Goal: Transaction & Acquisition: Purchase product/service

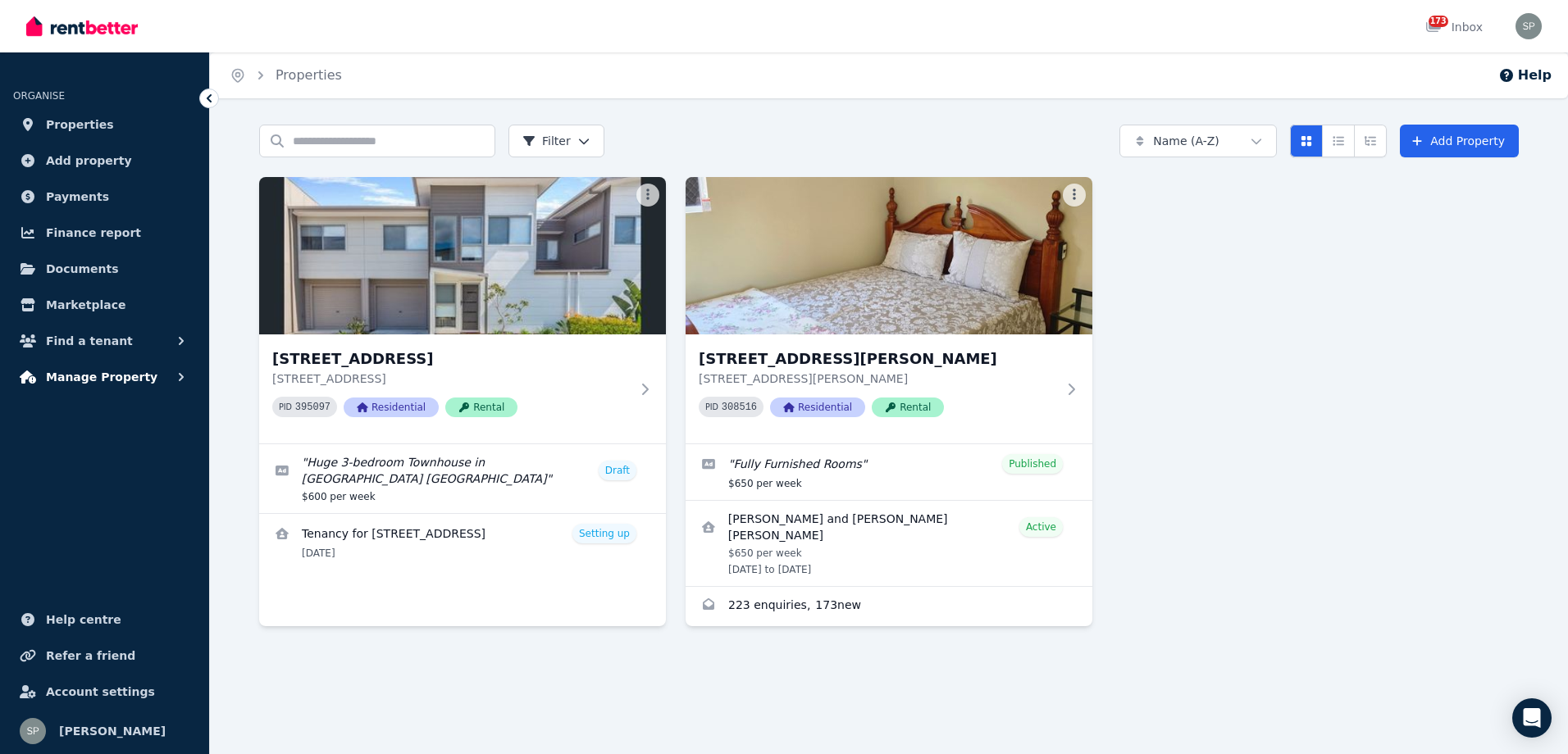
click at [80, 371] on span "Manage Property" at bounding box center [101, 377] width 111 height 19
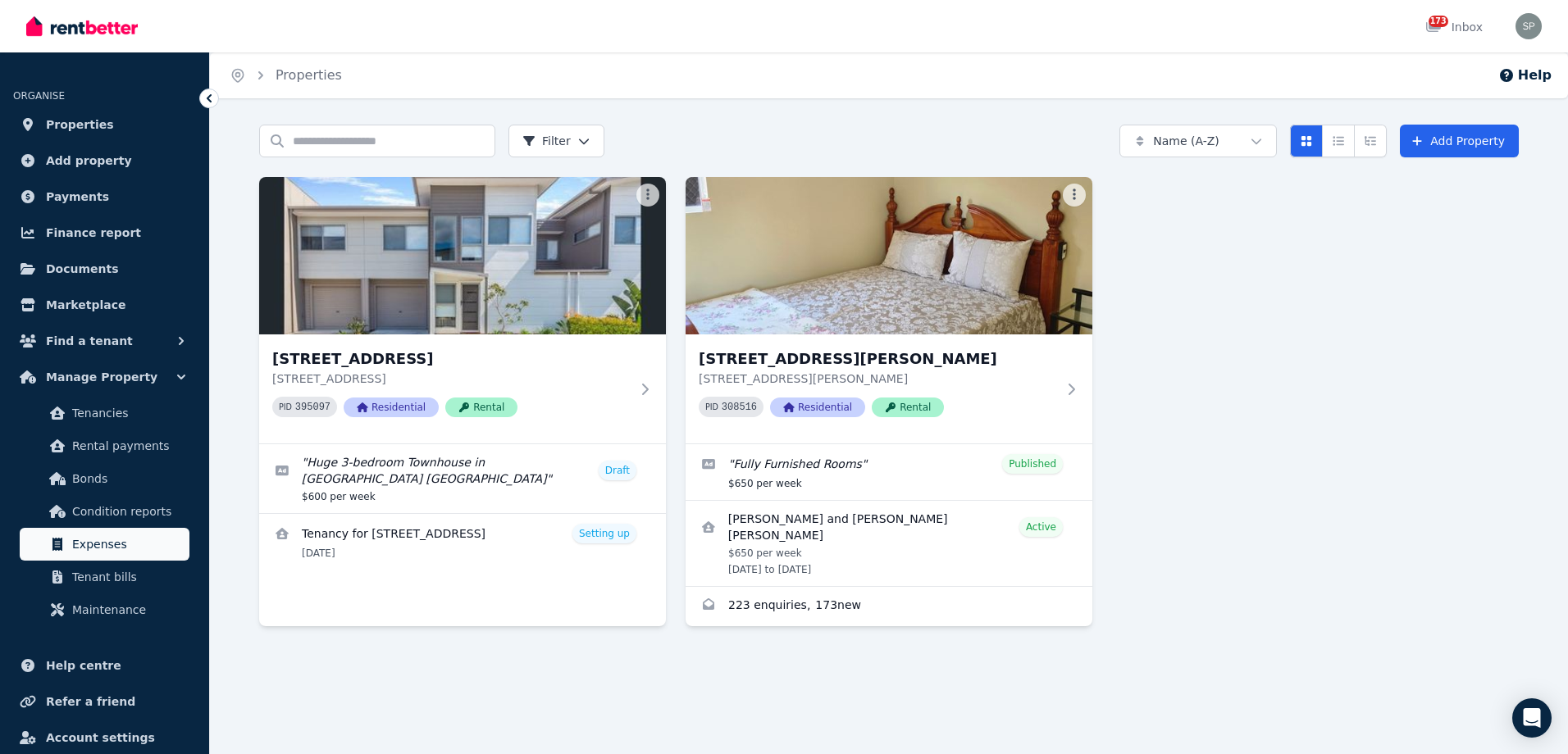
scroll to position [45, 0]
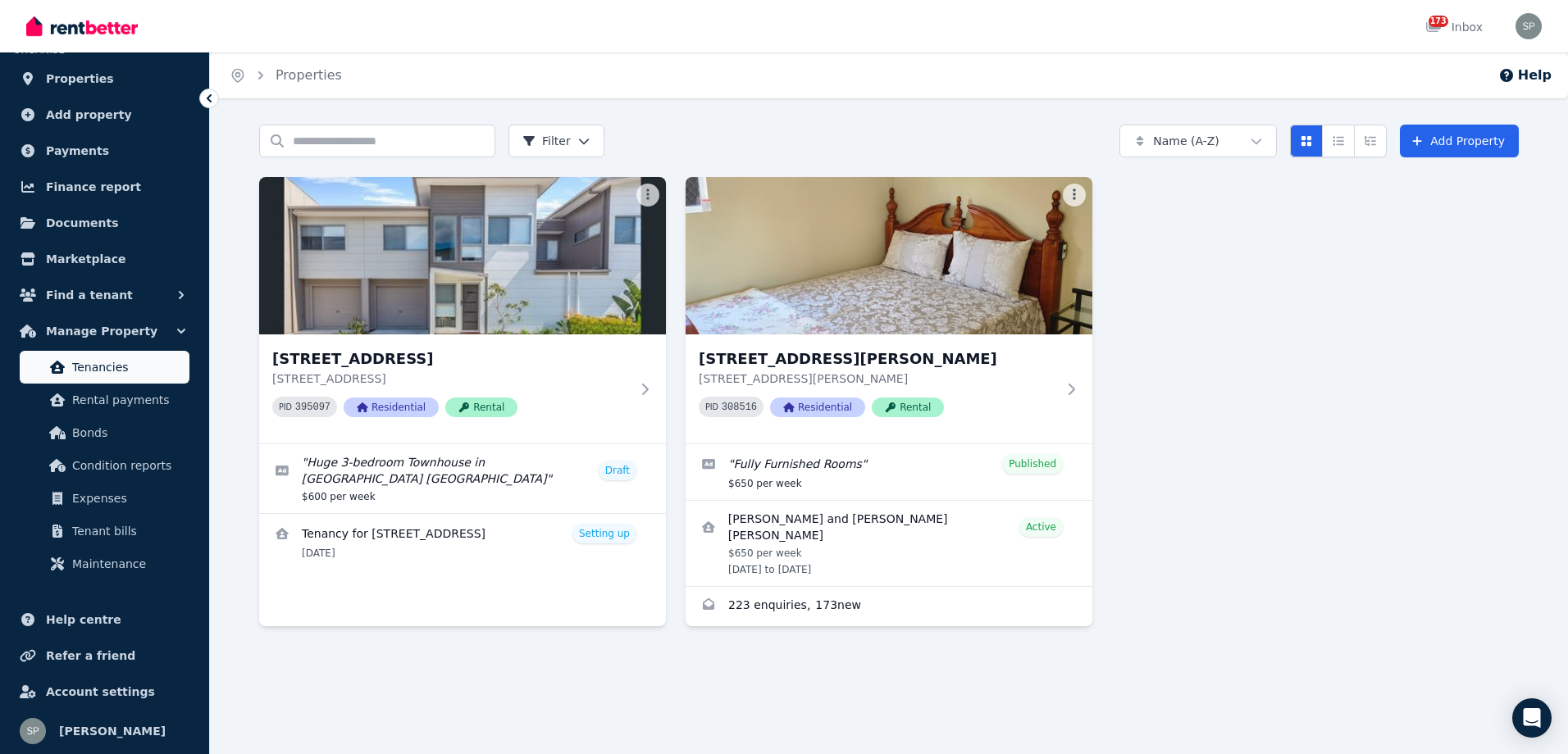
click at [137, 366] on span "Tenancies" at bounding box center [127, 366] width 110 height 19
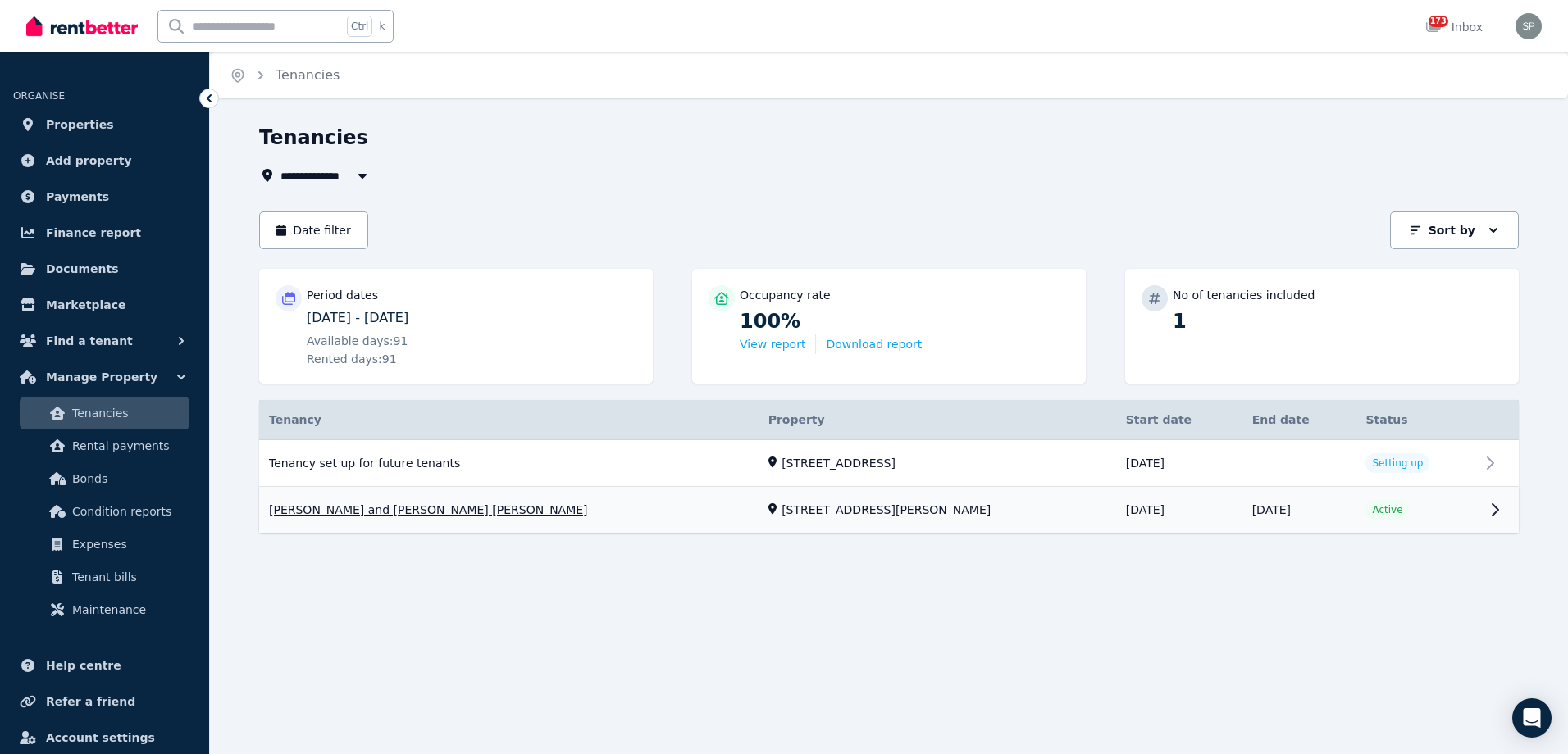
click at [1495, 503] on link "View property details" at bounding box center [888, 510] width 1259 height 45
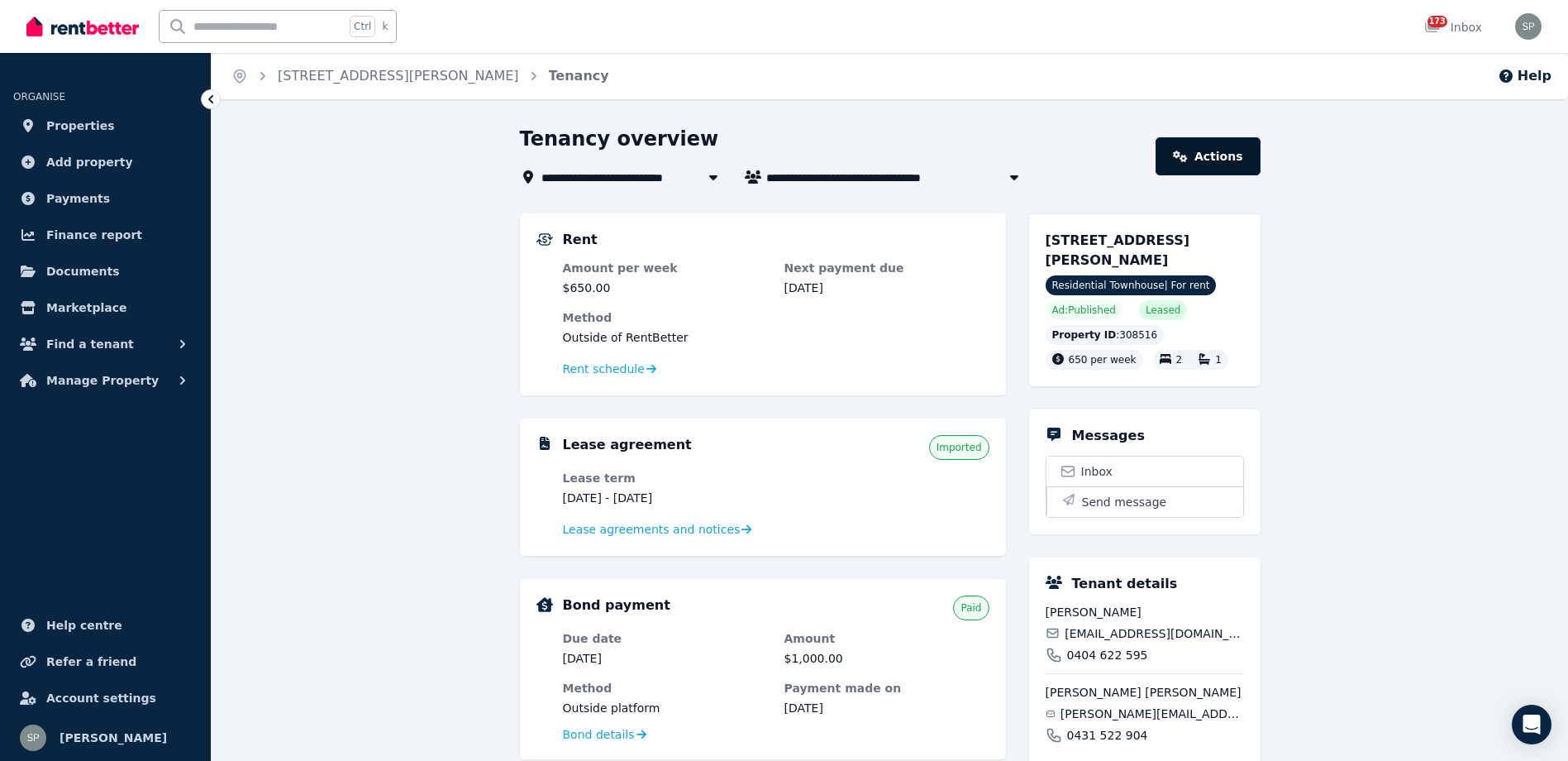
click at [1228, 160] on link "Actions" at bounding box center [1207, 156] width 104 height 38
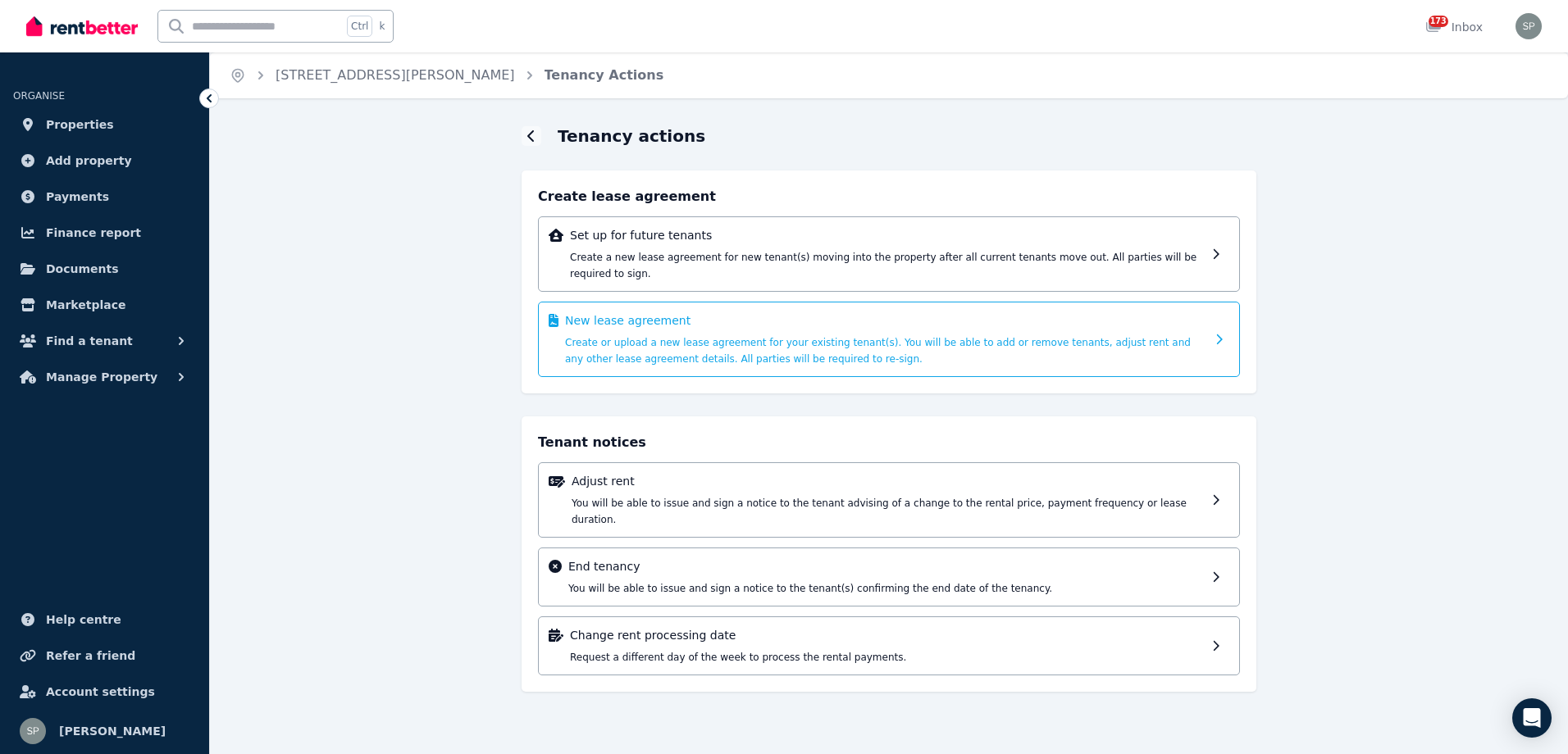
click at [628, 313] on p "New lease agreement" at bounding box center [885, 321] width 640 height 17
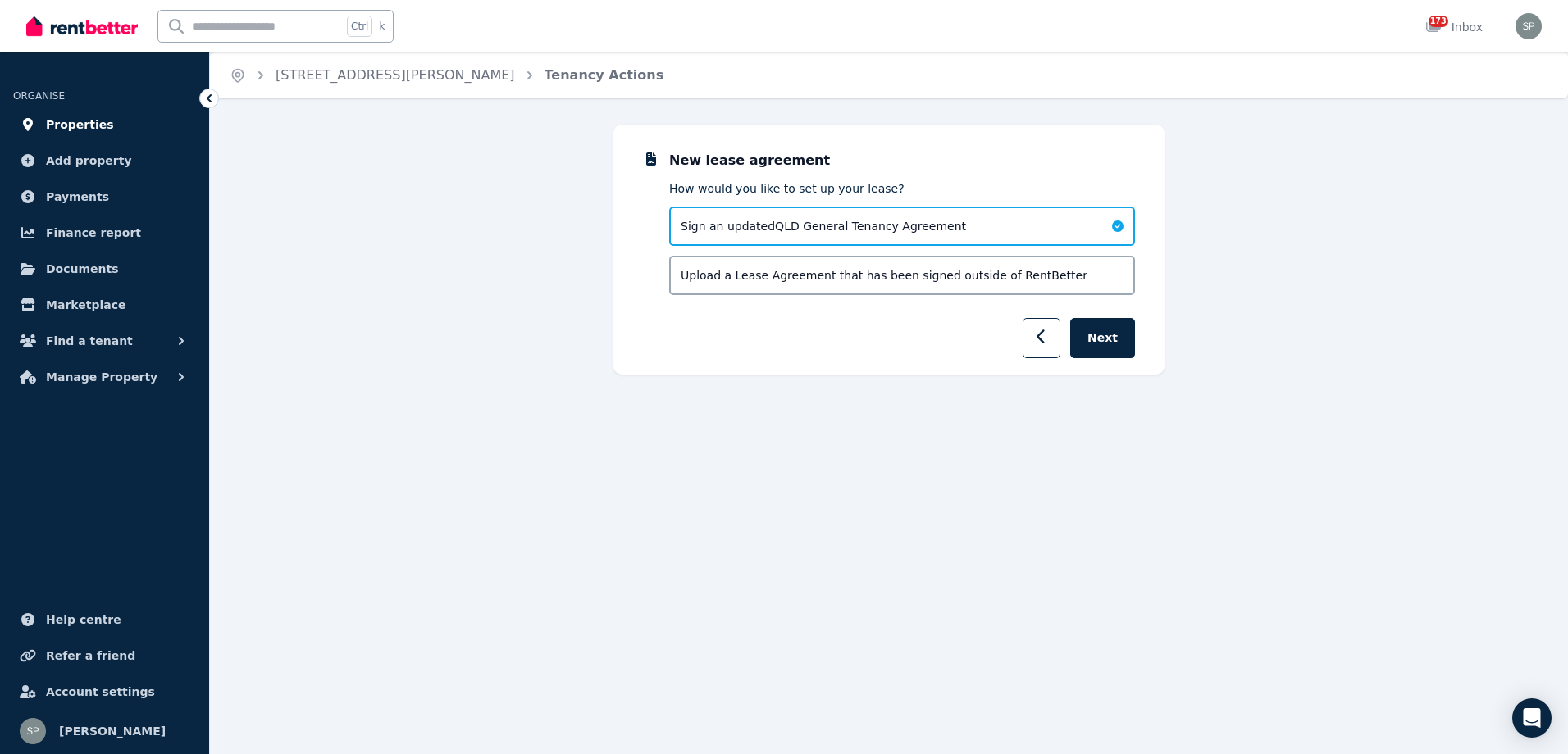
click at [83, 118] on span "Properties" at bounding box center [79, 124] width 68 height 19
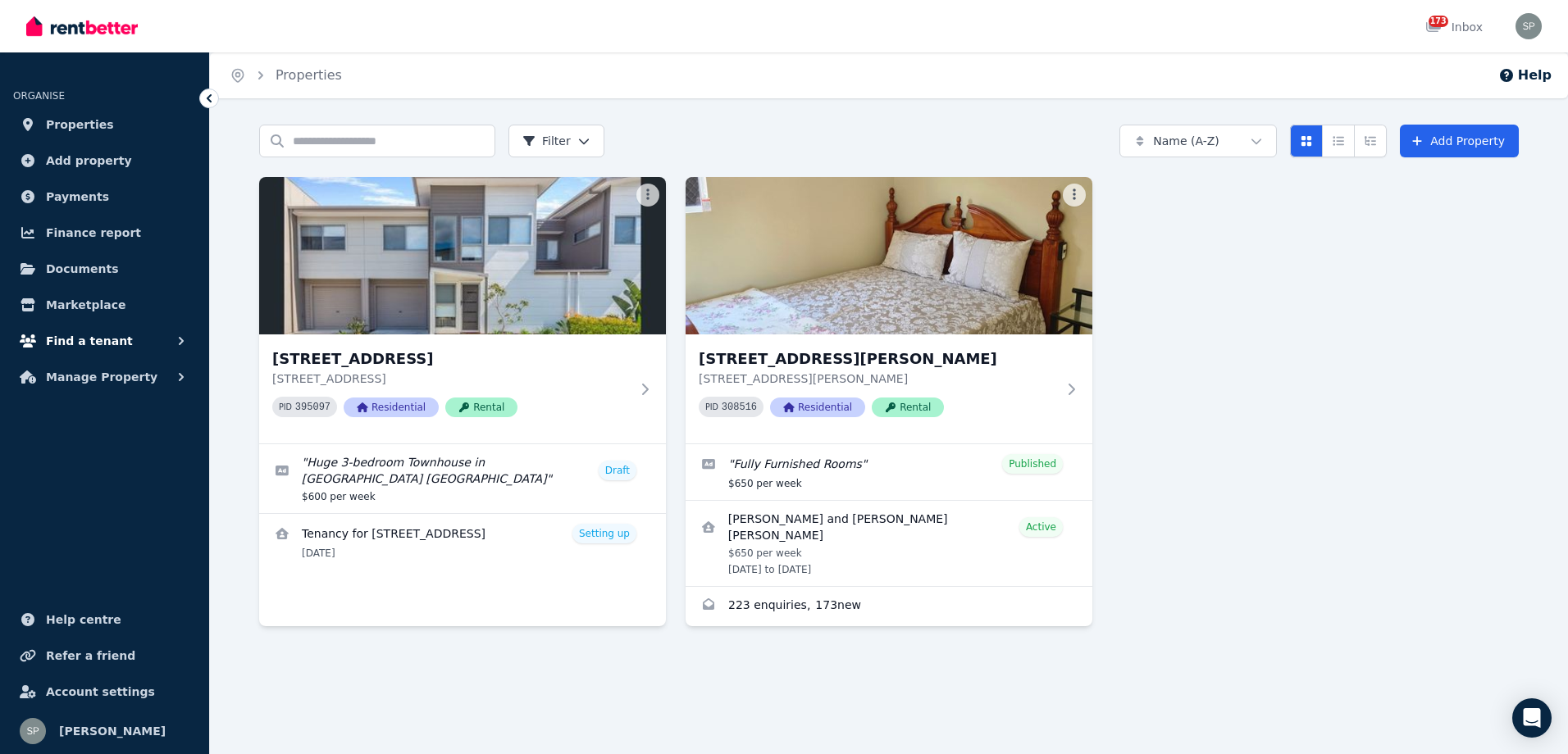
click at [186, 336] on icon "button" at bounding box center [181, 341] width 17 height 17
click at [110, 511] on span "Manage Property" at bounding box center [101, 511] width 111 height 19
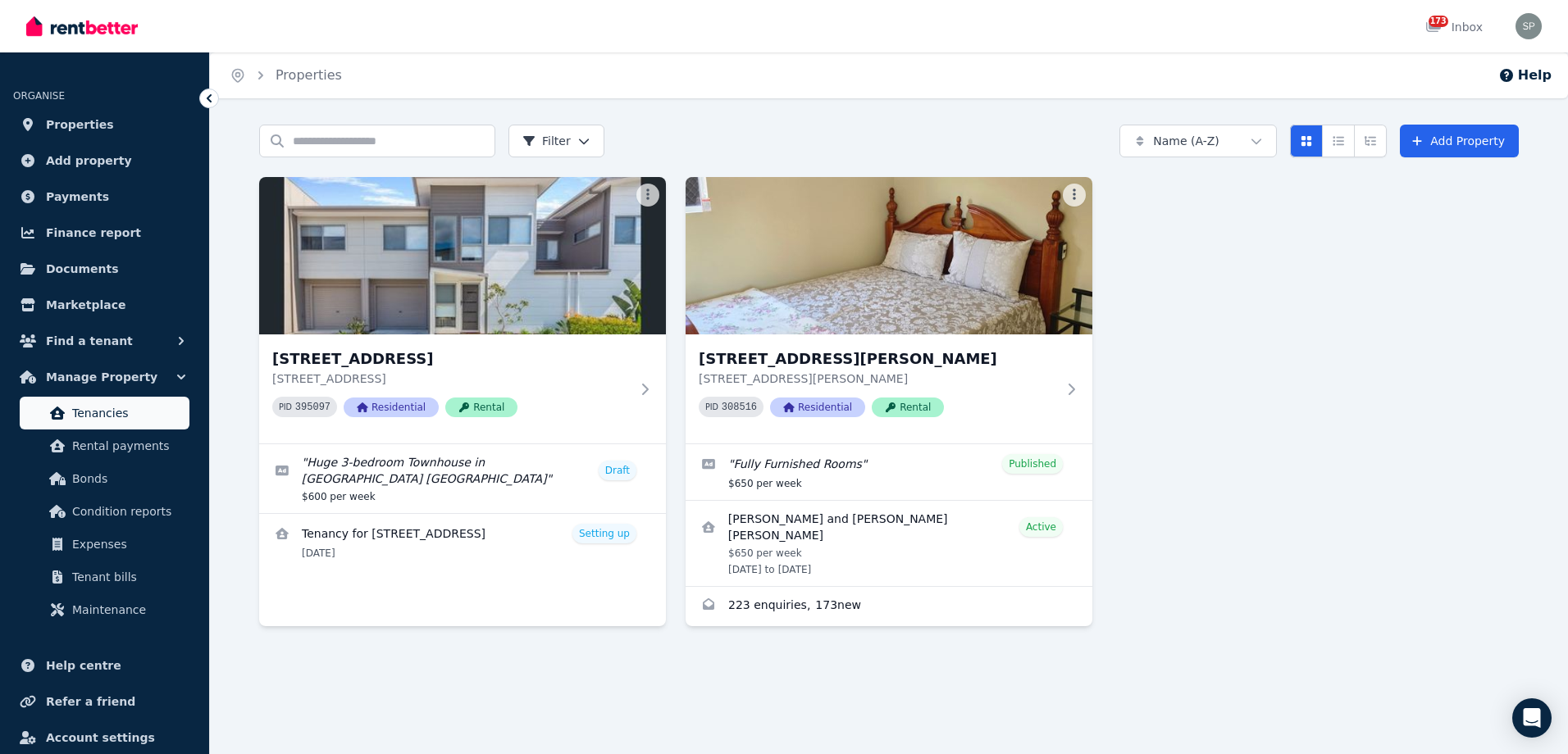
click at [131, 403] on link "Tenancies" at bounding box center [104, 413] width 170 height 32
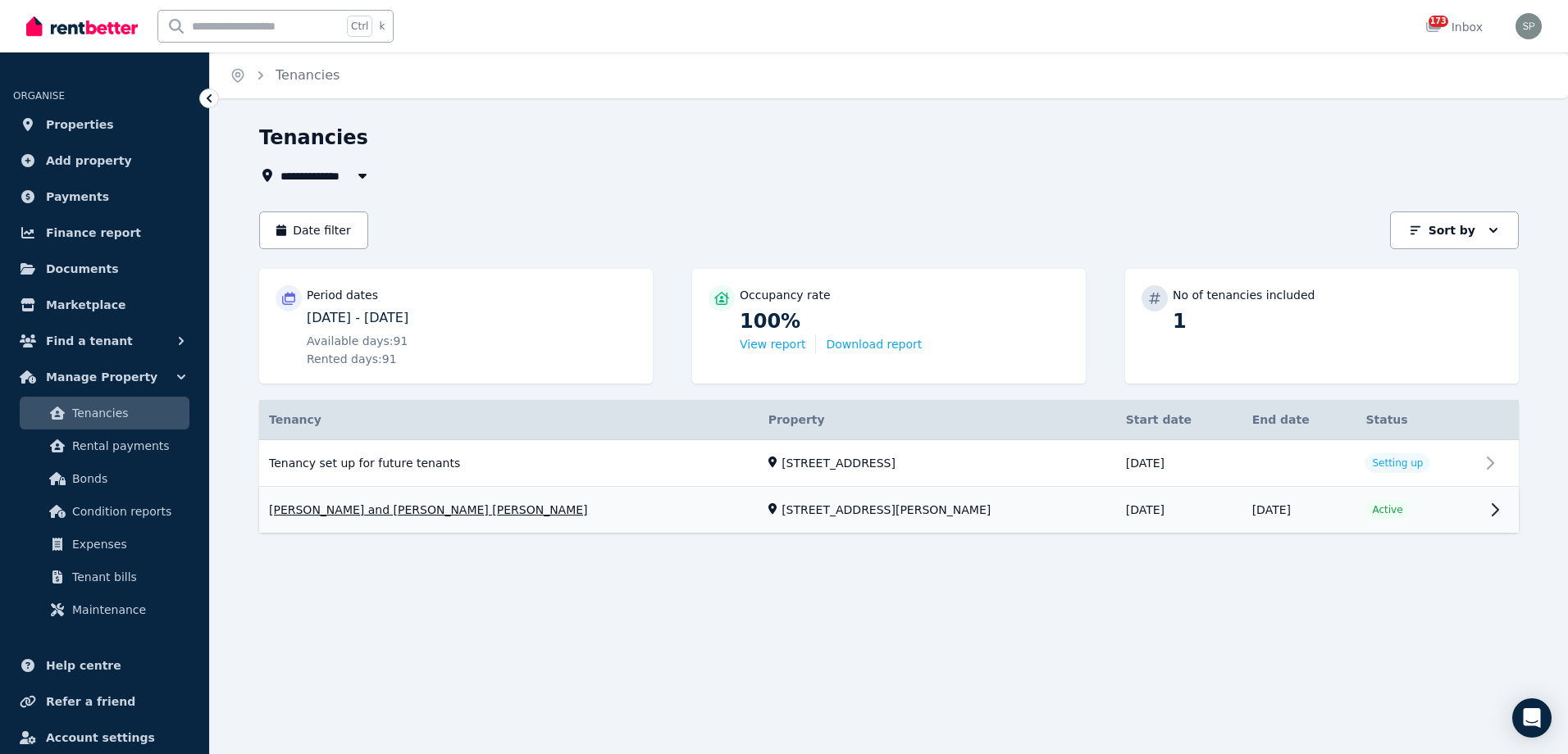
drag, startPoint x: 812, startPoint y: 507, endPoint x: 788, endPoint y: 516, distance: 25.6
click at [788, 516] on link "View property details" at bounding box center [888, 510] width 1259 height 45
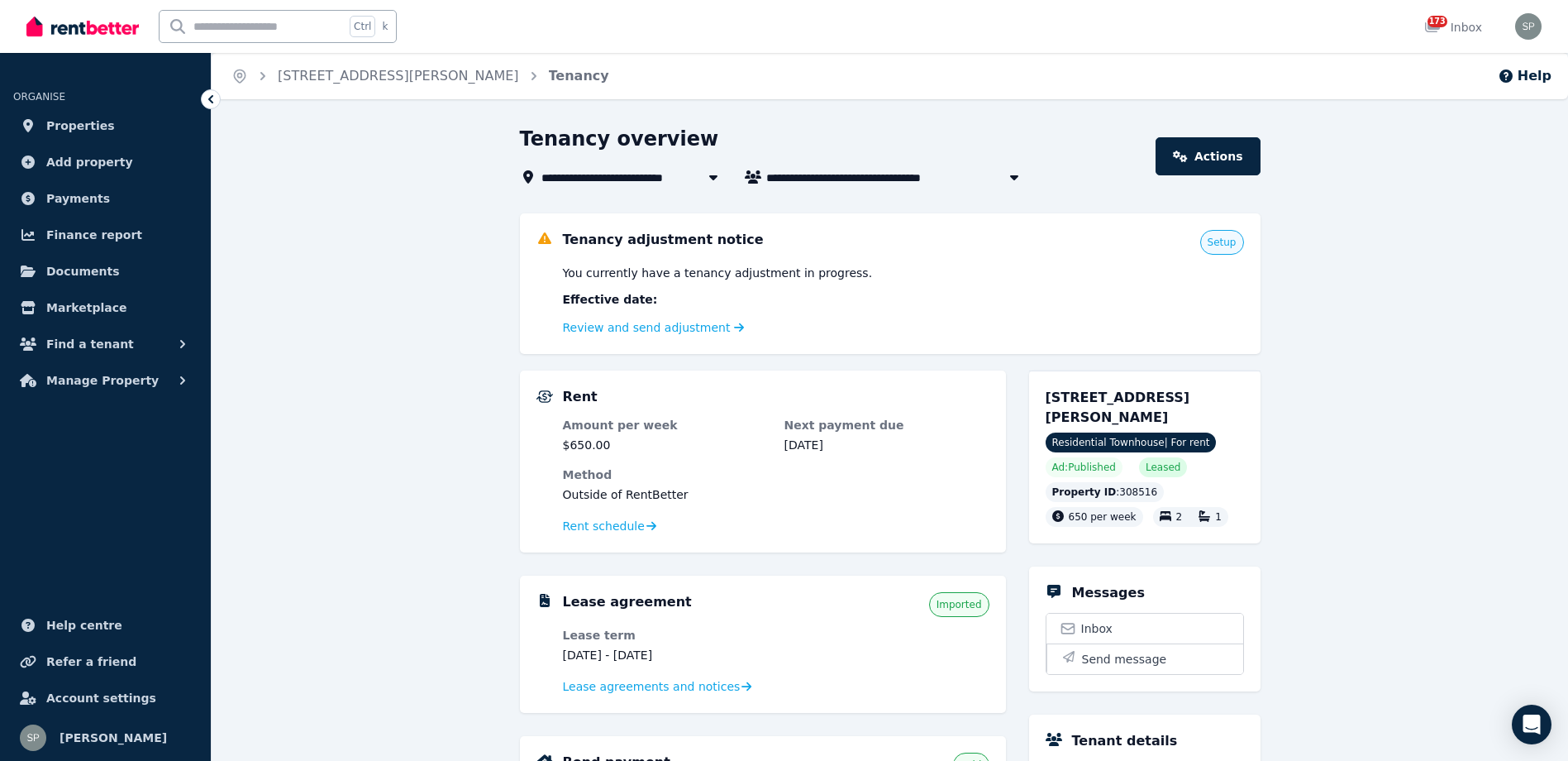
click at [1225, 247] on span "Setup" at bounding box center [1222, 242] width 29 height 13
click at [1232, 245] on span "Setup" at bounding box center [1222, 242] width 29 height 13
click at [181, 345] on icon "button" at bounding box center [182, 344] width 17 height 17
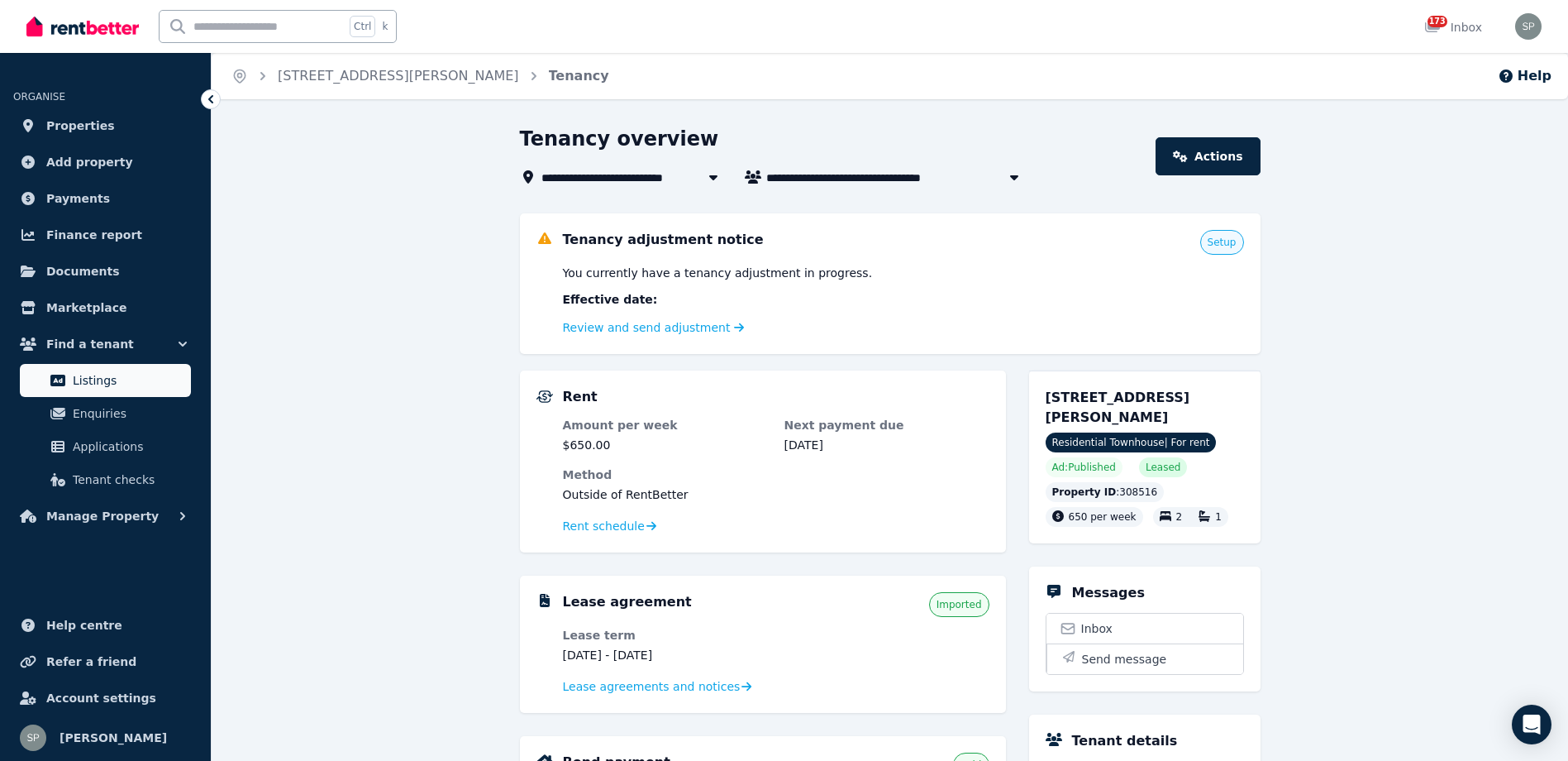
click at [103, 378] on span "Listings" at bounding box center [128, 380] width 111 height 20
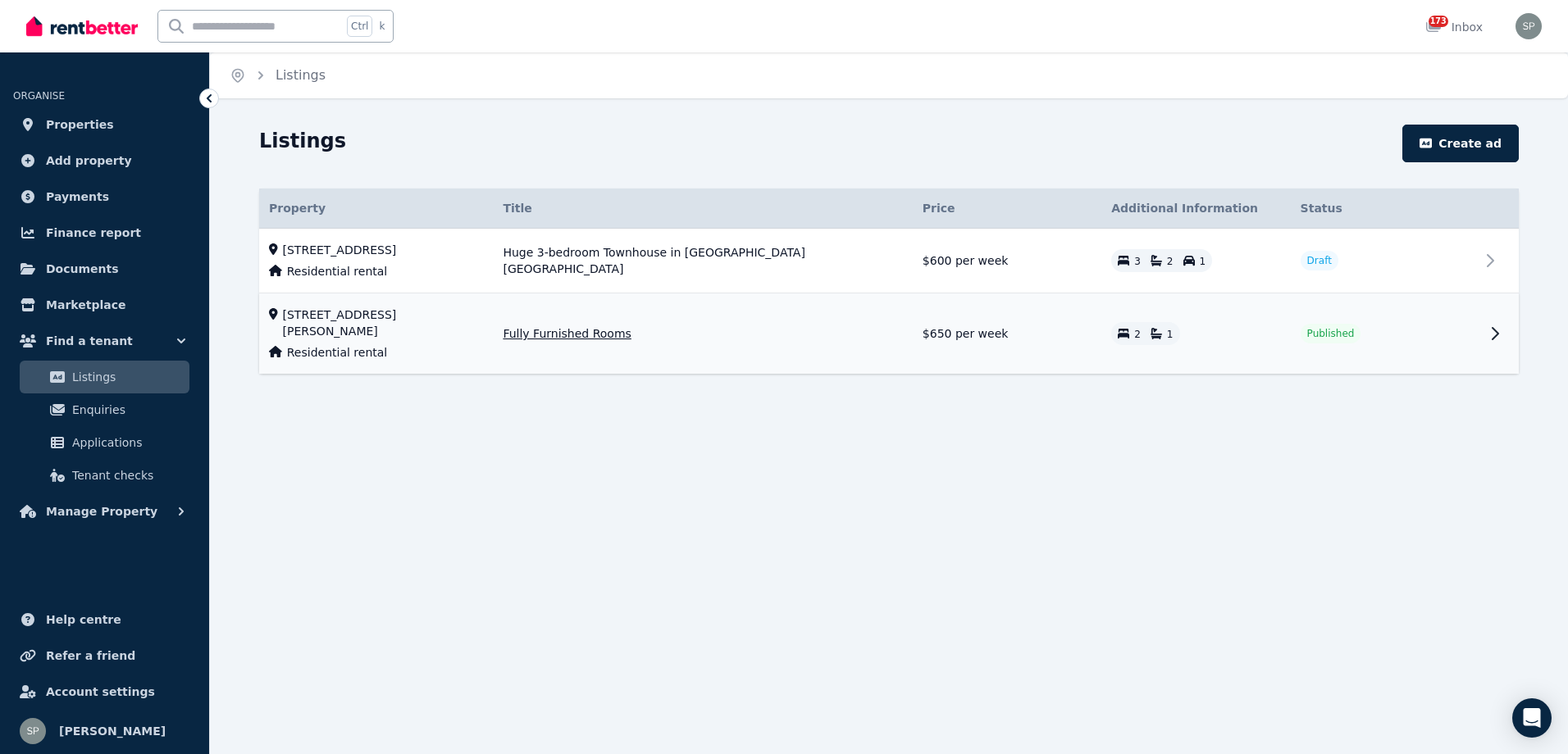
click at [1501, 324] on icon at bounding box center [1494, 333] width 19 height 19
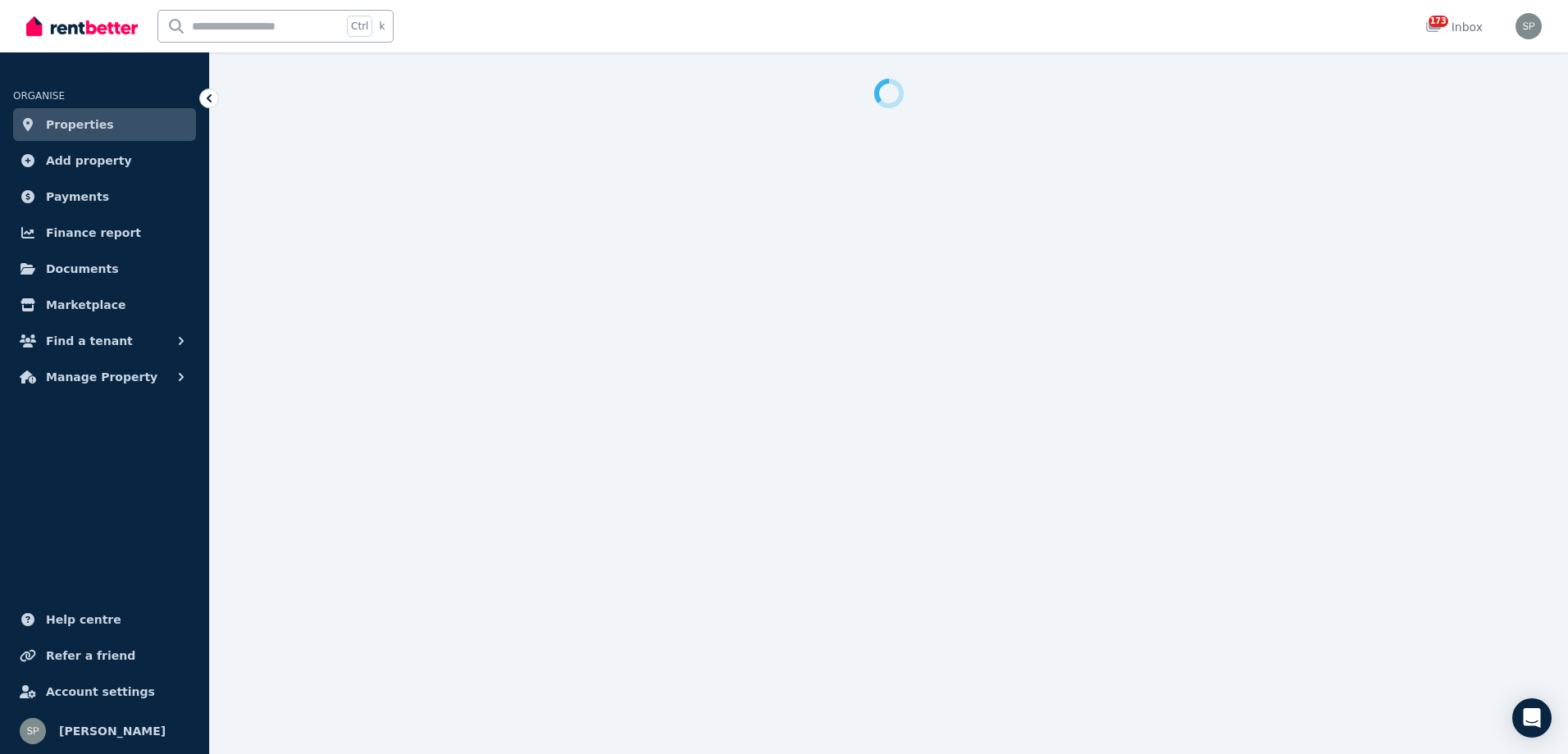
select select "**********"
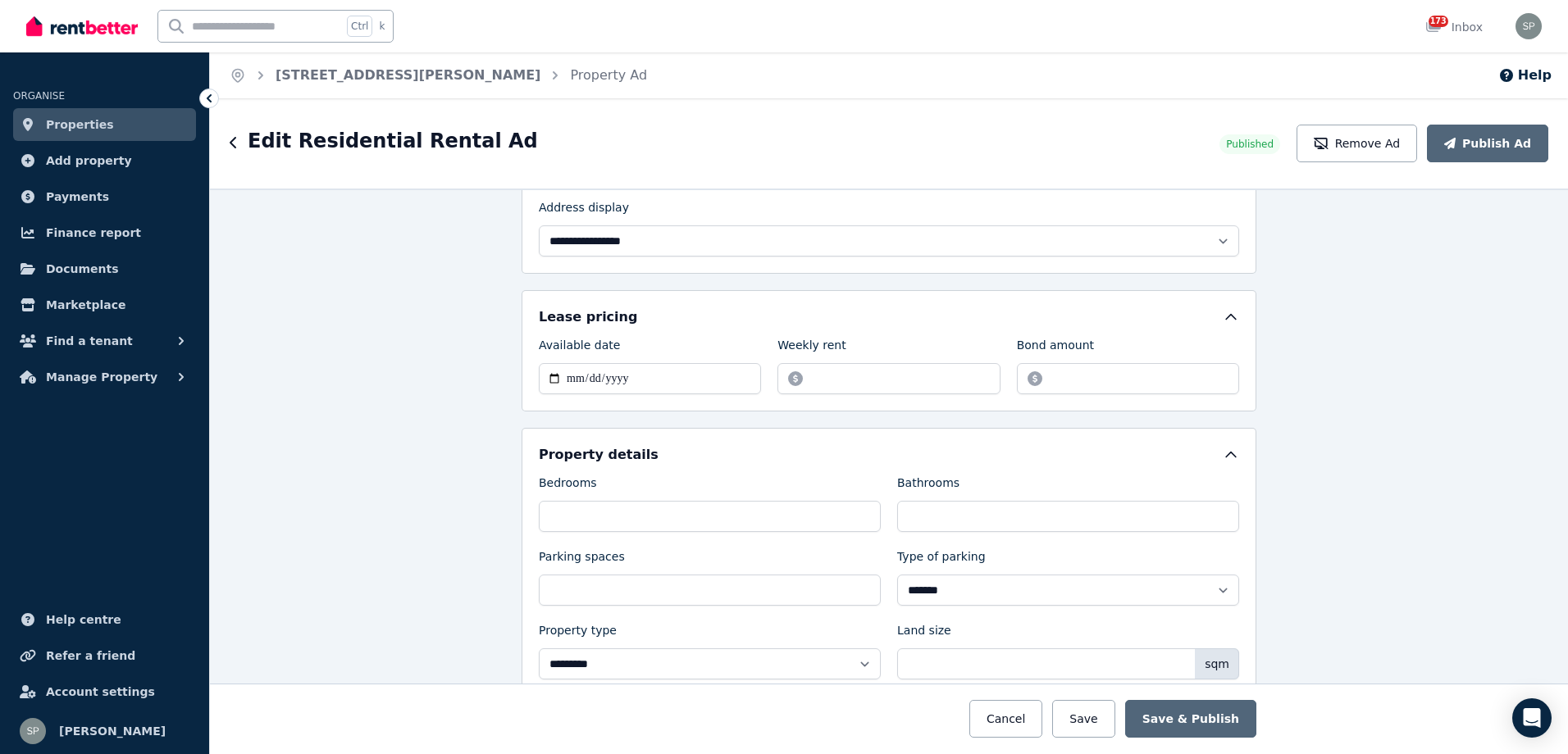
scroll to position [410, 0]
click at [83, 342] on span "Find a tenant" at bounding box center [89, 340] width 87 height 19
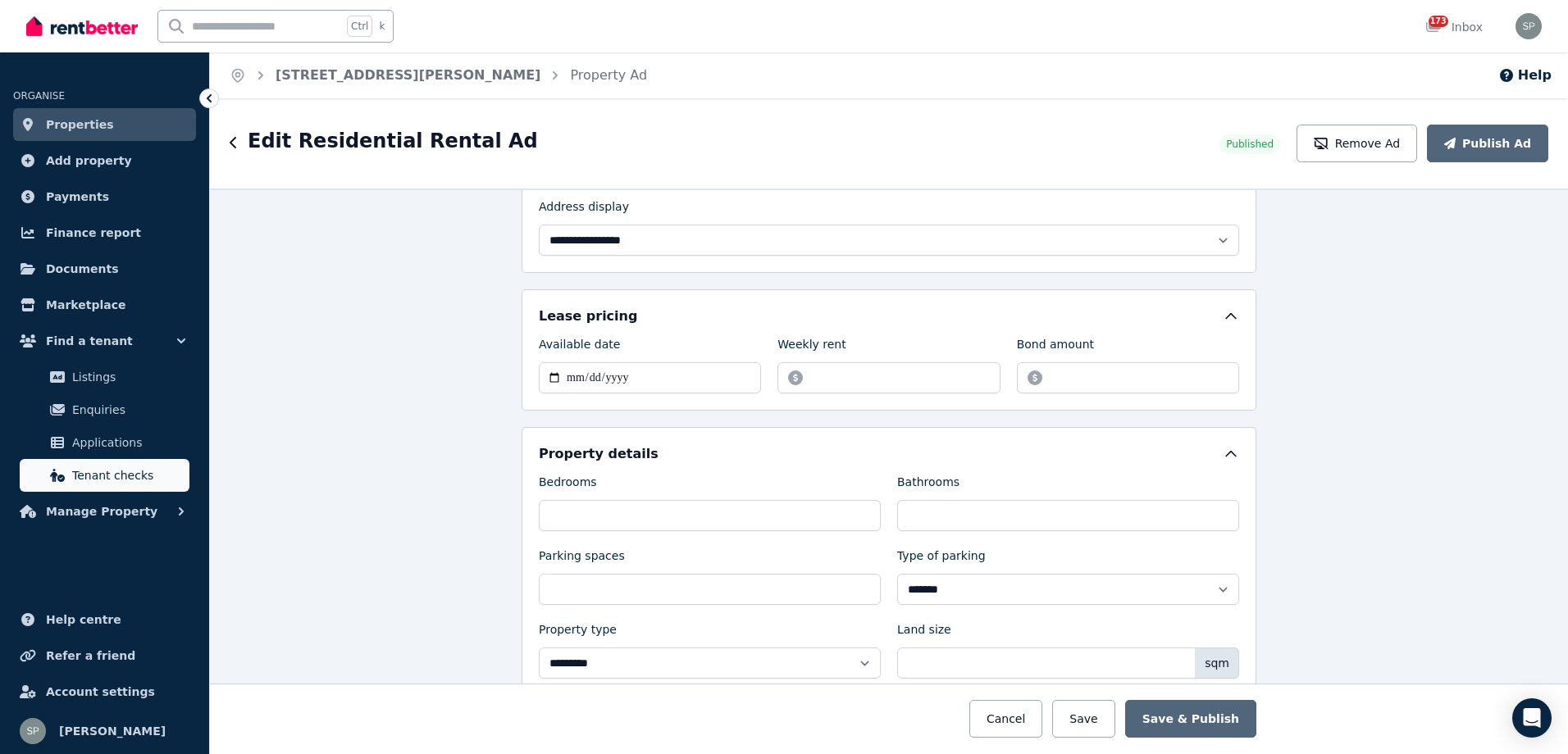
click at [142, 476] on span "Tenant checks" at bounding box center [127, 475] width 110 height 19
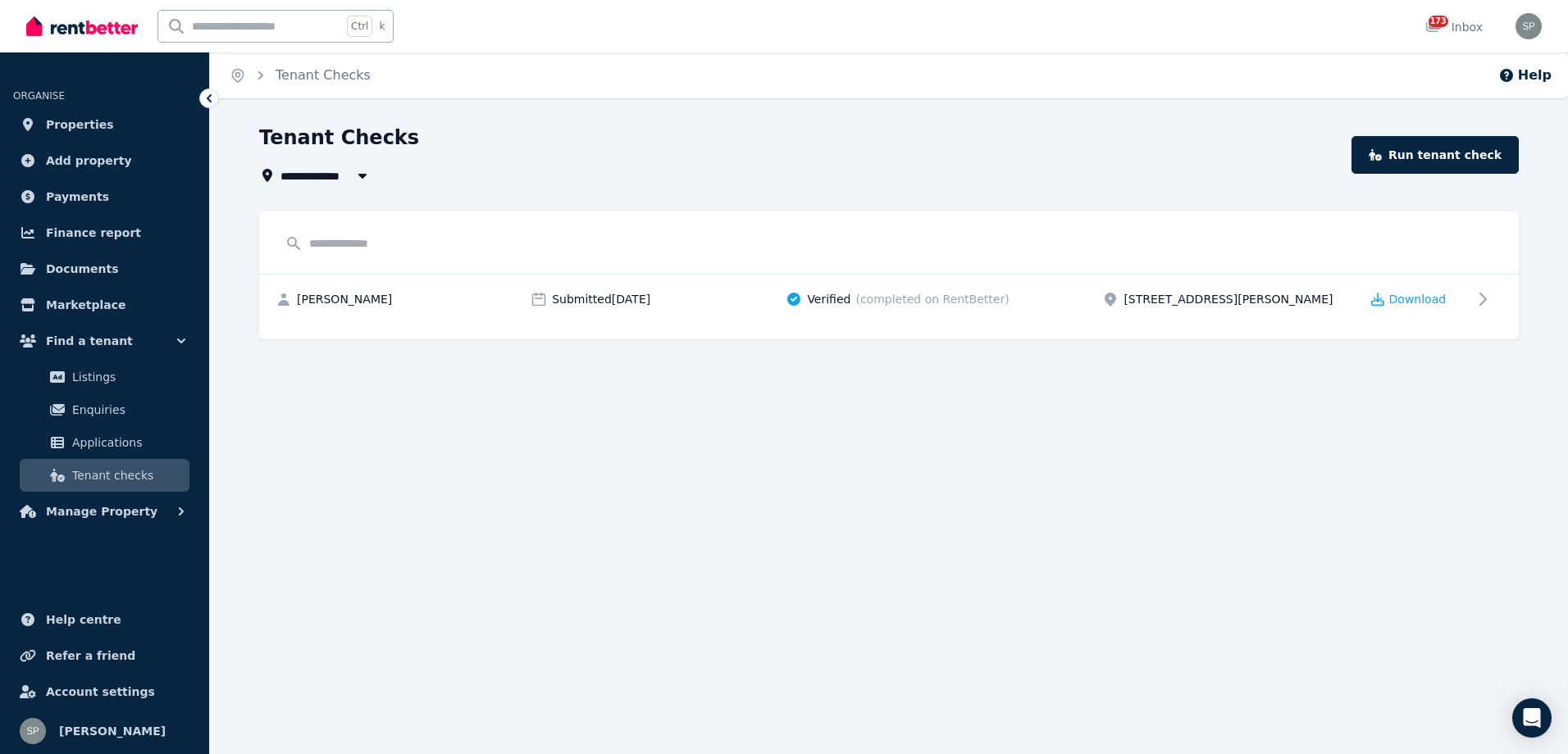
click at [414, 249] on input "text" at bounding box center [889, 244] width 1227 height 32
click at [448, 249] on input "text" at bounding box center [889, 244] width 1227 height 32
click at [68, 522] on button "Manage Property" at bounding box center [104, 511] width 183 height 32
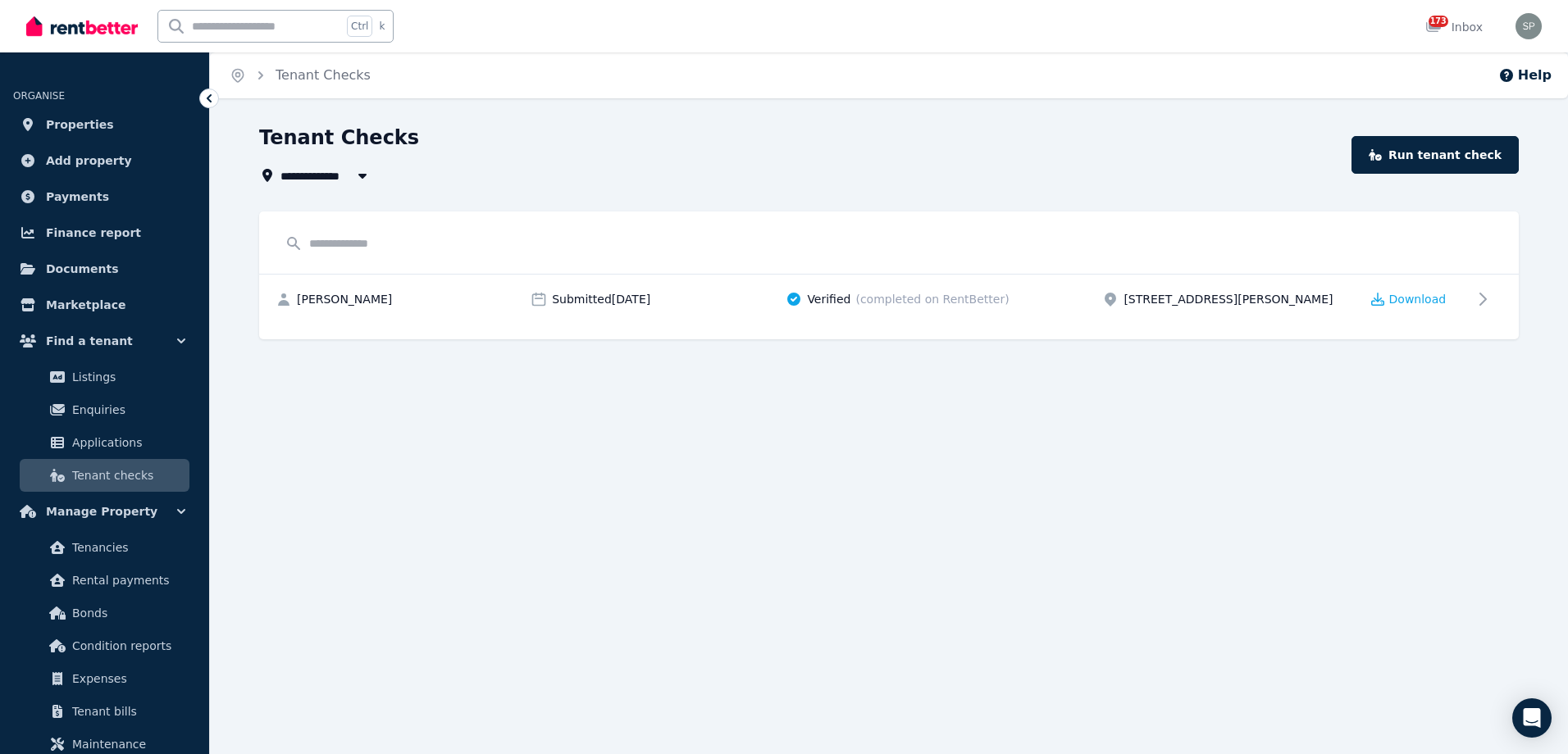
scroll to position [164, 0]
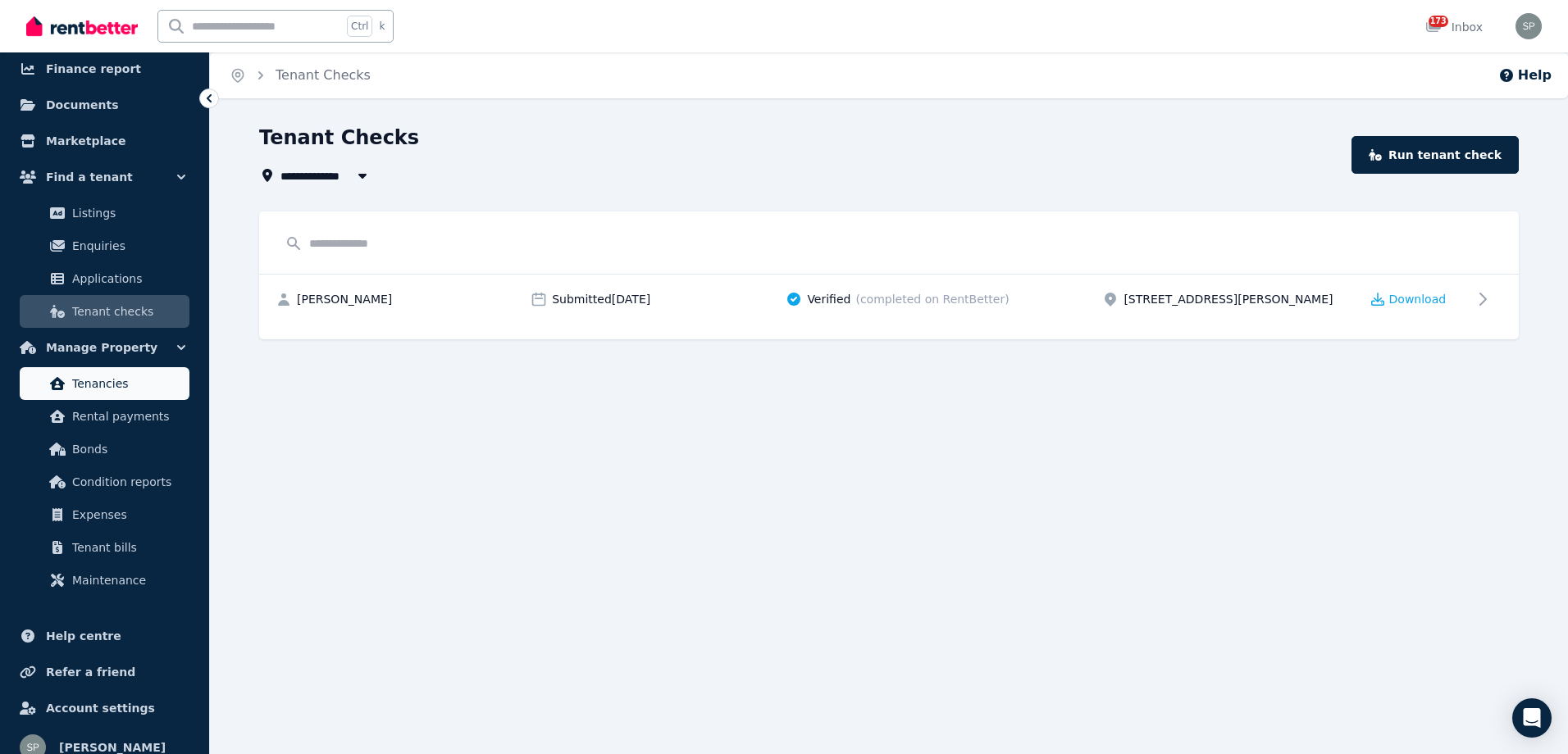
click at [102, 387] on span "Tenancies" at bounding box center [127, 383] width 110 height 19
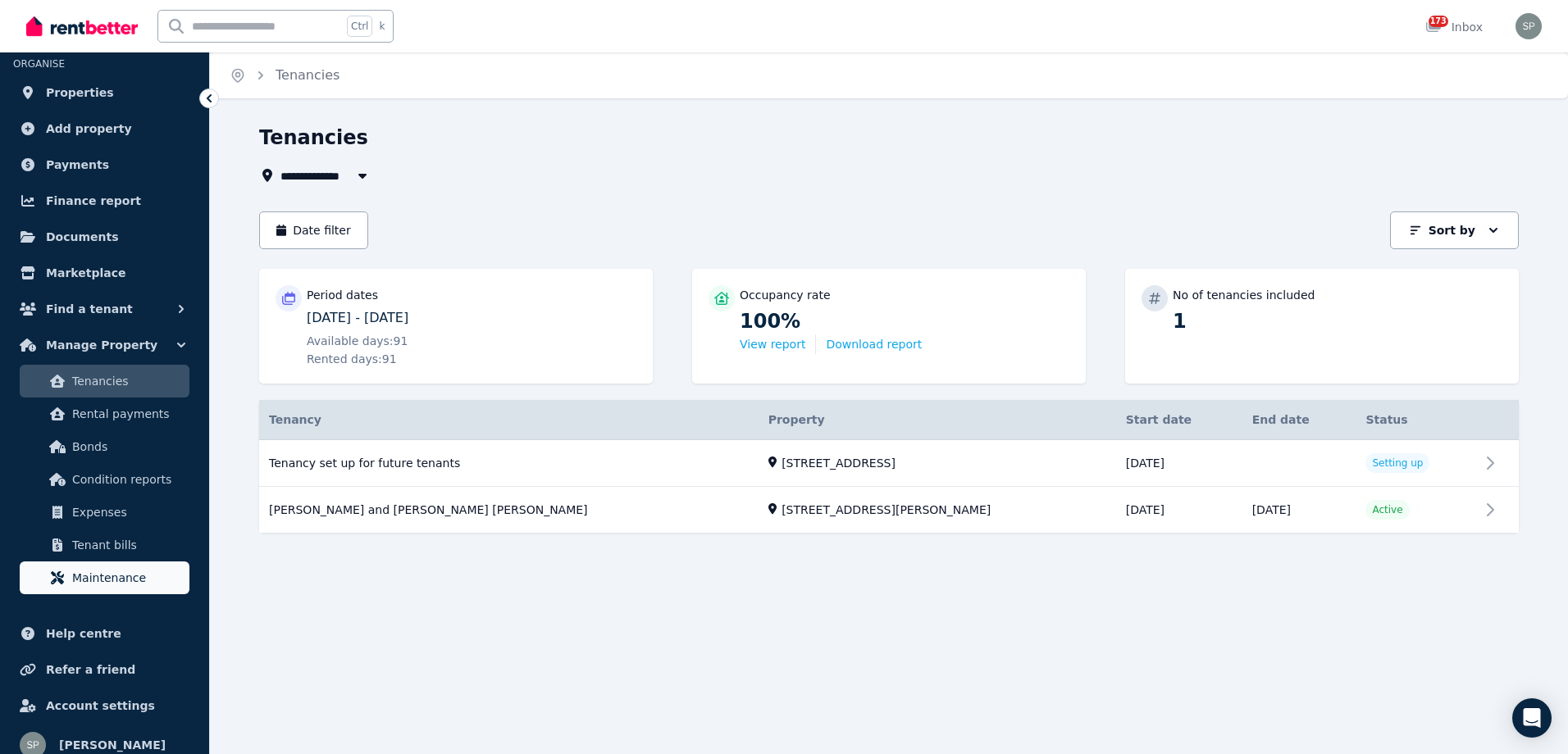
scroll to position [45, 0]
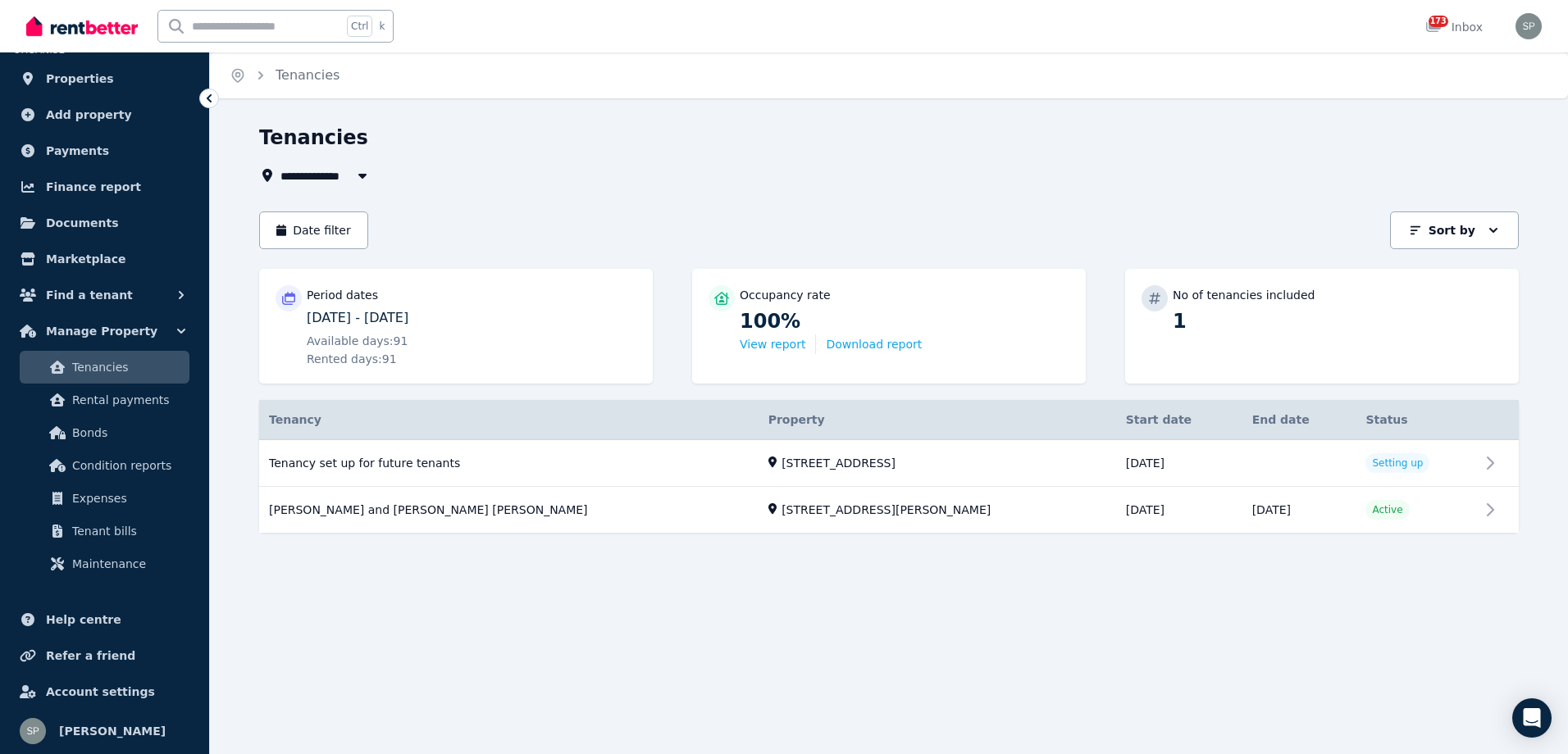
click at [122, 368] on span "Tenancies" at bounding box center [127, 366] width 110 height 19
click at [1548, 24] on div "Open main menu Ctrl k 173 Inbox Open user menu" at bounding box center [784, 26] width 1568 height 53
click at [1533, 29] on img "button" at bounding box center [1528, 26] width 26 height 26
click at [1196, 147] on div "Tenancies" at bounding box center [883, 140] width 1250 height 32
click at [413, 85] on div "Home Tenancies" at bounding box center [888, 75] width 1357 height 45
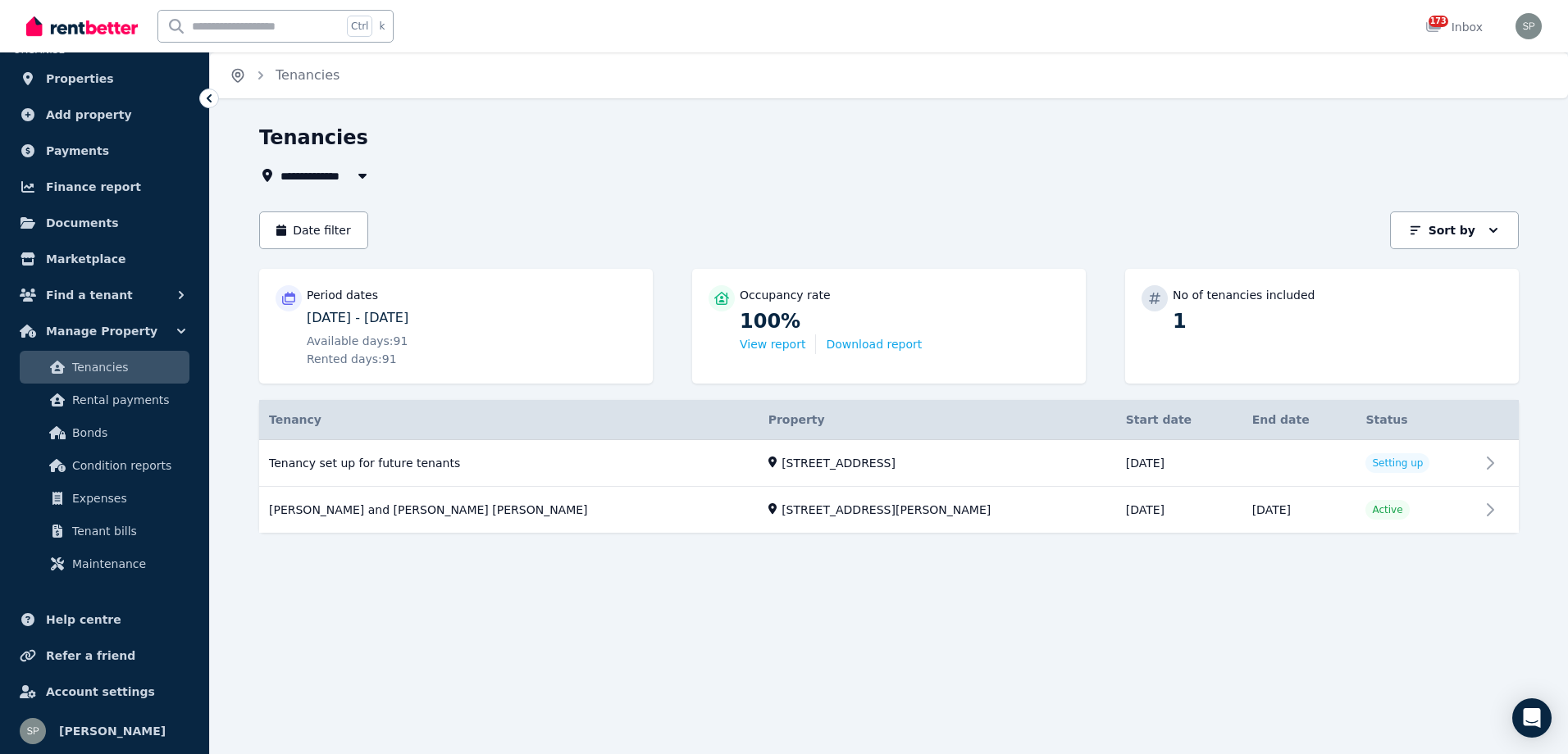
click at [237, 78] on icon "Breadcrumb" at bounding box center [238, 75] width 17 height 17
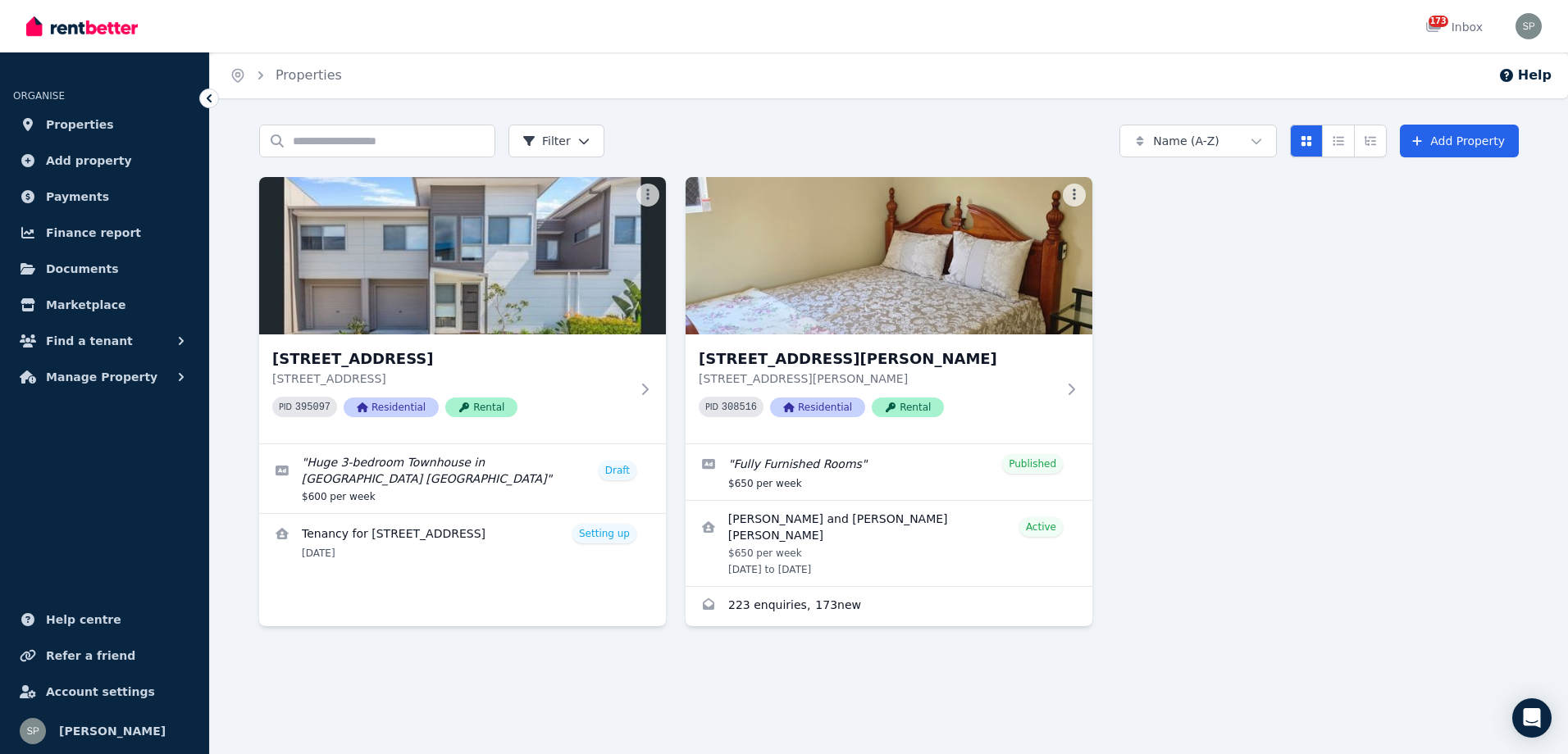
click at [263, 79] on icon "Breadcrumb" at bounding box center [261, 75] width 17 height 17
click at [91, 372] on span "Manage Property" at bounding box center [101, 377] width 111 height 19
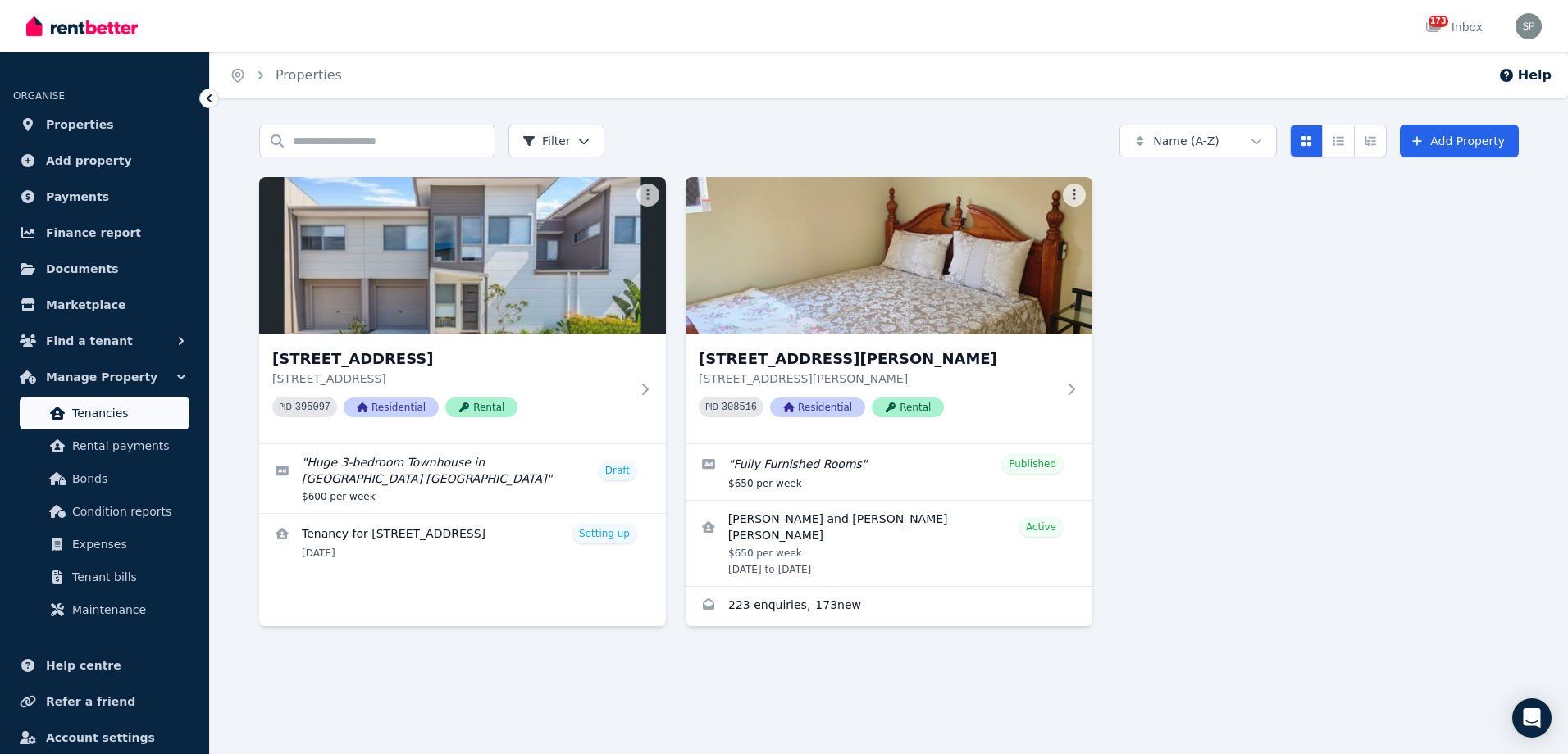
click at [123, 413] on span "Tenancies" at bounding box center [127, 413] width 110 height 19
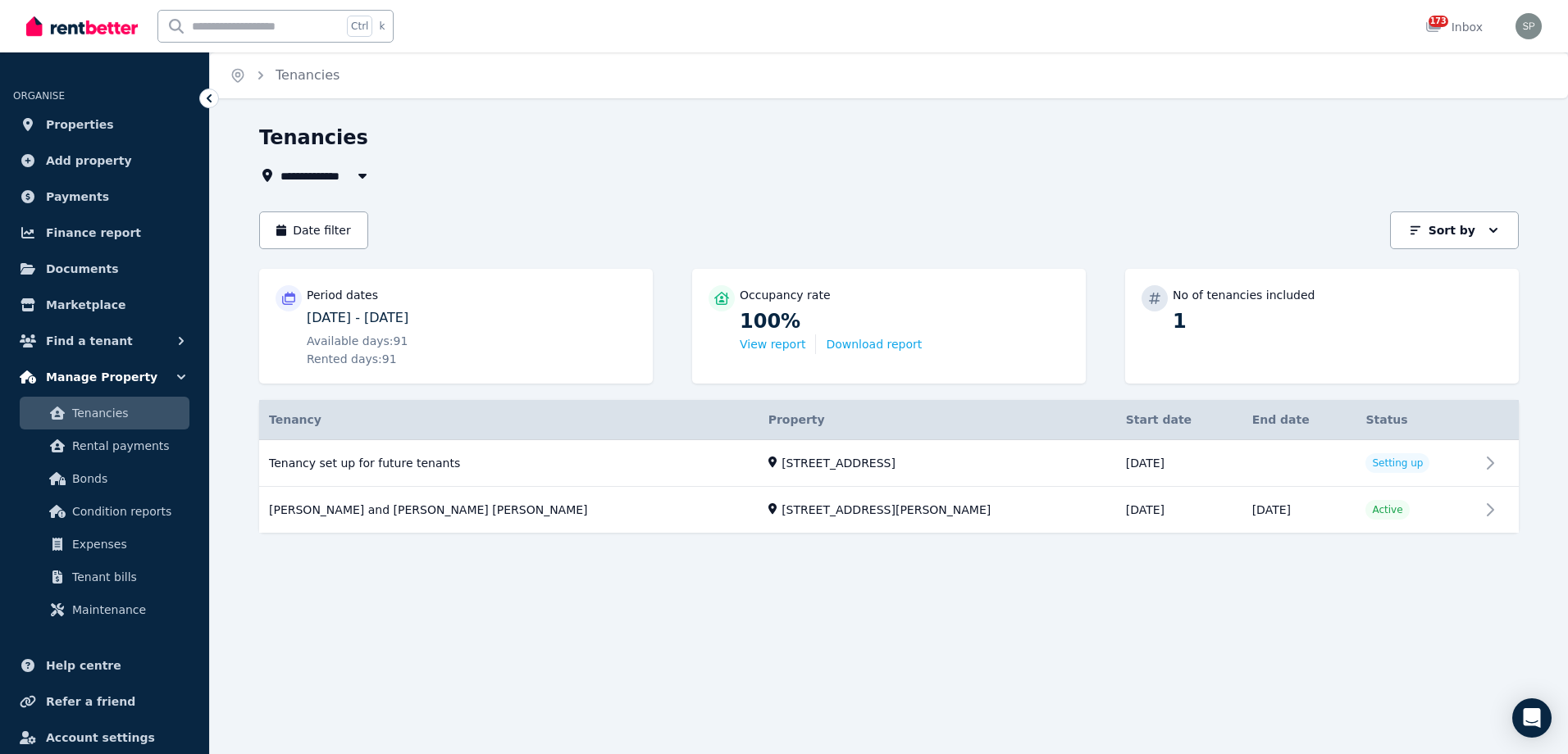
click at [54, 369] on span "Manage Property" at bounding box center [101, 377] width 111 height 19
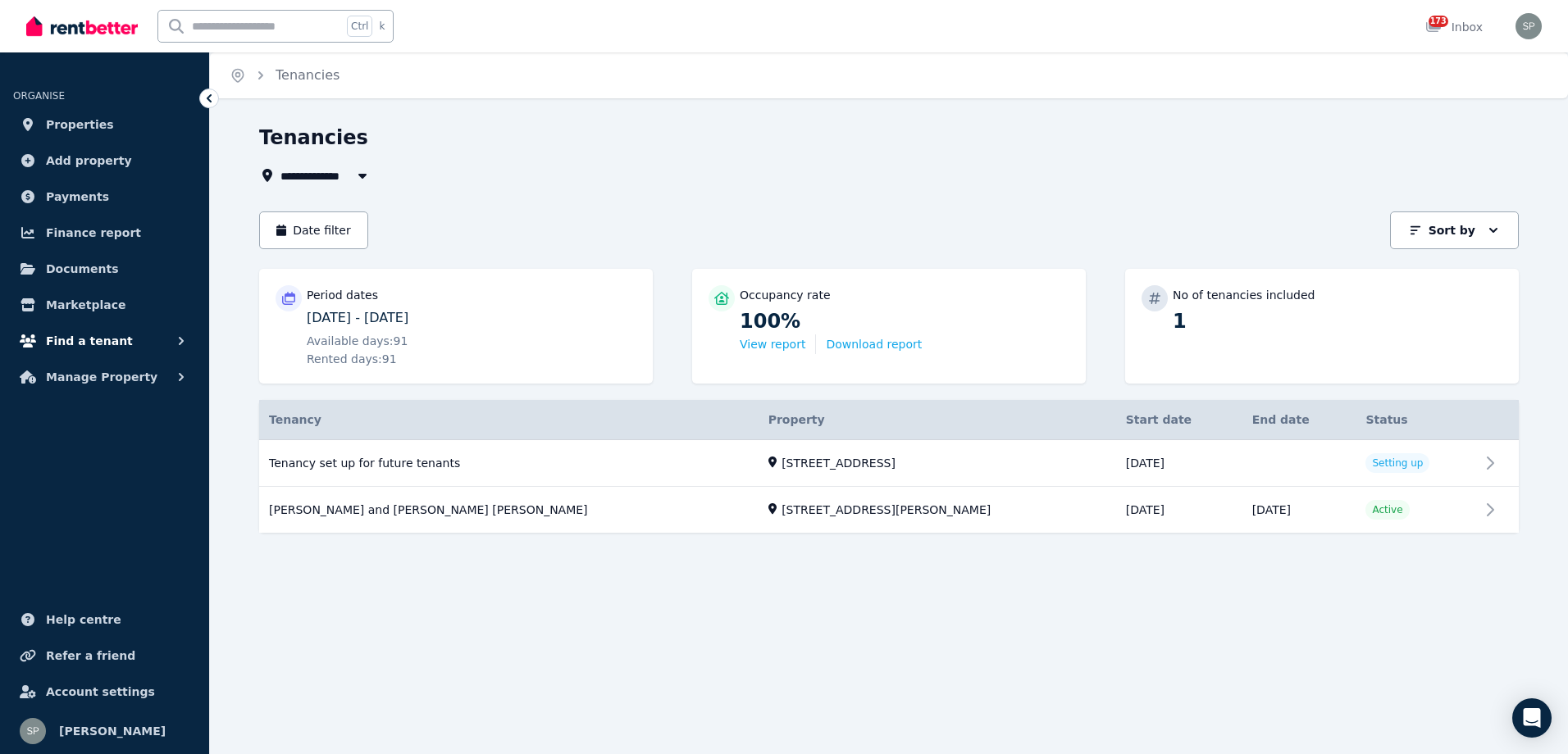
click at [92, 341] on span "Find a tenant" at bounding box center [89, 340] width 87 height 19
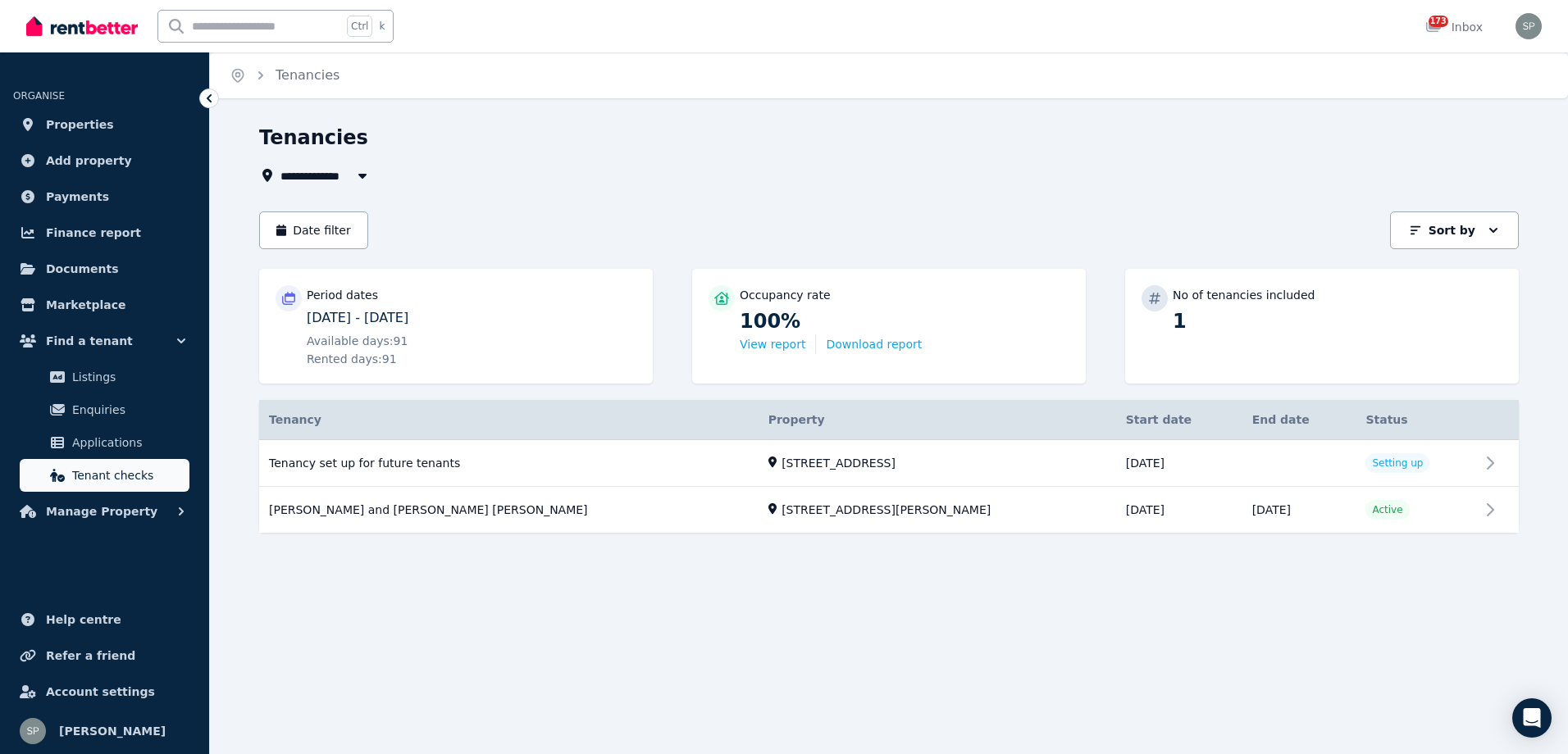
click at [143, 468] on span "Tenant checks" at bounding box center [127, 475] width 110 height 19
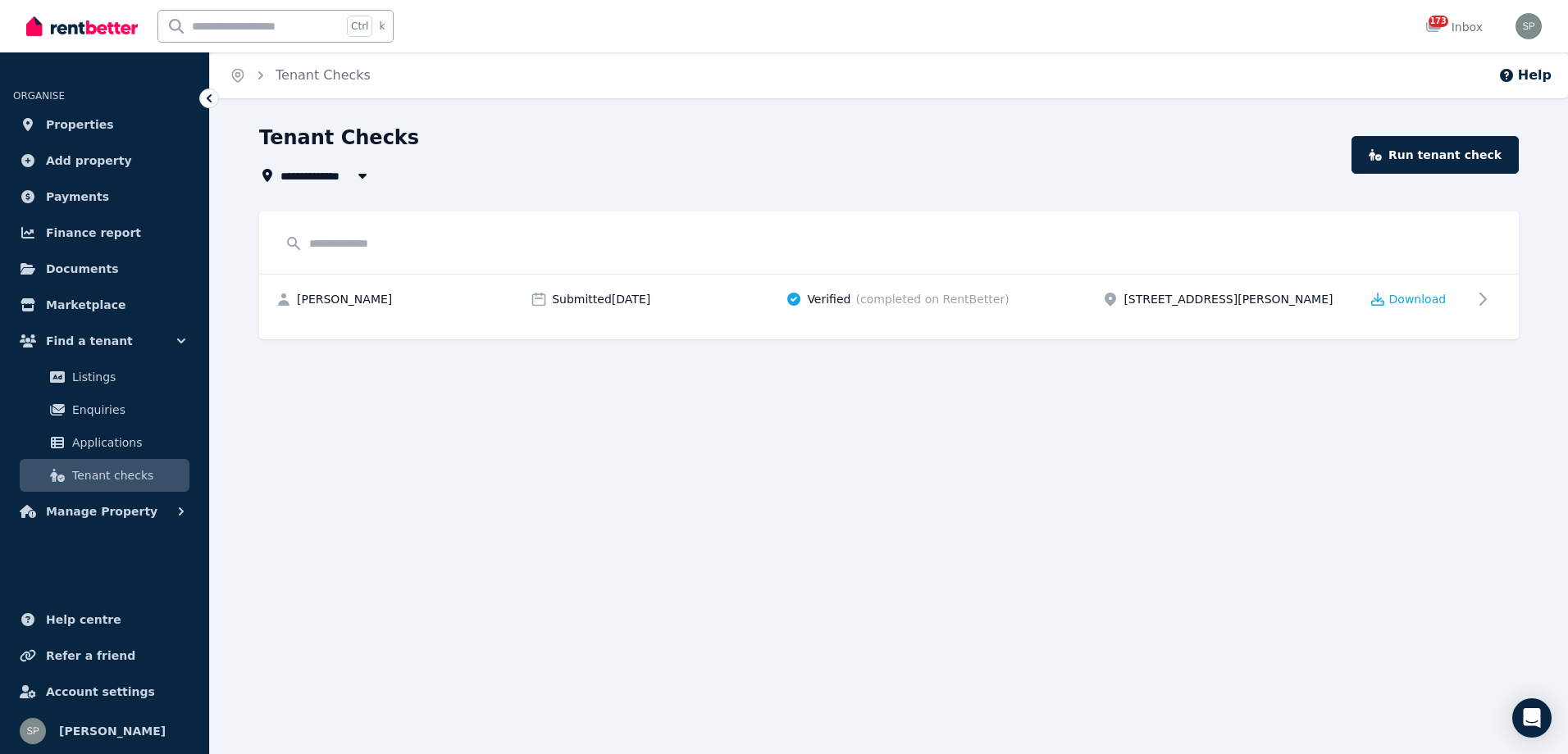
click at [520, 233] on input "text" at bounding box center [889, 244] width 1227 height 32
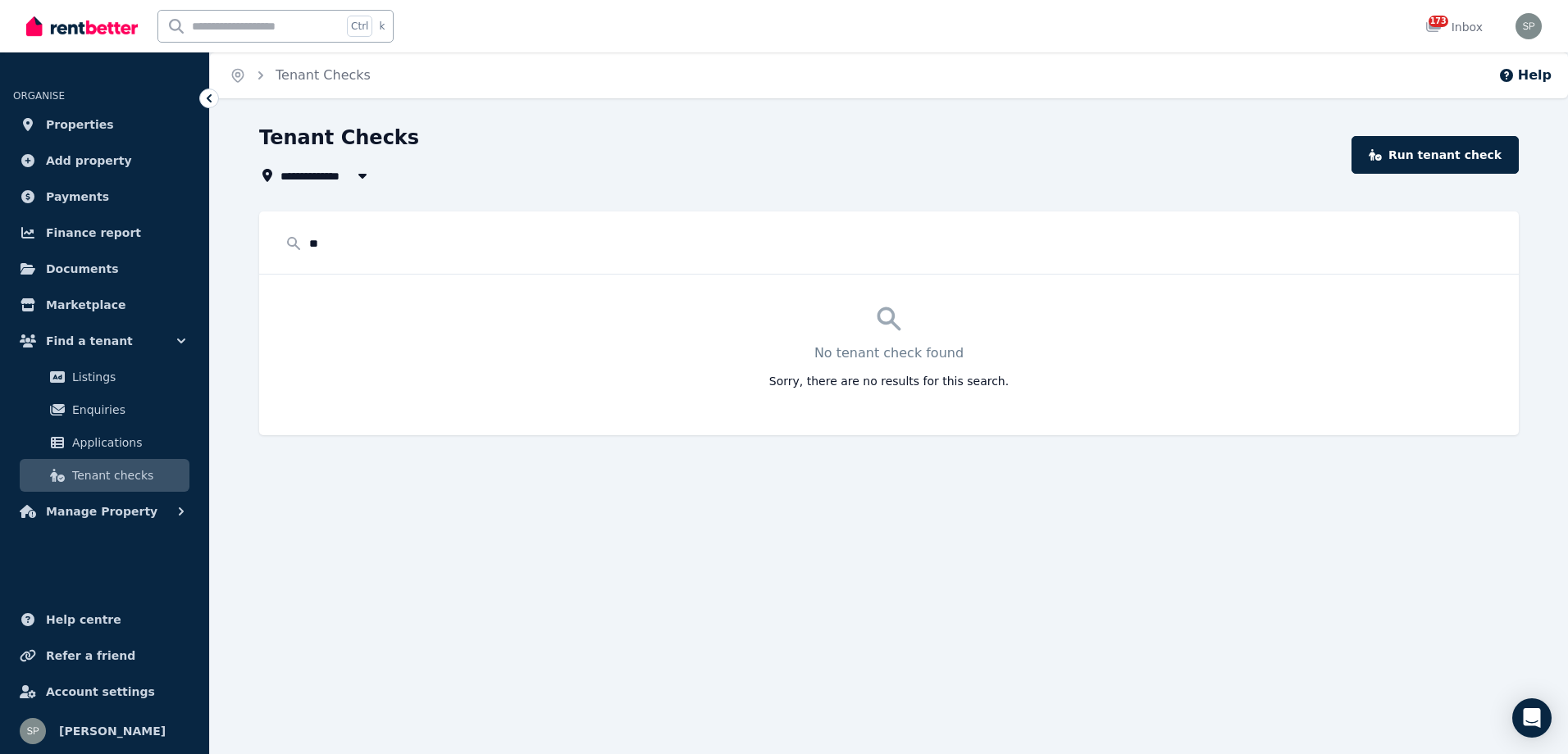
type input "*"
type input "**********"
click at [1382, 152] on icon at bounding box center [1375, 155] width 13 height 11
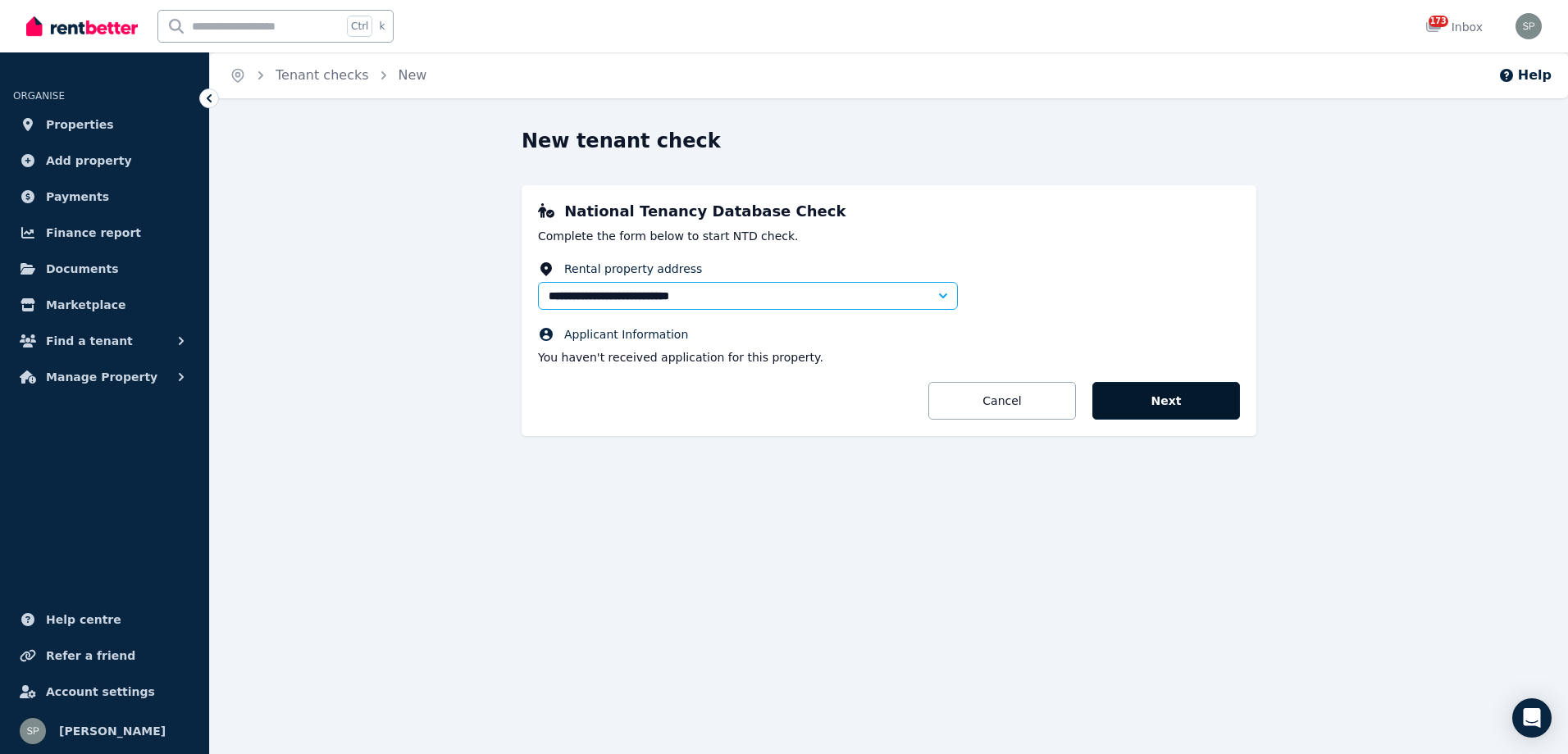
click at [1180, 389] on button "Next" at bounding box center [1165, 401] width 148 height 38
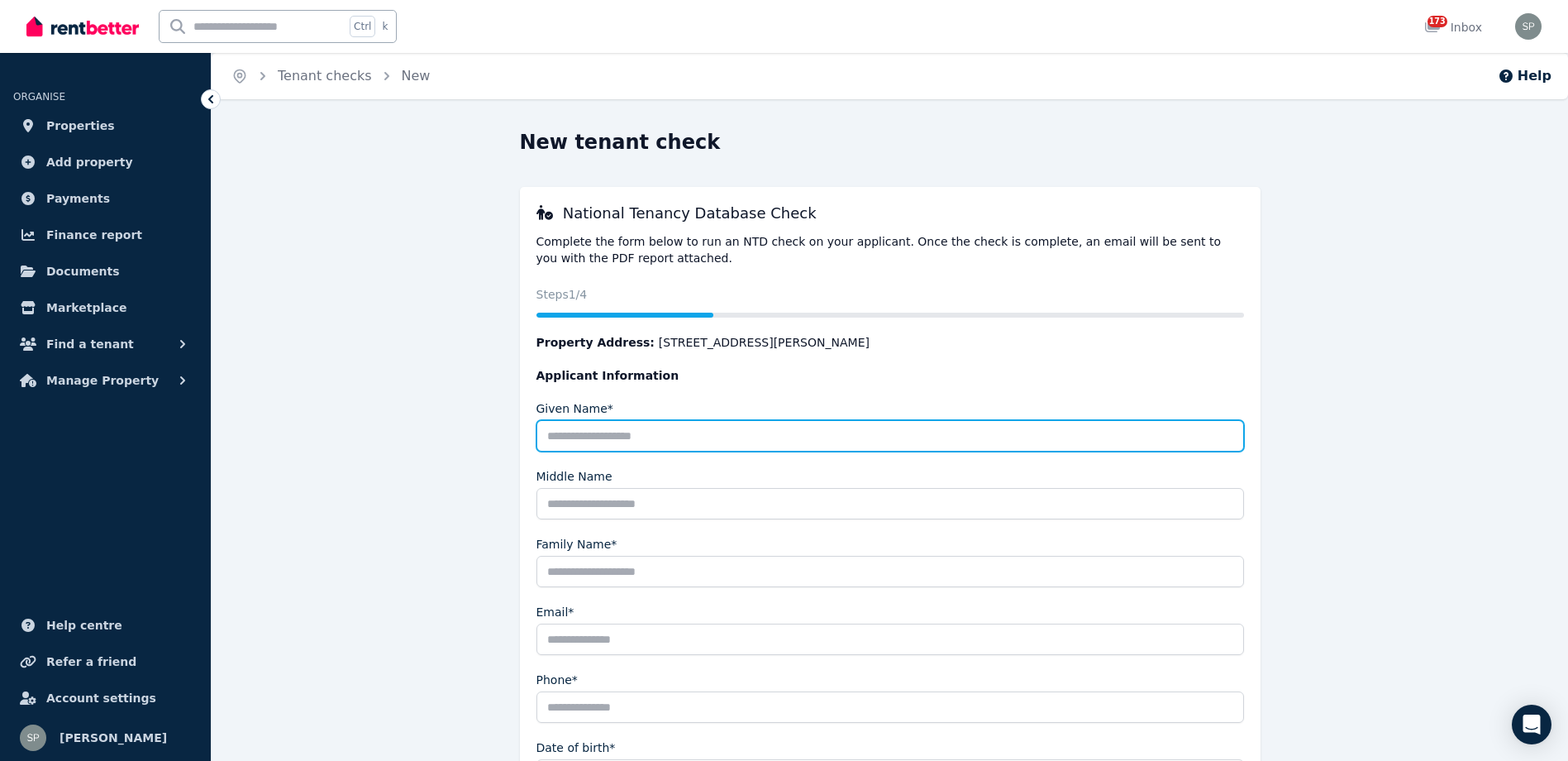
click at [693, 431] on input "Given Name*" at bounding box center [891, 436] width 707 height 32
click at [586, 434] on input "**********" at bounding box center [891, 436] width 707 height 32
type input "*****"
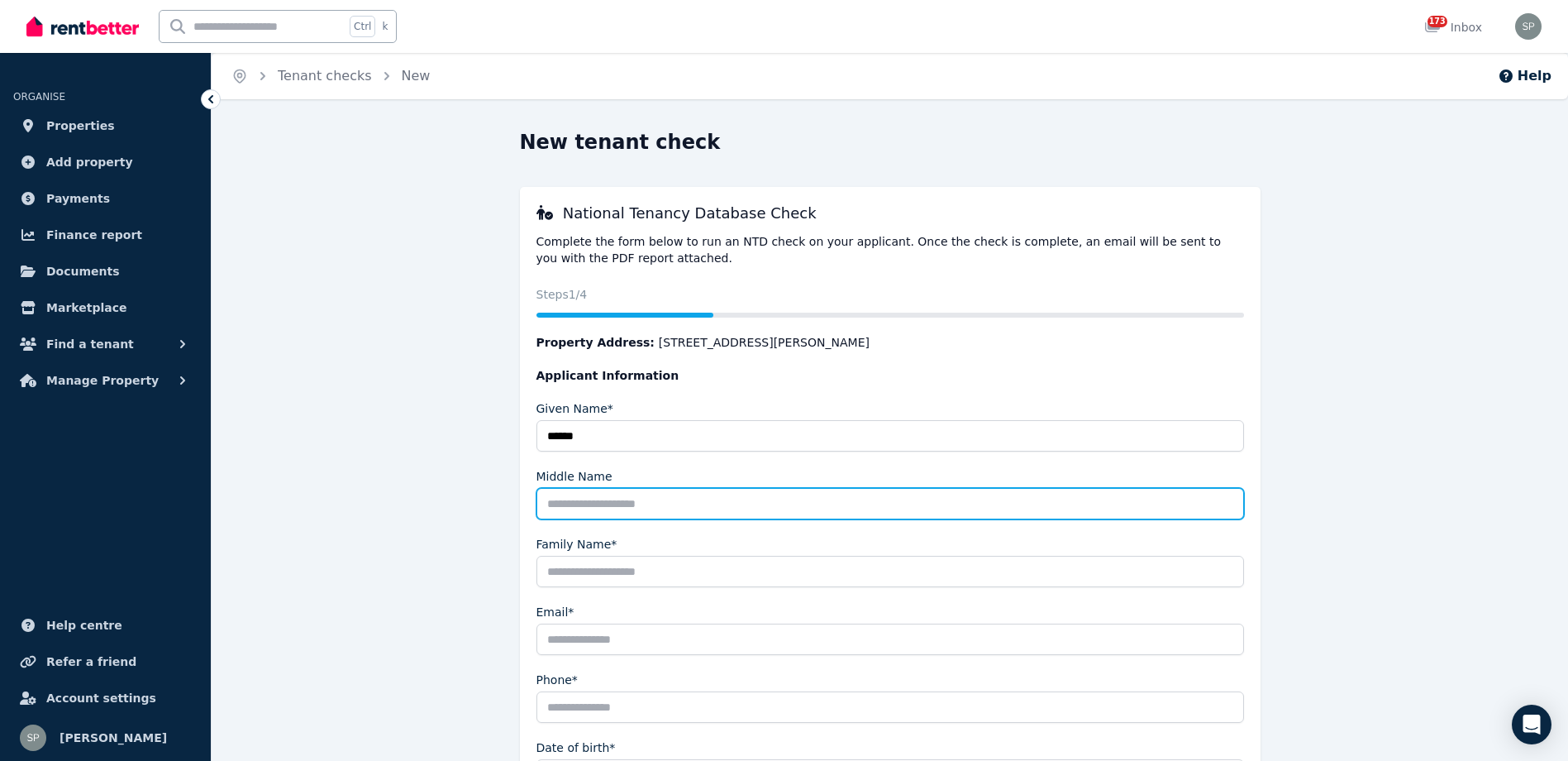
click at [637, 511] on input "Middle Name" at bounding box center [891, 504] width 707 height 32
type input "****"
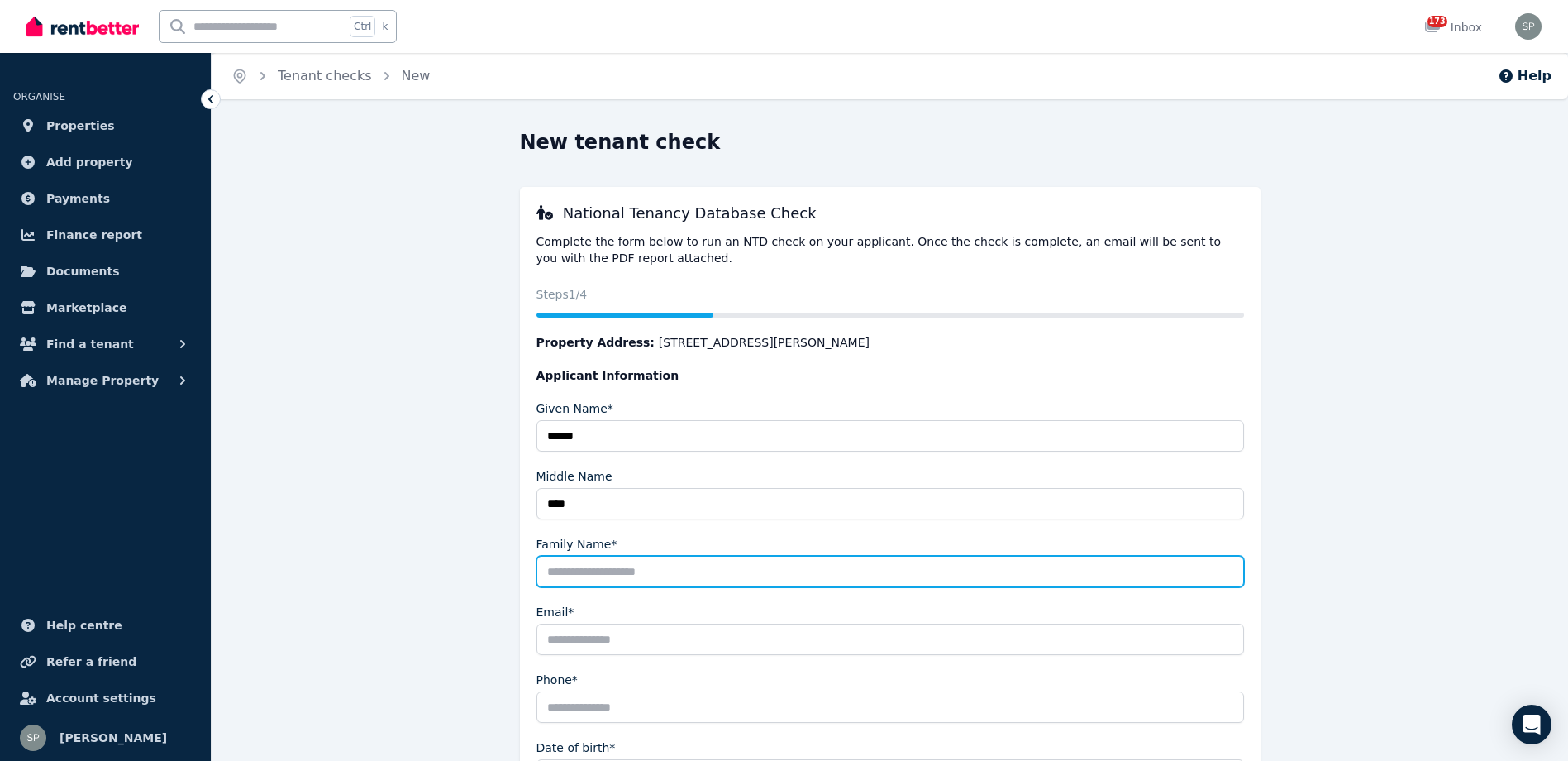
click at [608, 581] on input "Family Name*" at bounding box center [891, 572] width 707 height 32
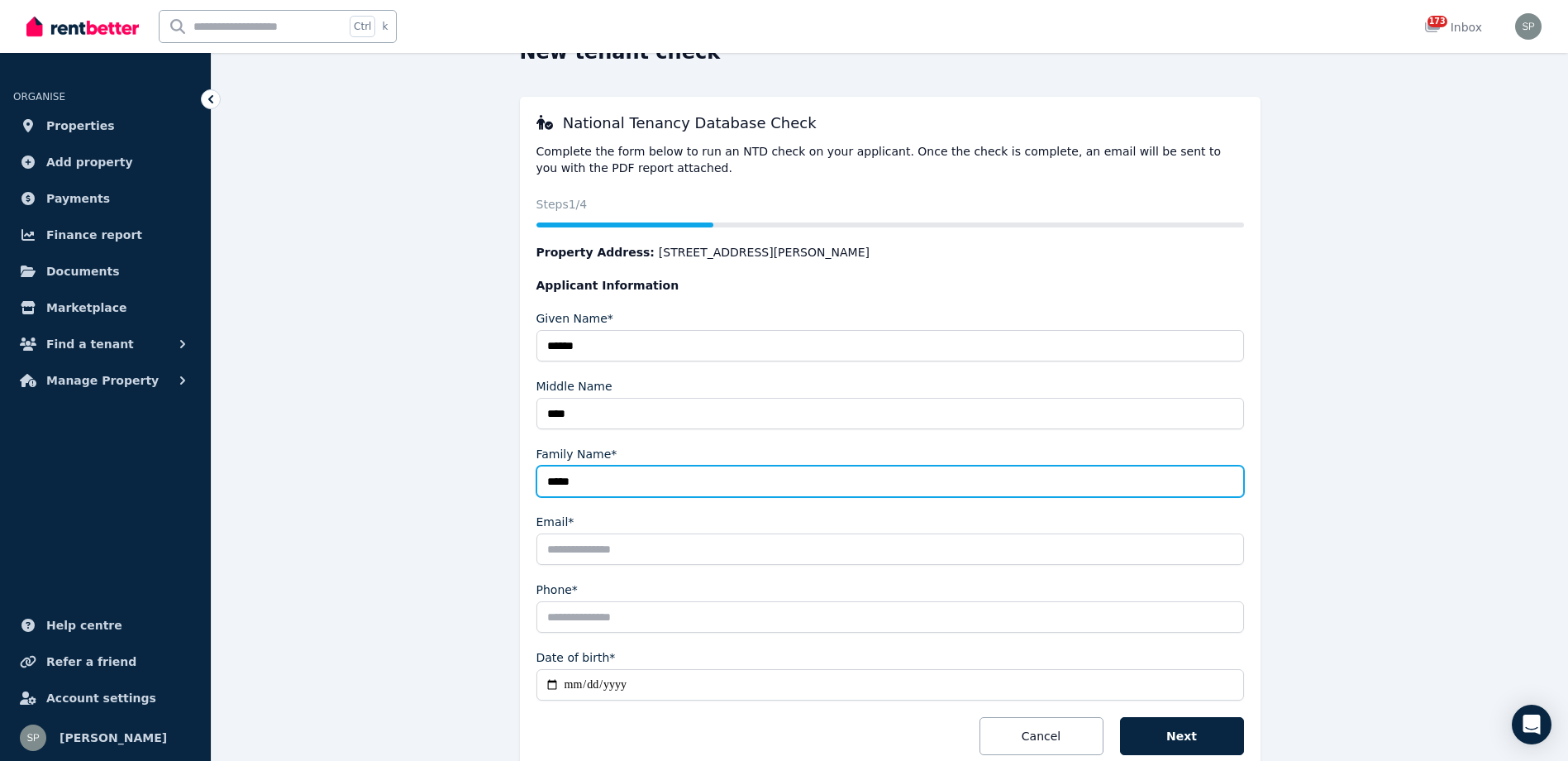
scroll to position [166, 0]
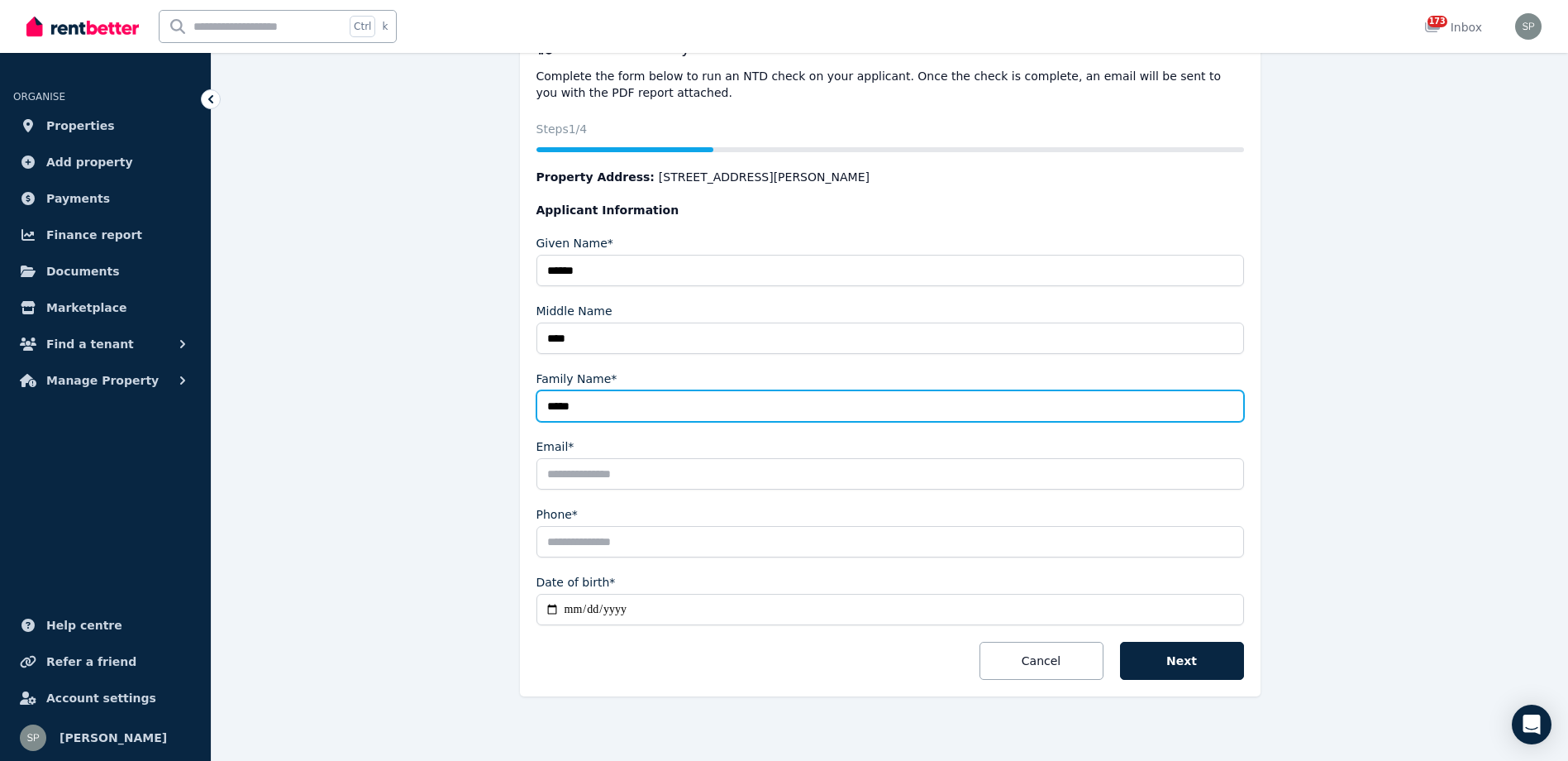
type input "*****"
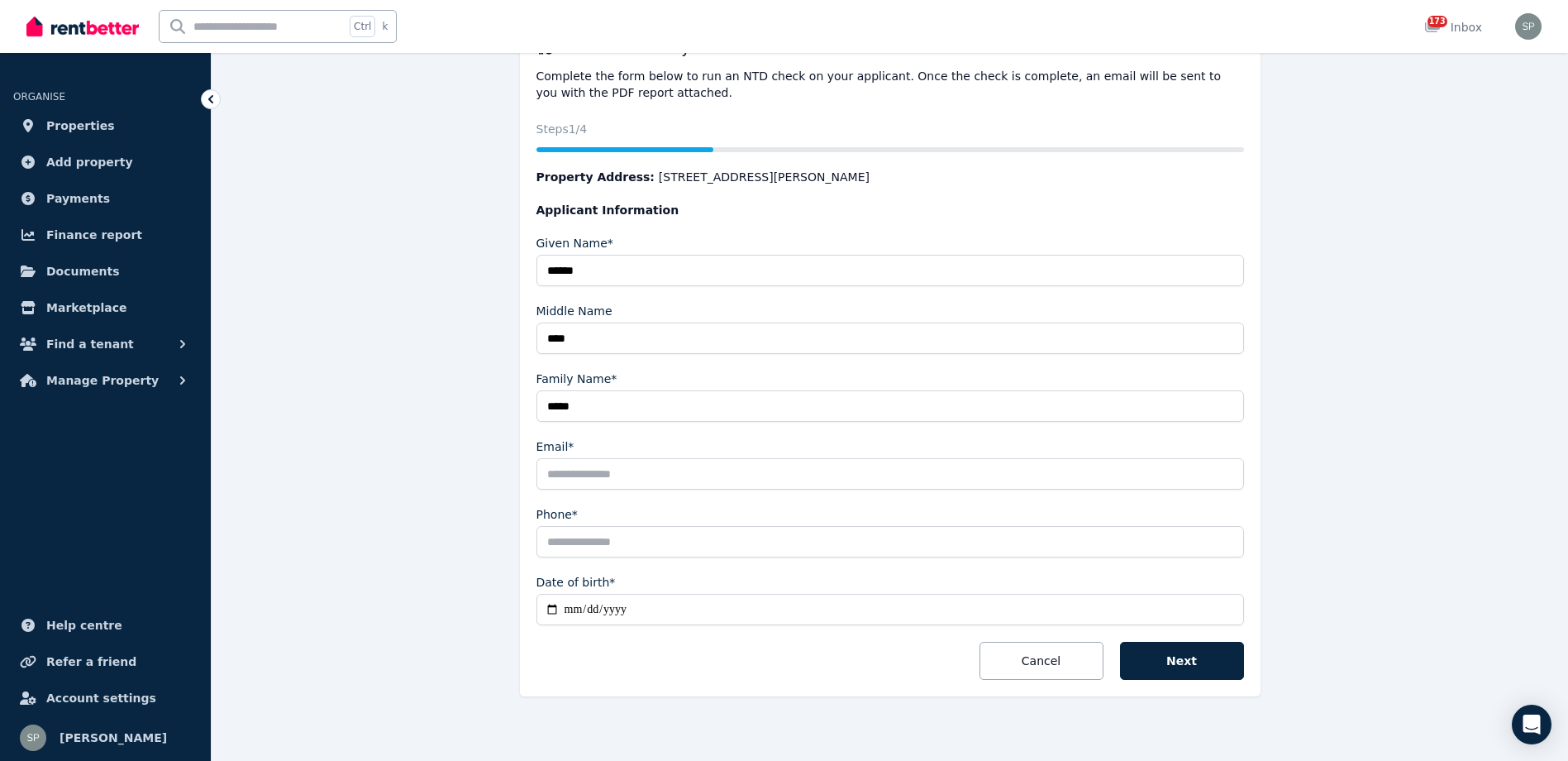
click at [561, 608] on input "Date of birth*" at bounding box center [891, 610] width 707 height 32
click at [550, 608] on input "Date of birth*" at bounding box center [891, 610] width 707 height 32
click at [552, 608] on input "**********" at bounding box center [891, 610] width 707 height 32
click at [551, 608] on input "**********" at bounding box center [891, 610] width 707 height 32
type input "**********"
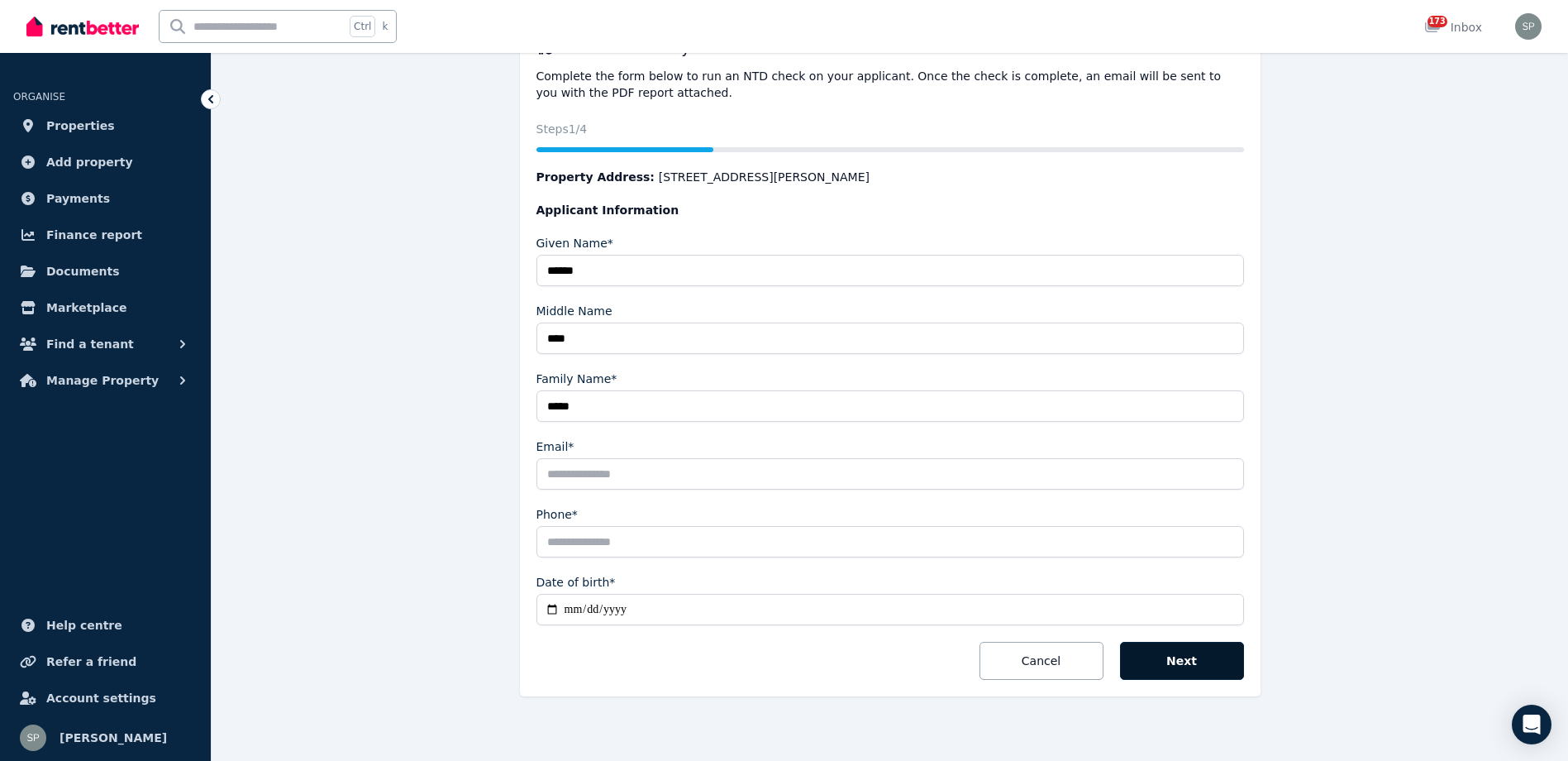
click at [1214, 667] on button "Next" at bounding box center [1182, 661] width 124 height 38
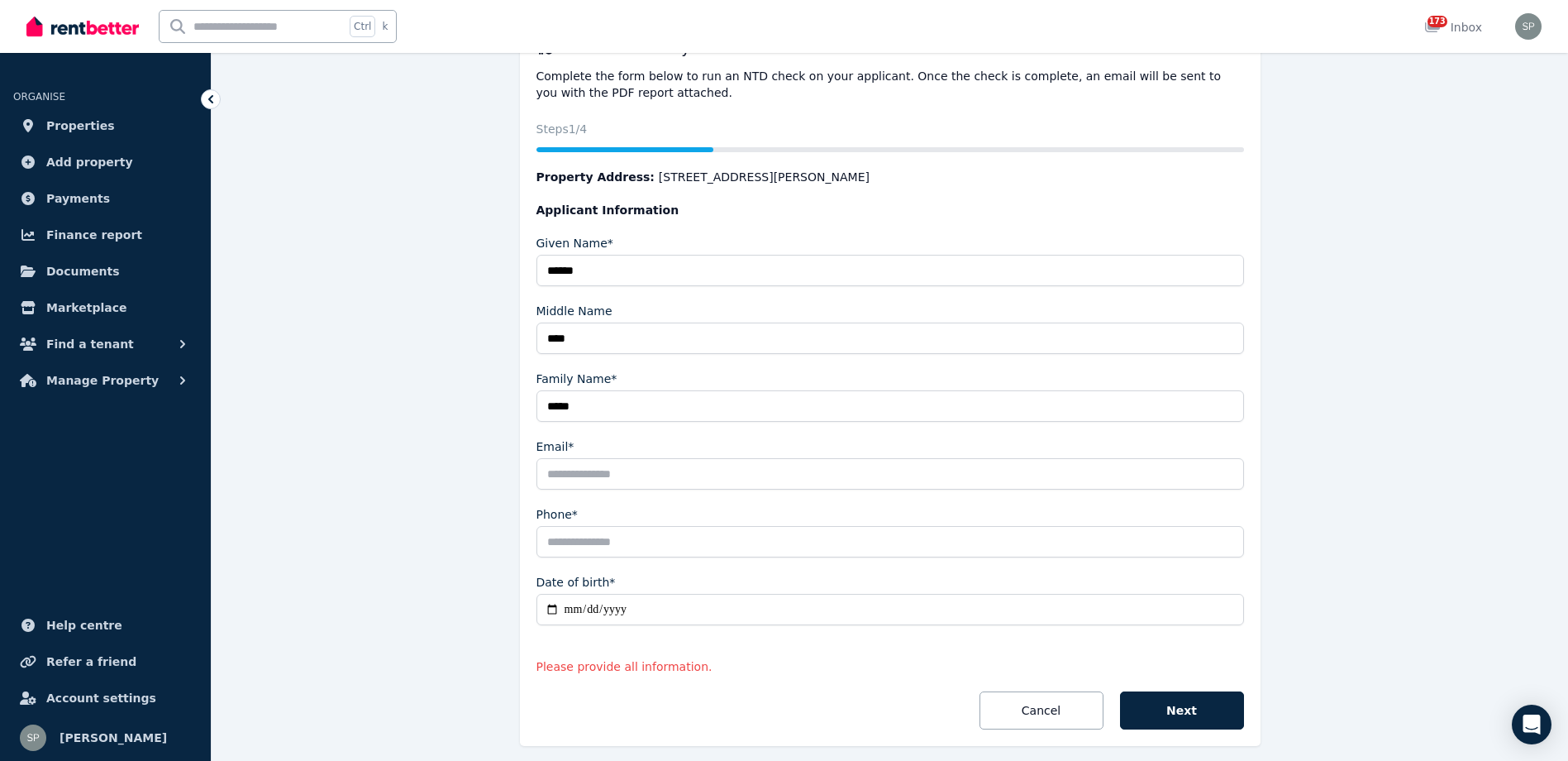
click at [579, 467] on input "Email*" at bounding box center [891, 475] width 707 height 32
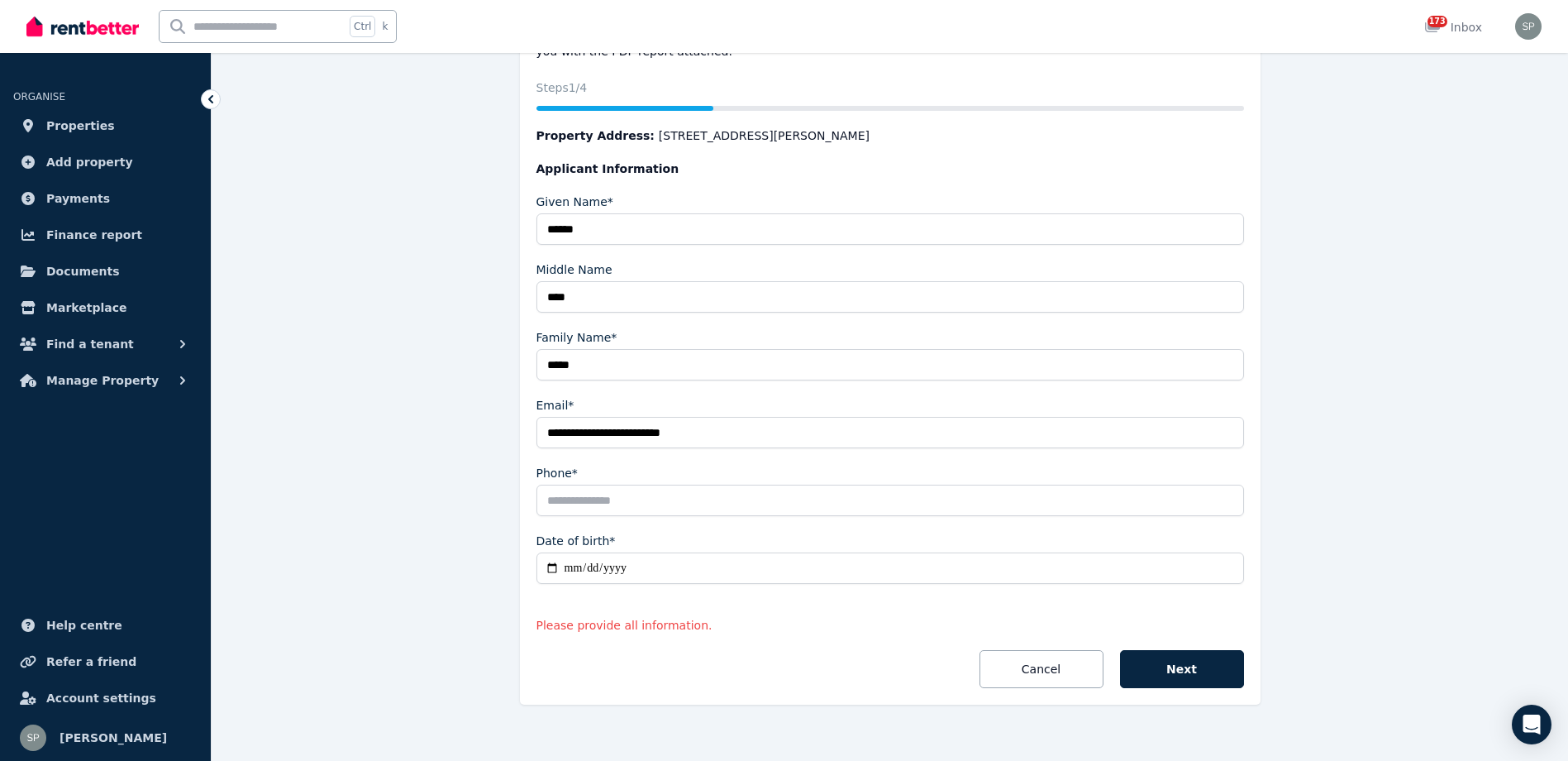
scroll to position [227, 0]
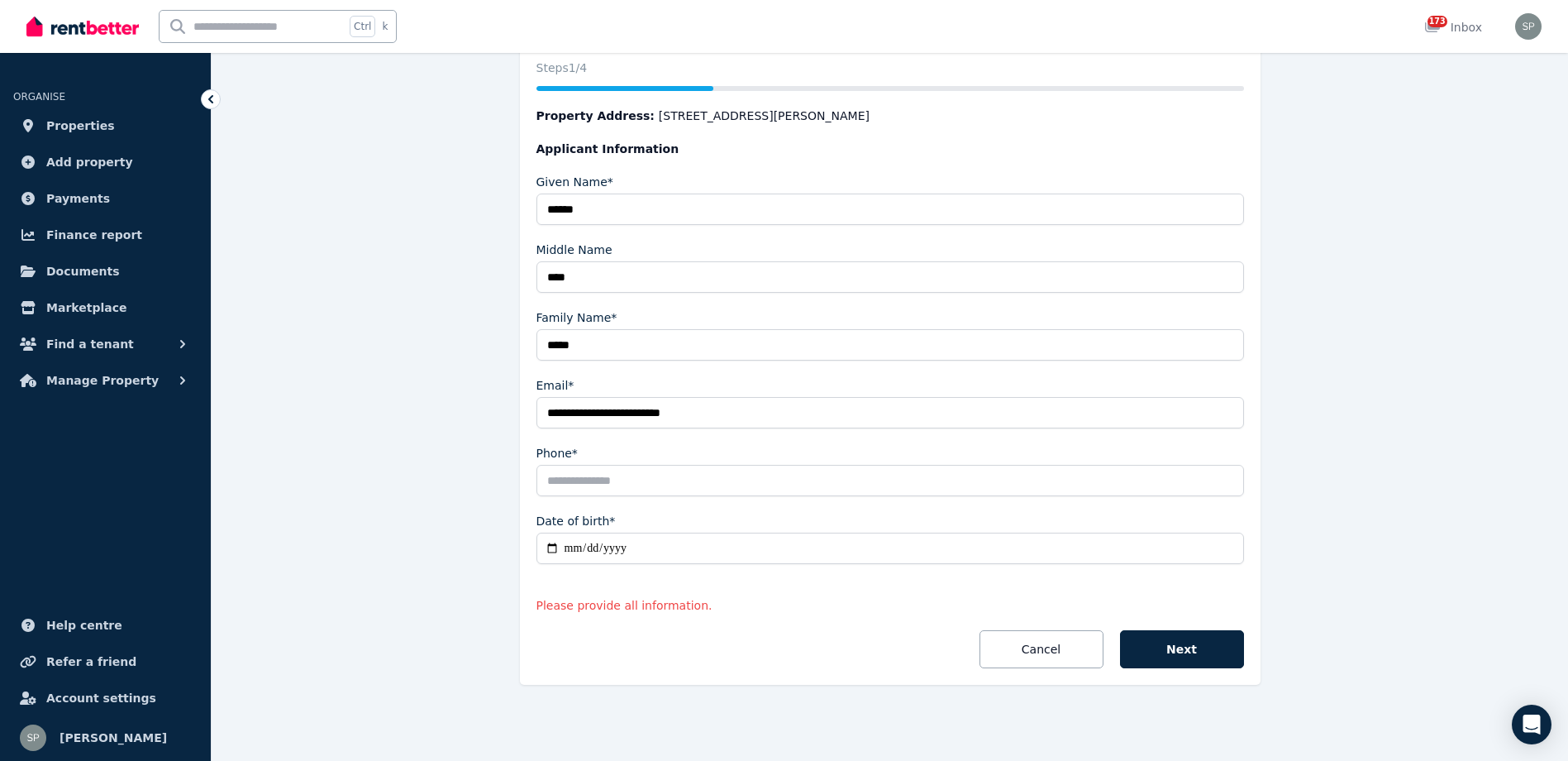
type input "**********"
click at [573, 477] on input "Phone*" at bounding box center [891, 481] width 707 height 32
type input "**********"
click at [1191, 651] on button "Next" at bounding box center [1182, 649] width 124 height 38
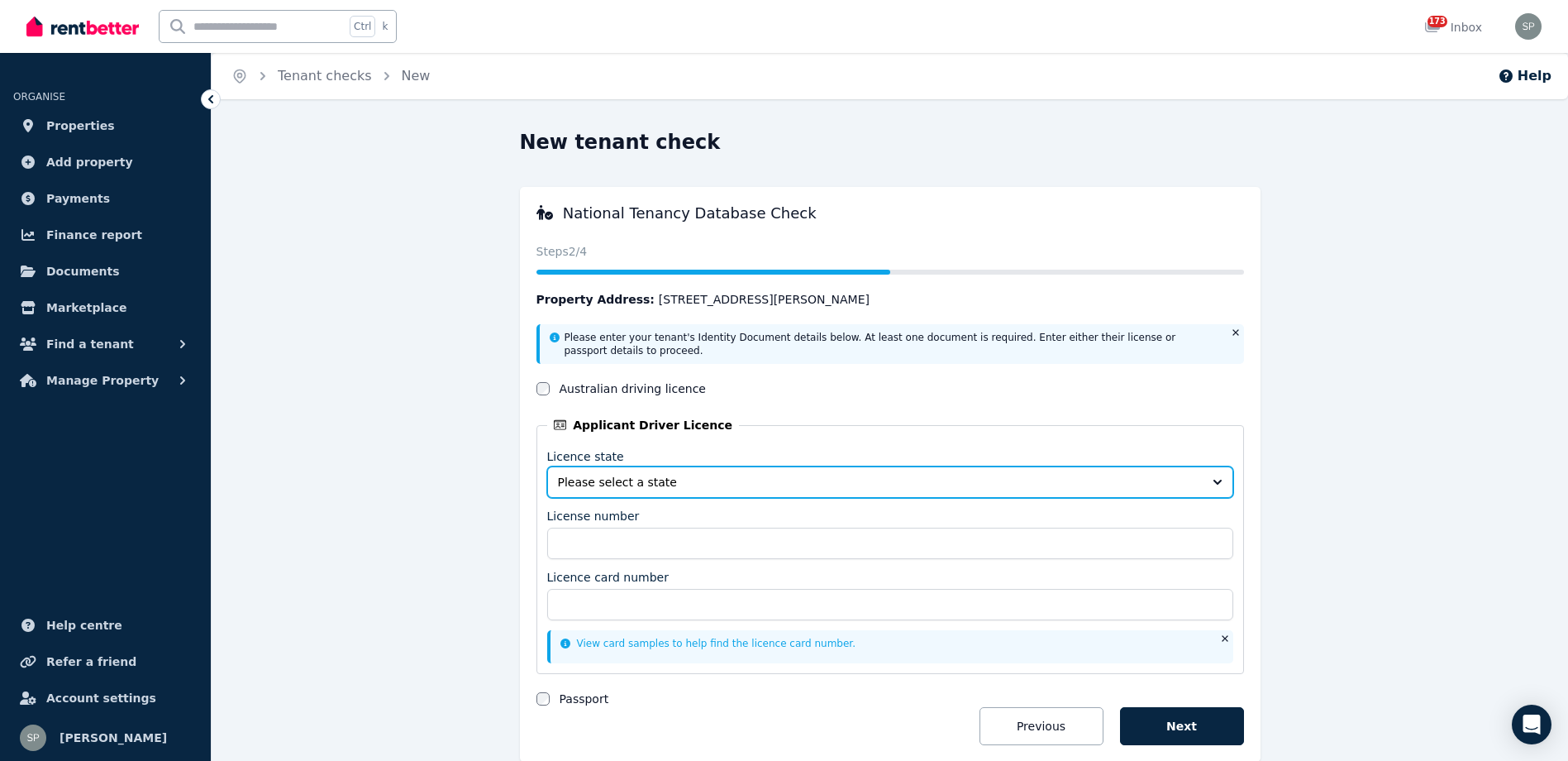
click at [1215, 478] on button "Please select a state" at bounding box center [890, 482] width 686 height 32
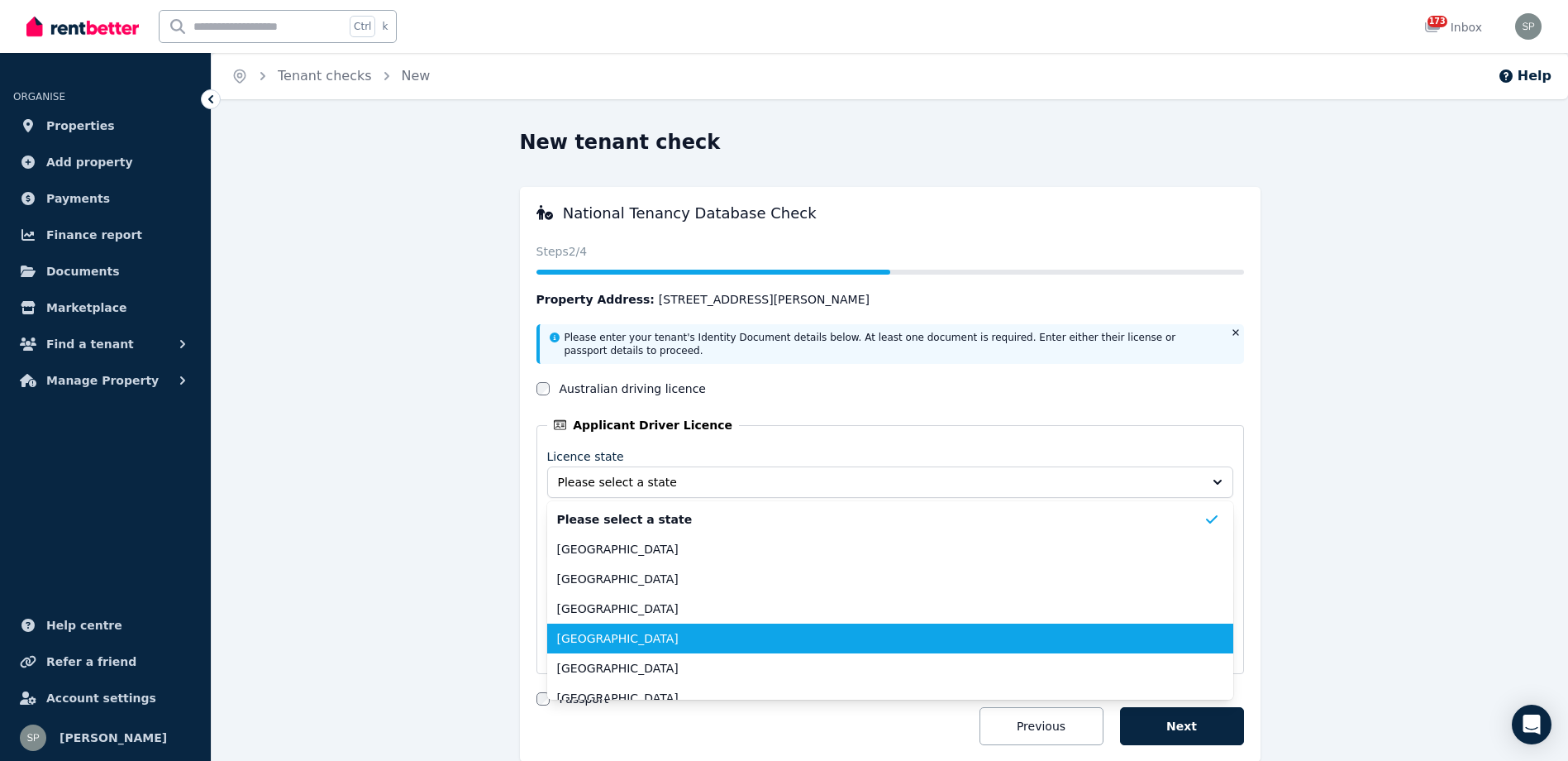
click at [615, 638] on span "[GEOGRAPHIC_DATA]" at bounding box center [880, 638] width 646 height 17
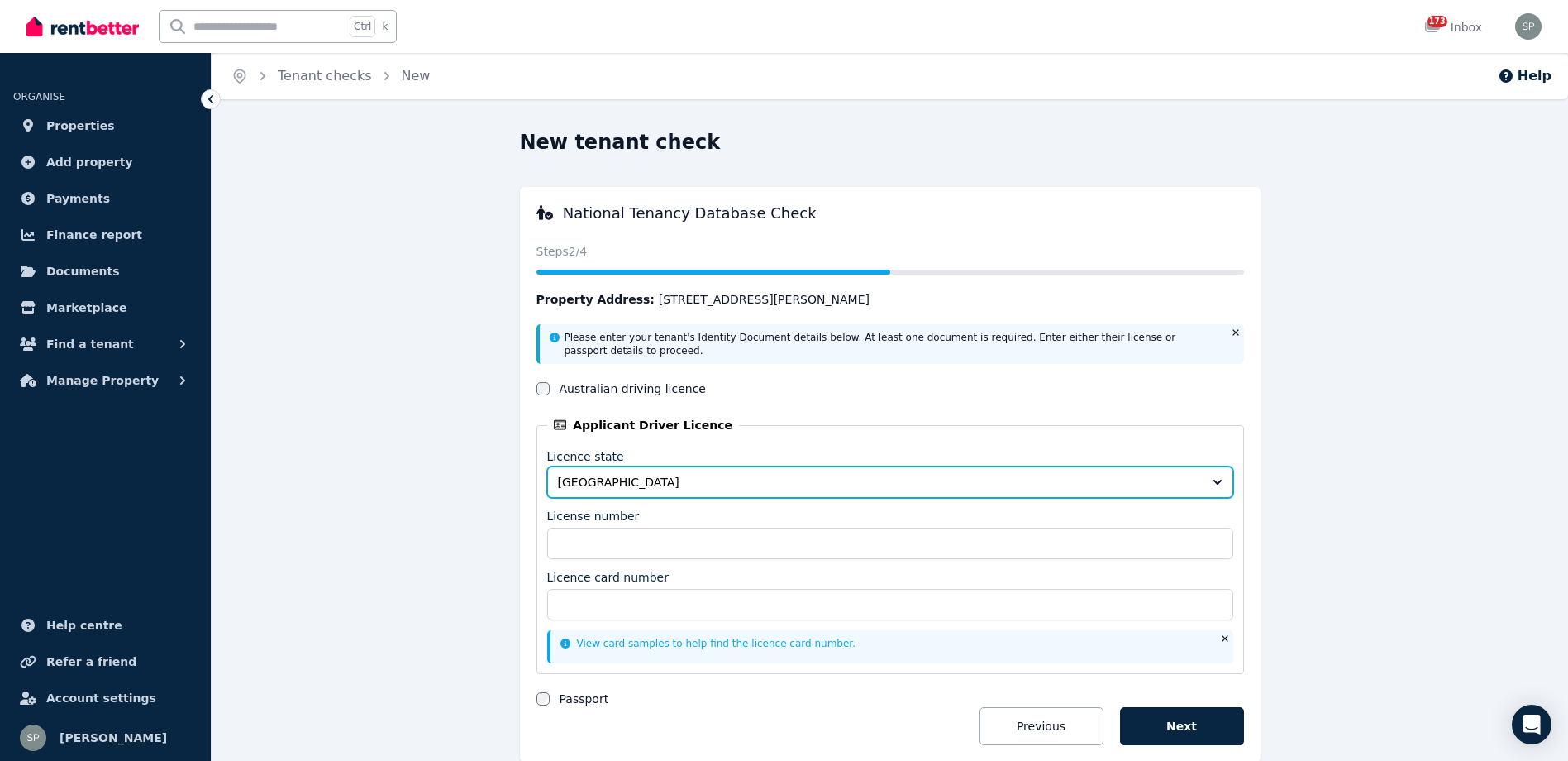
scroll to position [77, 0]
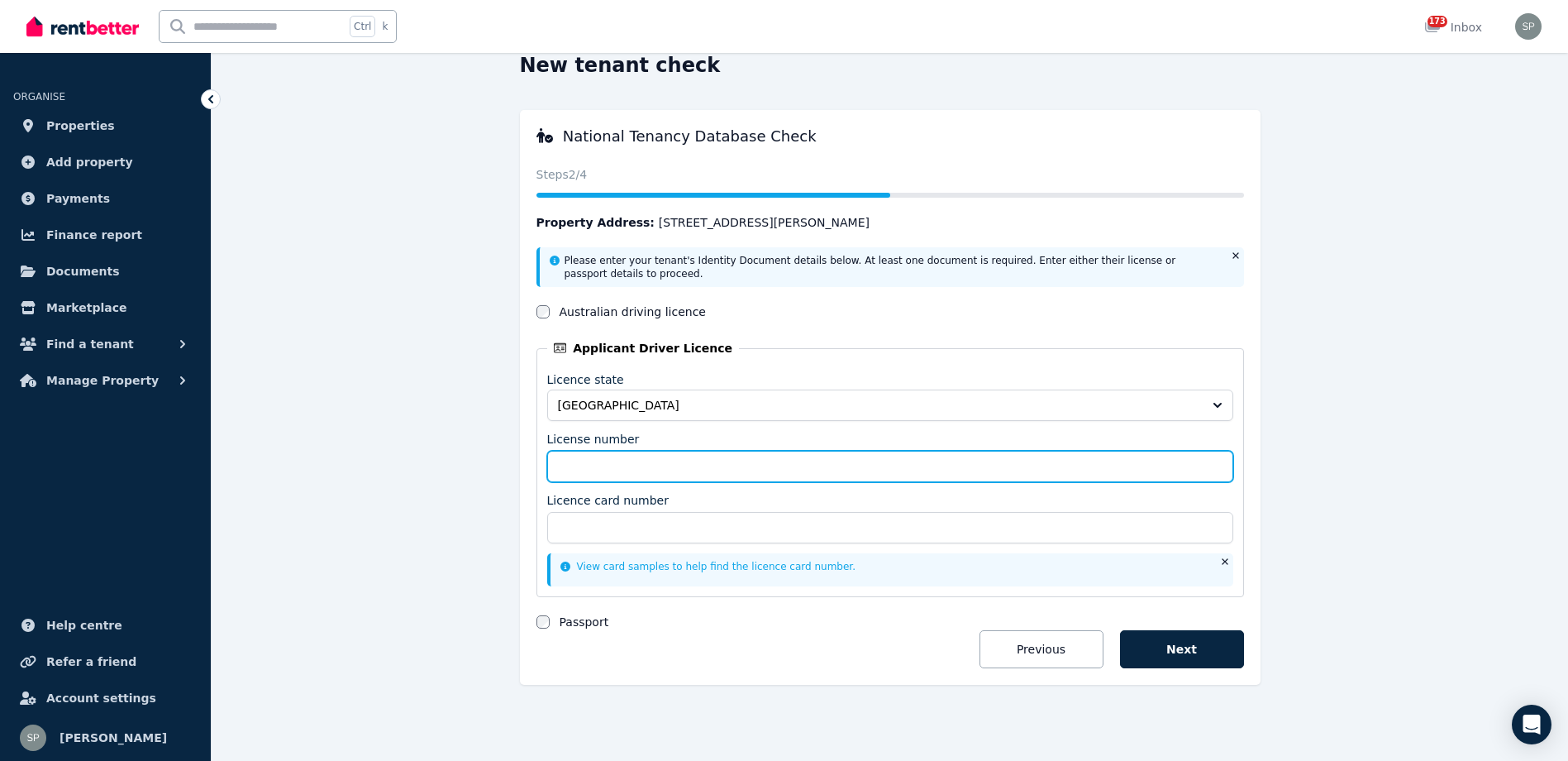
click at [624, 472] on input "License number" at bounding box center [890, 467] width 686 height 32
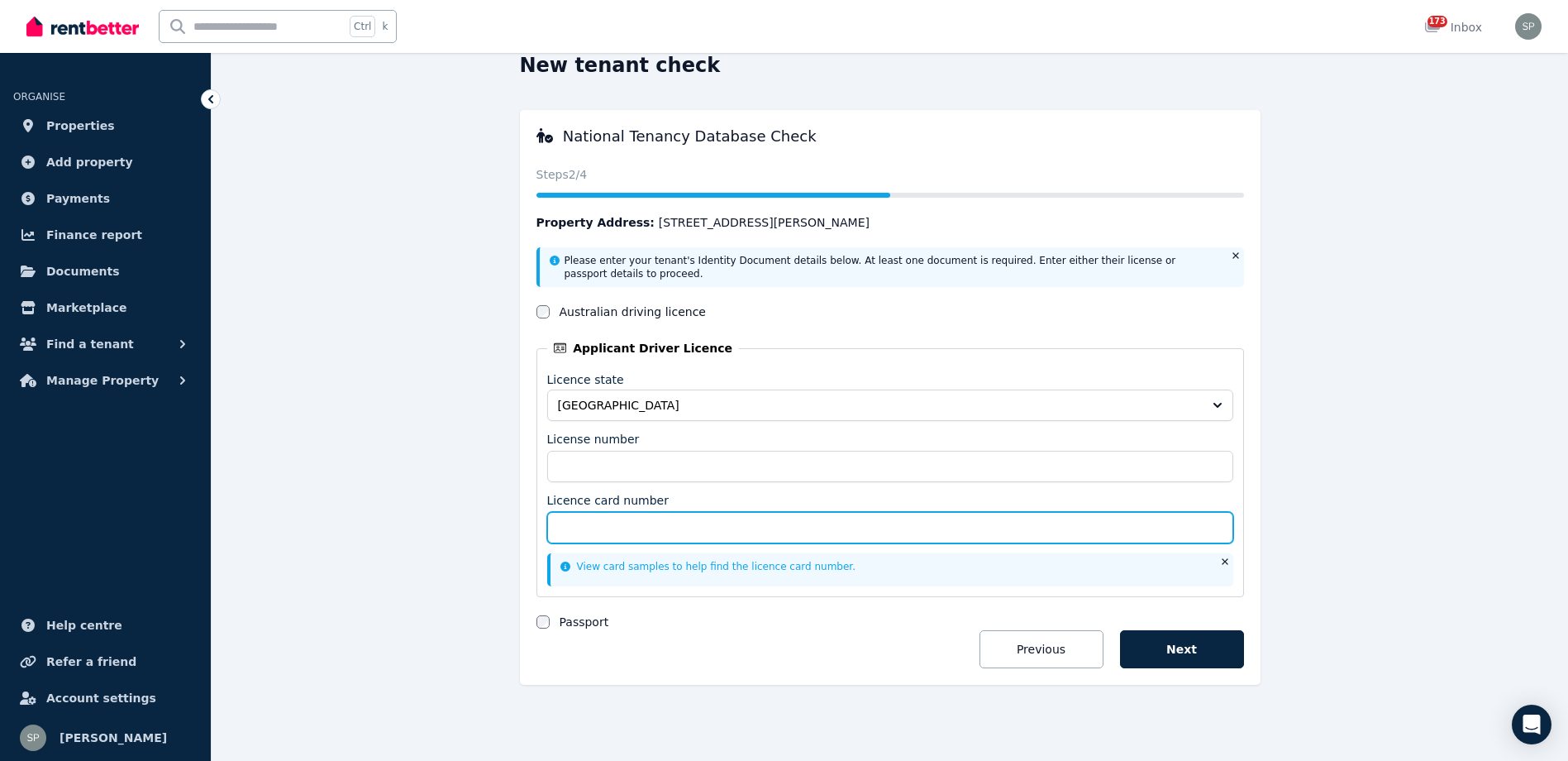
click at [620, 532] on input "Licence card number" at bounding box center [890, 528] width 686 height 32
type input "**********"
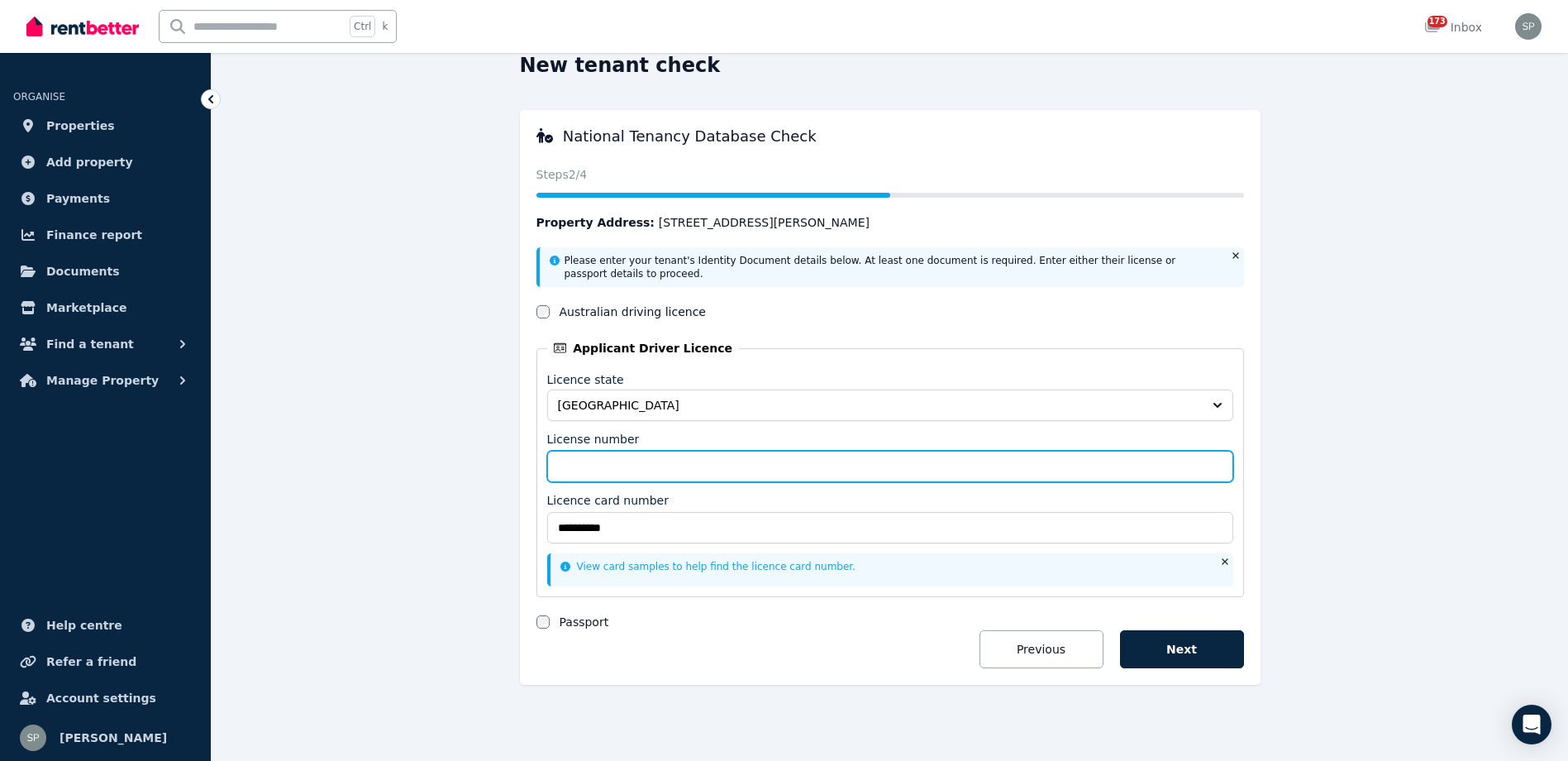
click at [695, 462] on input "License number" at bounding box center [890, 467] width 686 height 32
type input "*********"
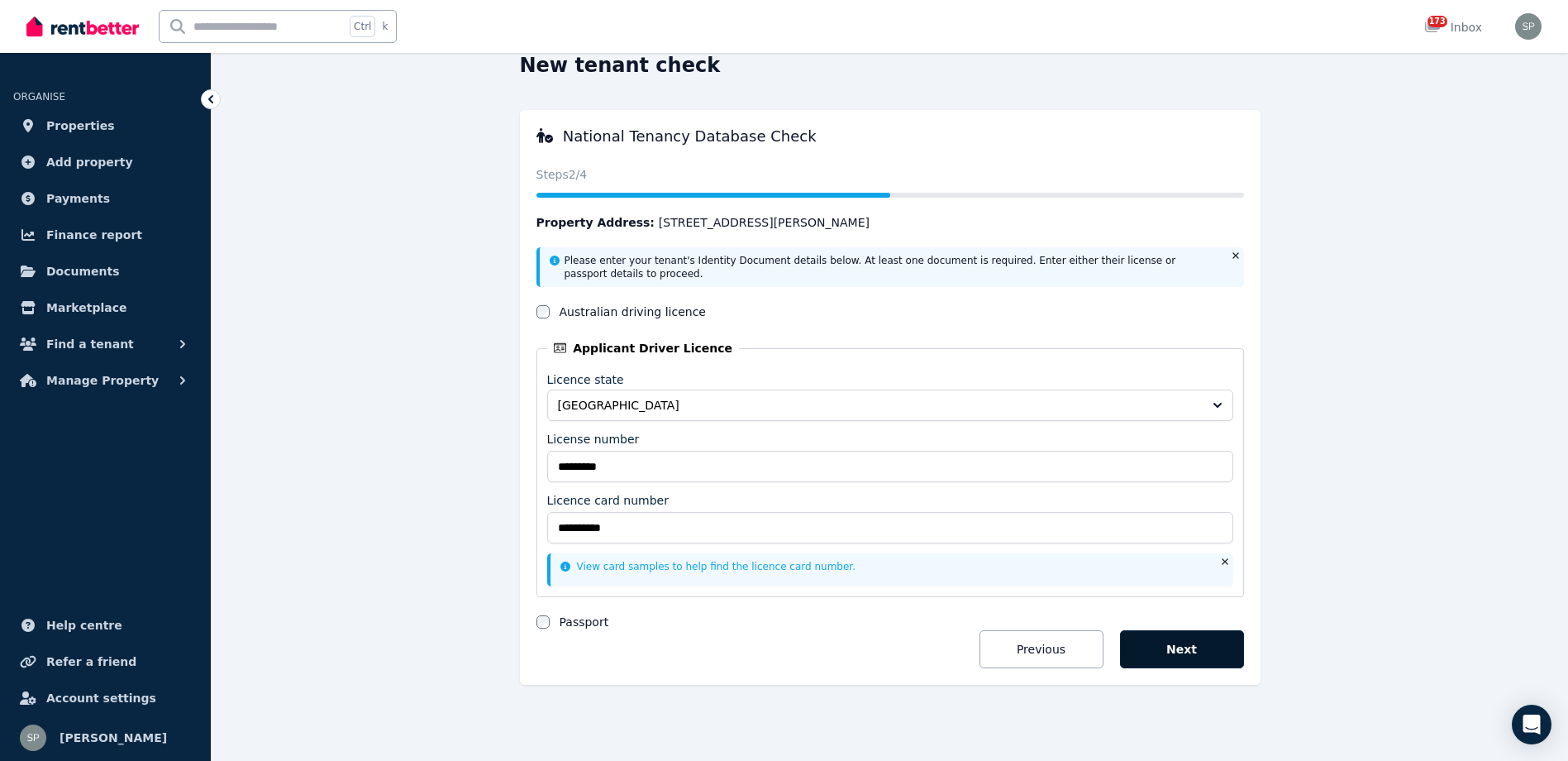
click at [1187, 648] on button "Next" at bounding box center [1182, 649] width 124 height 38
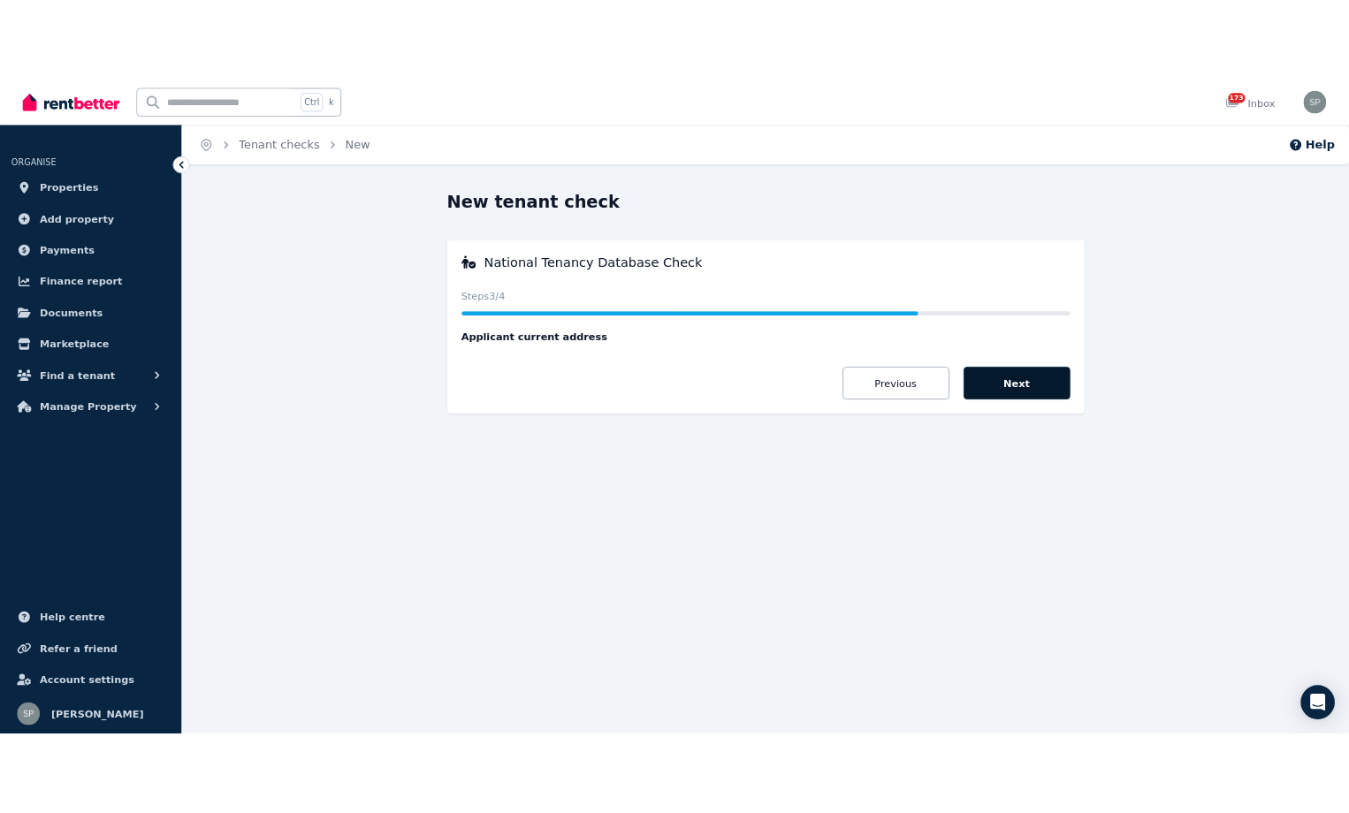
scroll to position [0, 0]
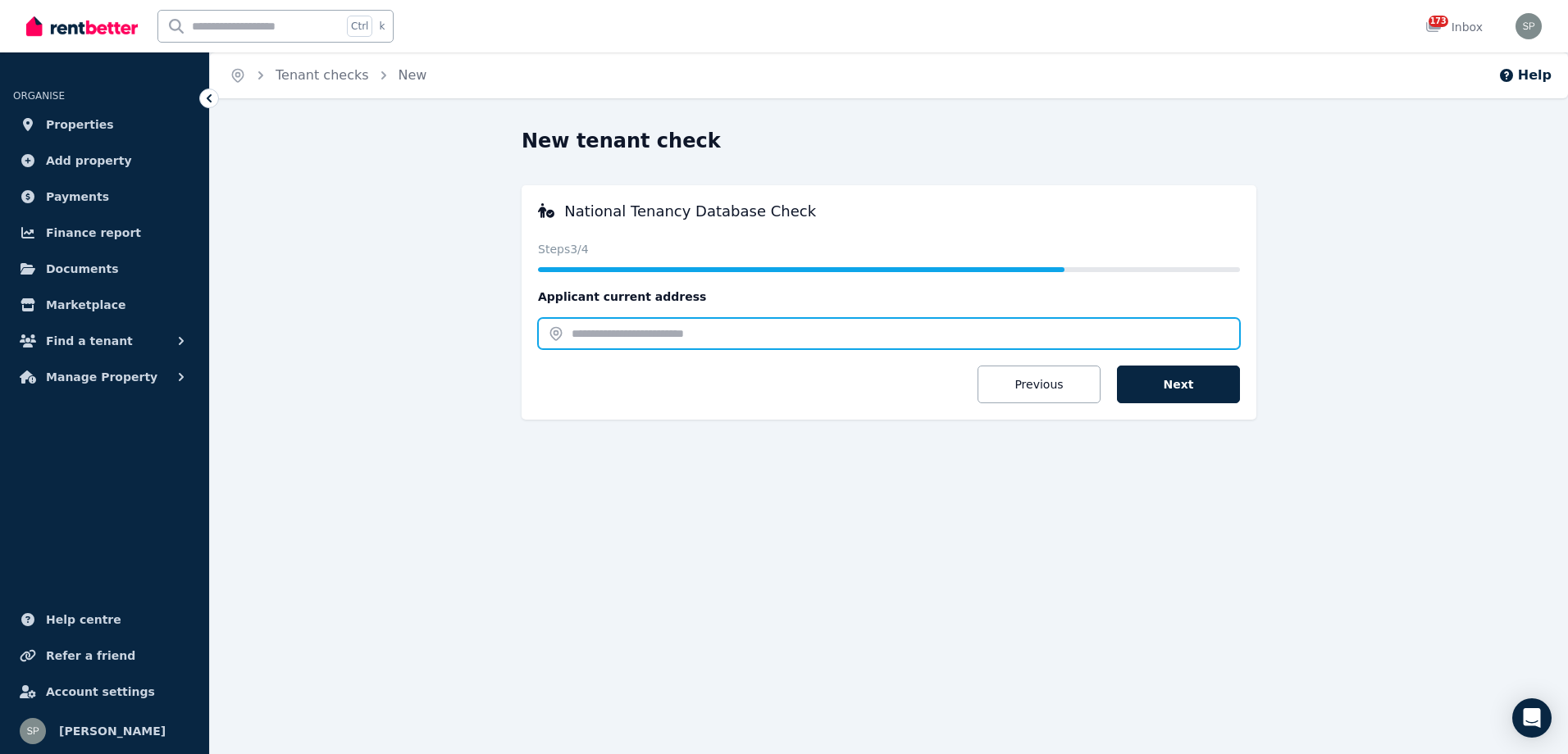
click at [664, 333] on input "text" at bounding box center [889, 334] width 701 height 32
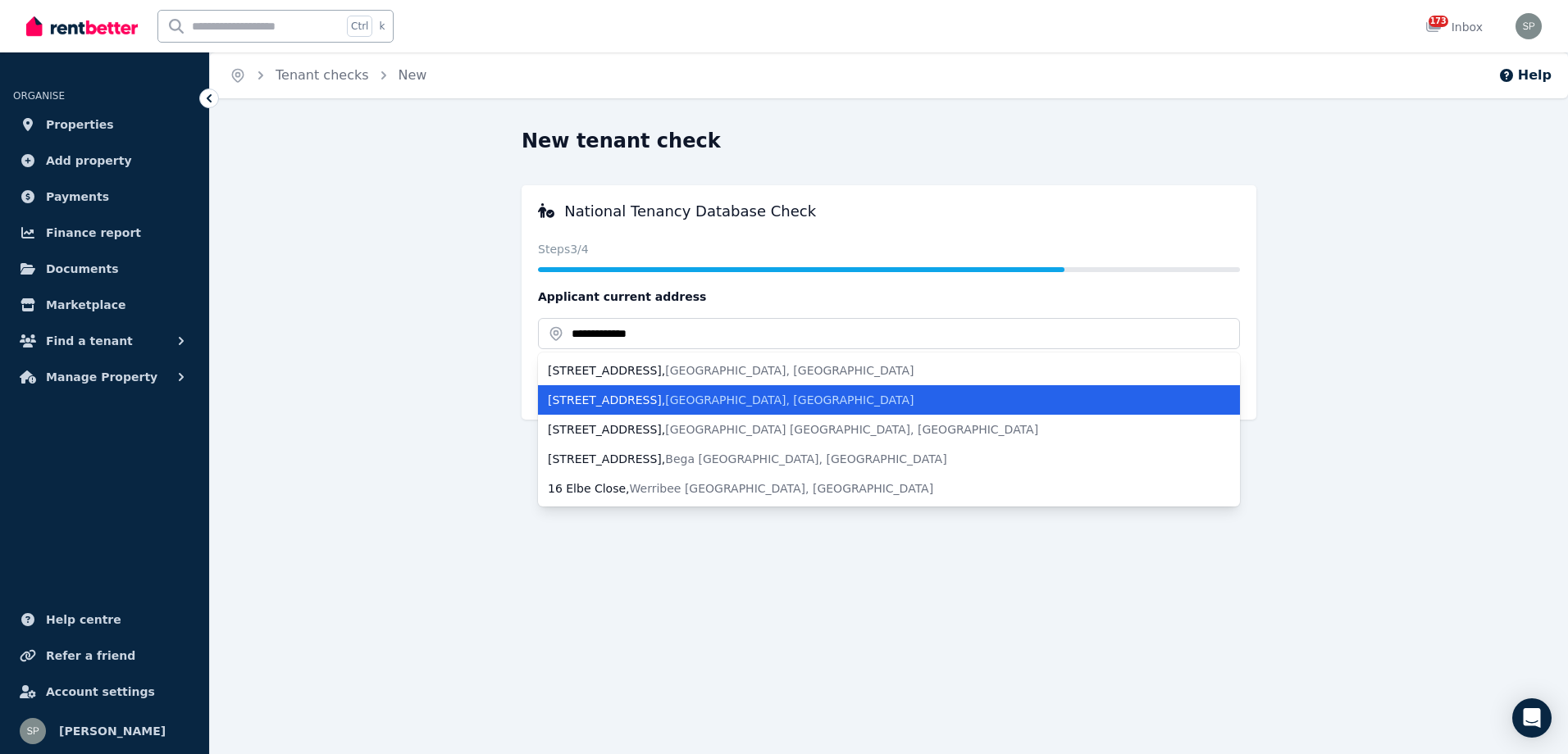
click at [758, 400] on span "[GEOGRAPHIC_DATA], [GEOGRAPHIC_DATA]" at bounding box center [790, 400] width 249 height 13
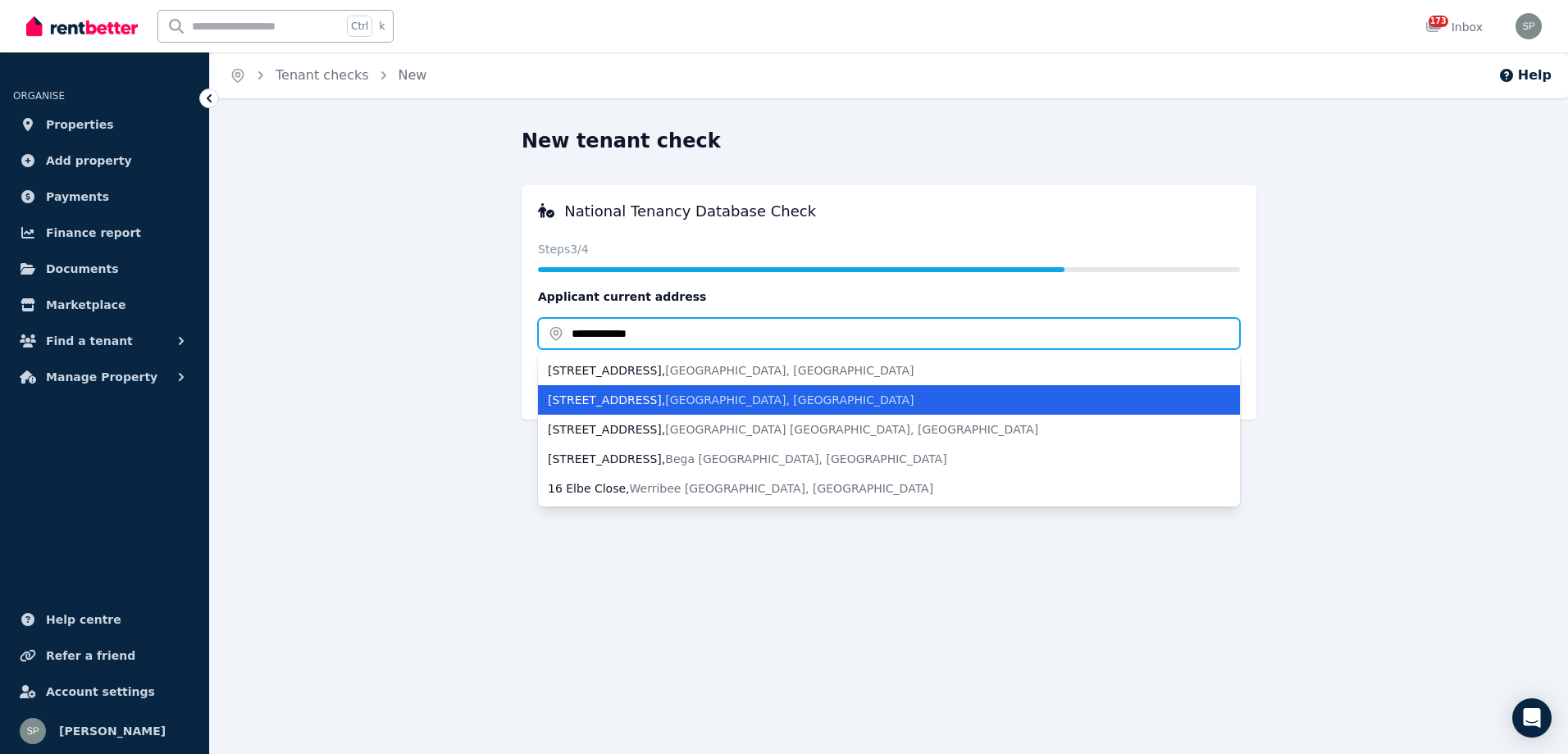
type input "**********"
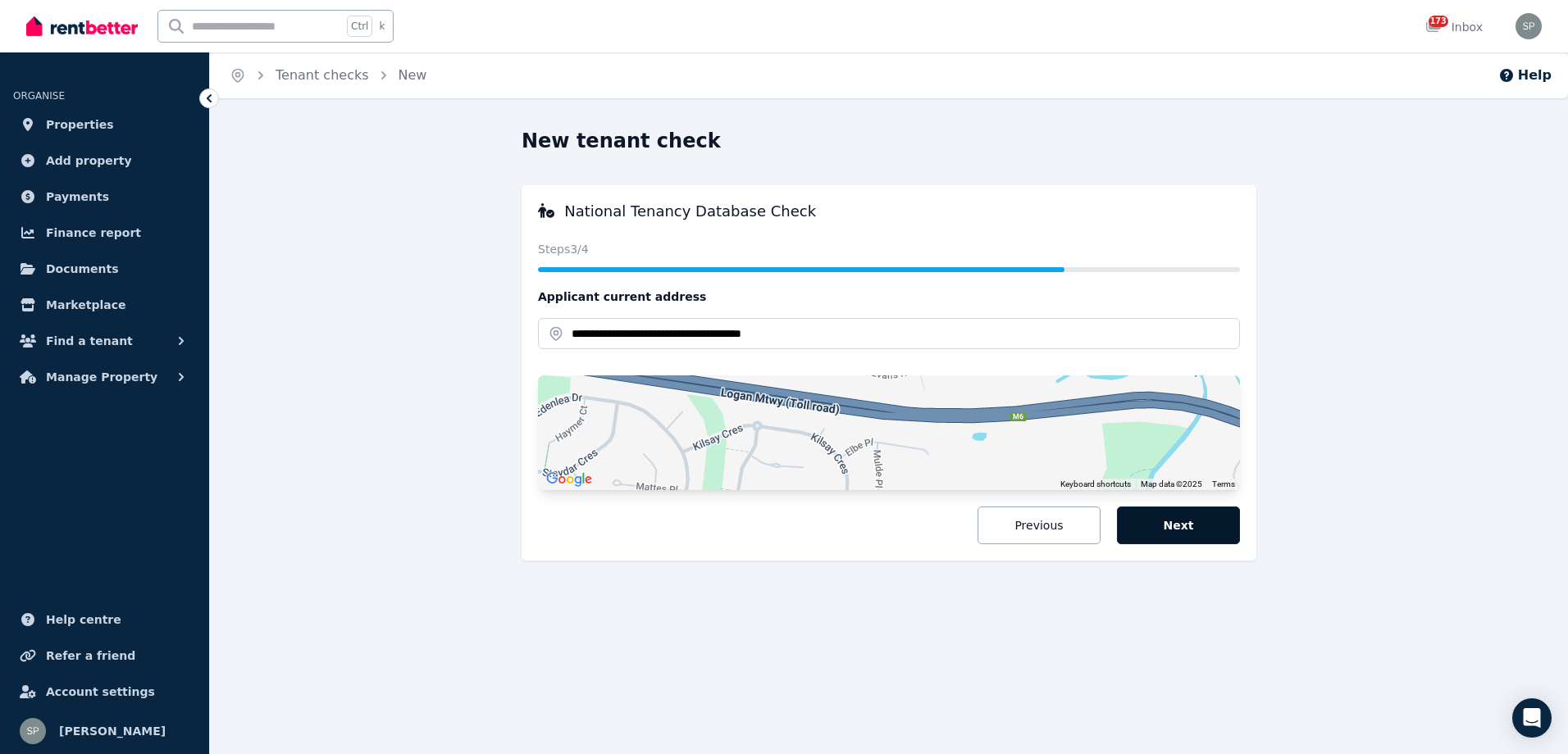
click at [1195, 525] on button "Next" at bounding box center [1178, 525] width 123 height 38
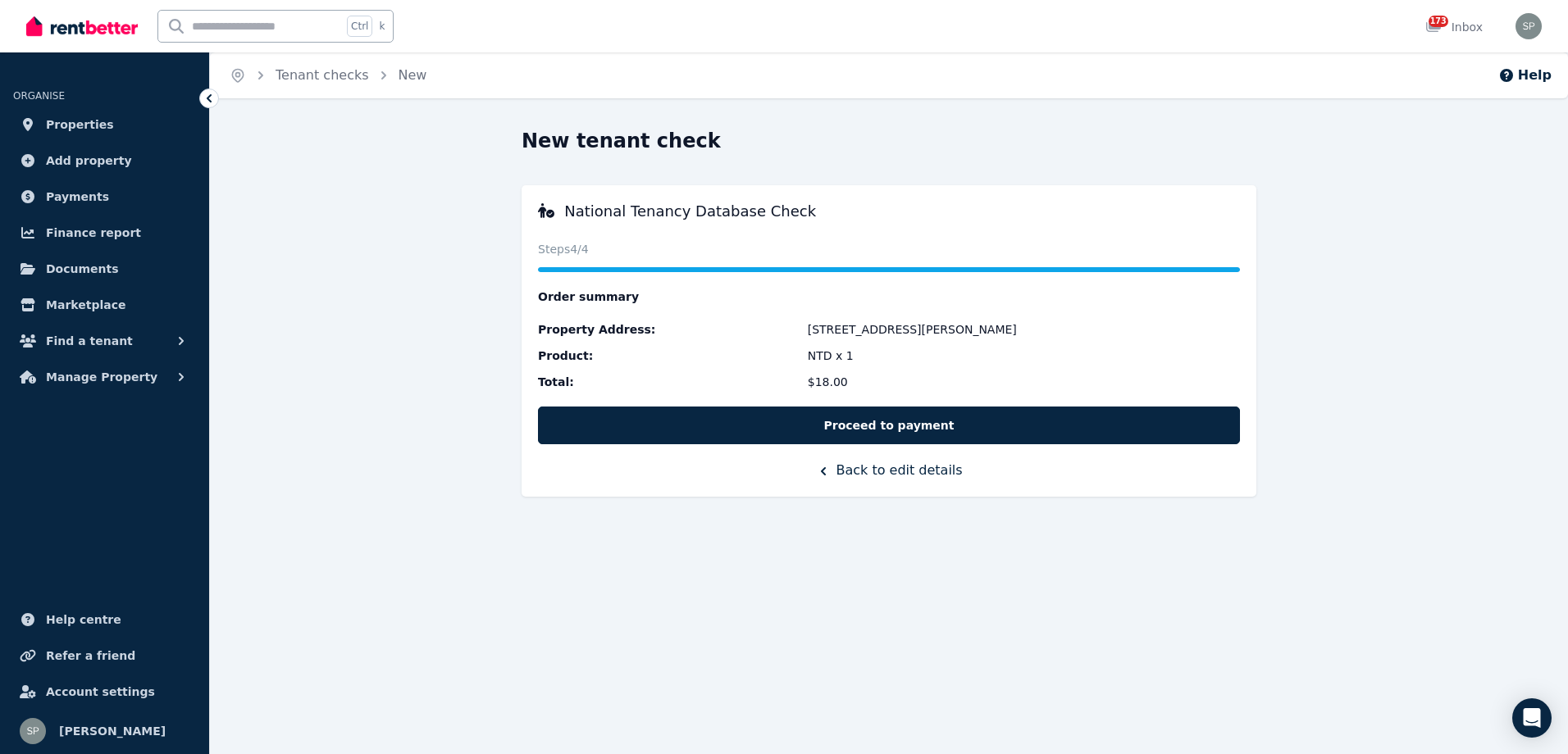
click at [923, 424] on button "Proceed to payment" at bounding box center [889, 425] width 701 height 38
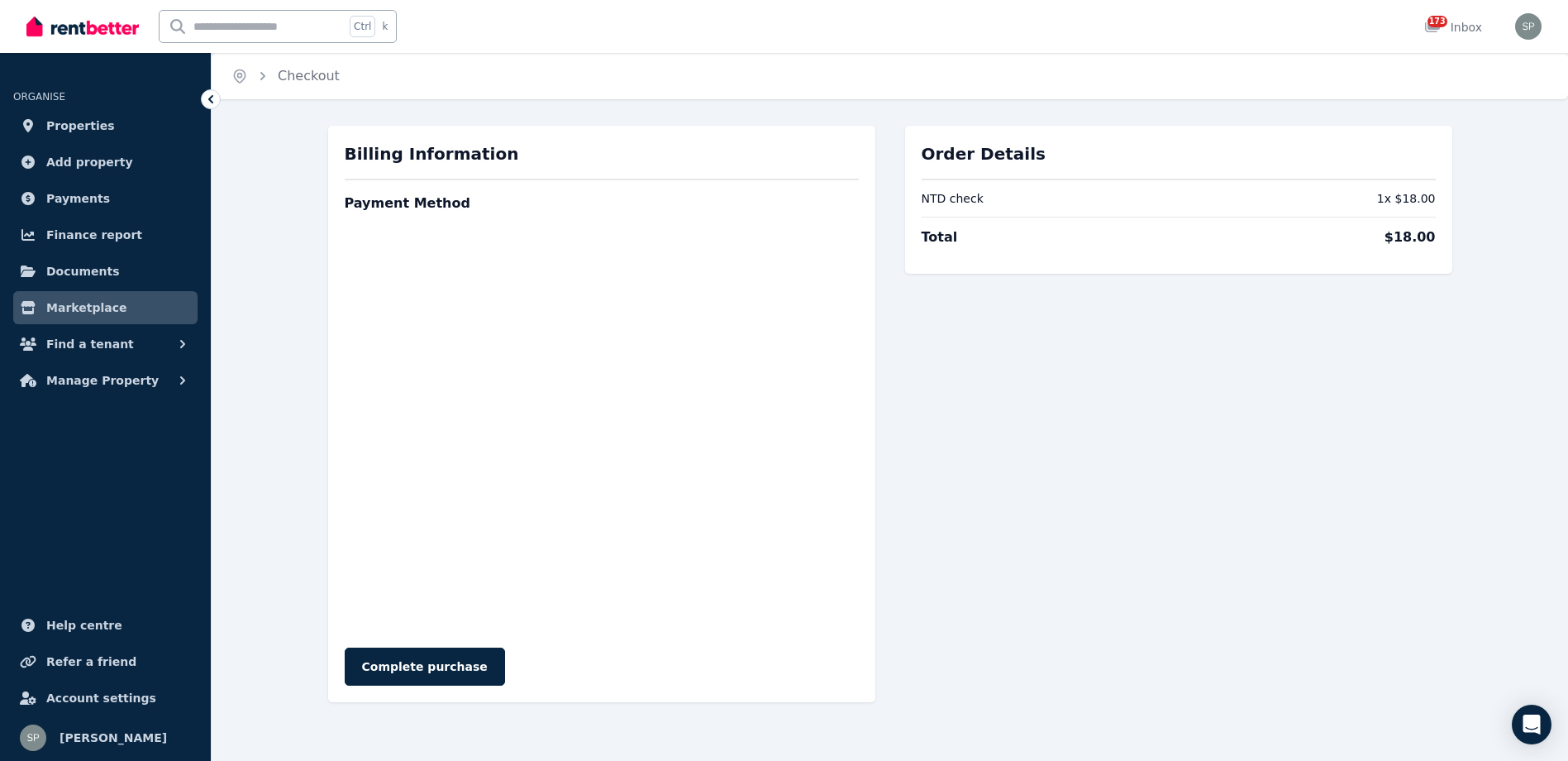
drag, startPoint x: 455, startPoint y: 665, endPoint x: 577, endPoint y: 701, distance: 127.2
click at [476, 665] on button "Complete purchase" at bounding box center [425, 666] width 160 height 38
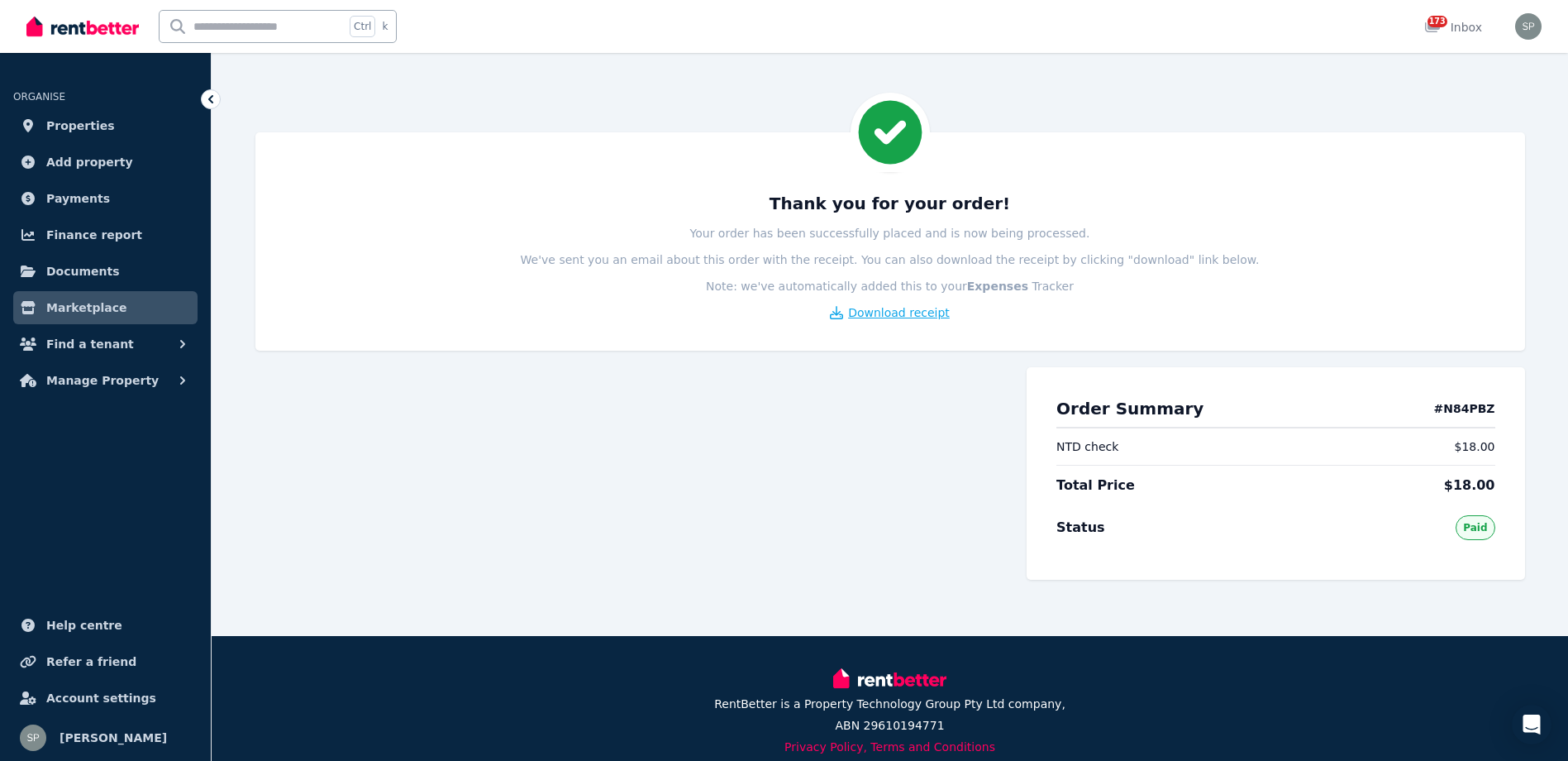
click at [922, 318] on span "Download receipt" at bounding box center [899, 313] width 102 height 17
click at [878, 317] on span "Download receipt" at bounding box center [899, 313] width 102 height 17
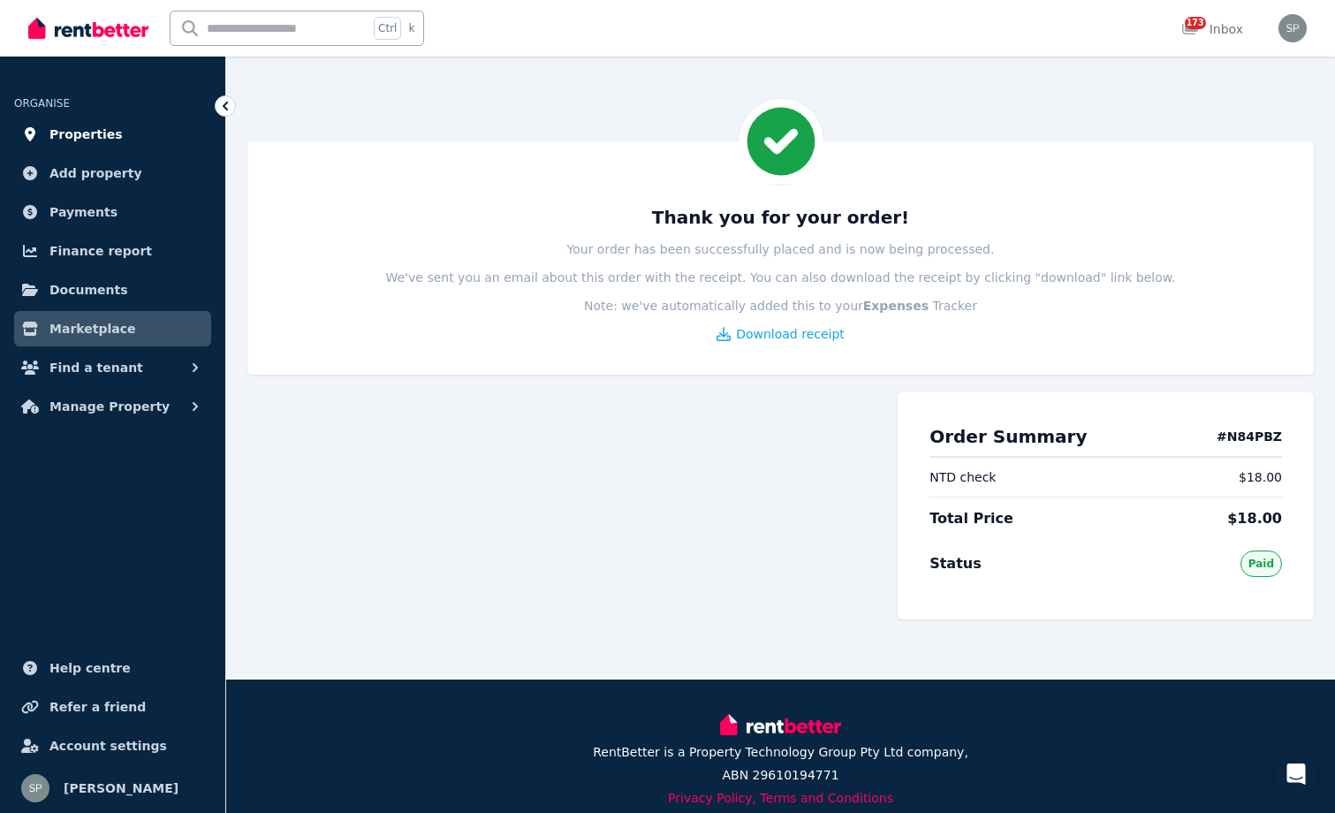
click at [80, 139] on span "Properties" at bounding box center [85, 134] width 73 height 21
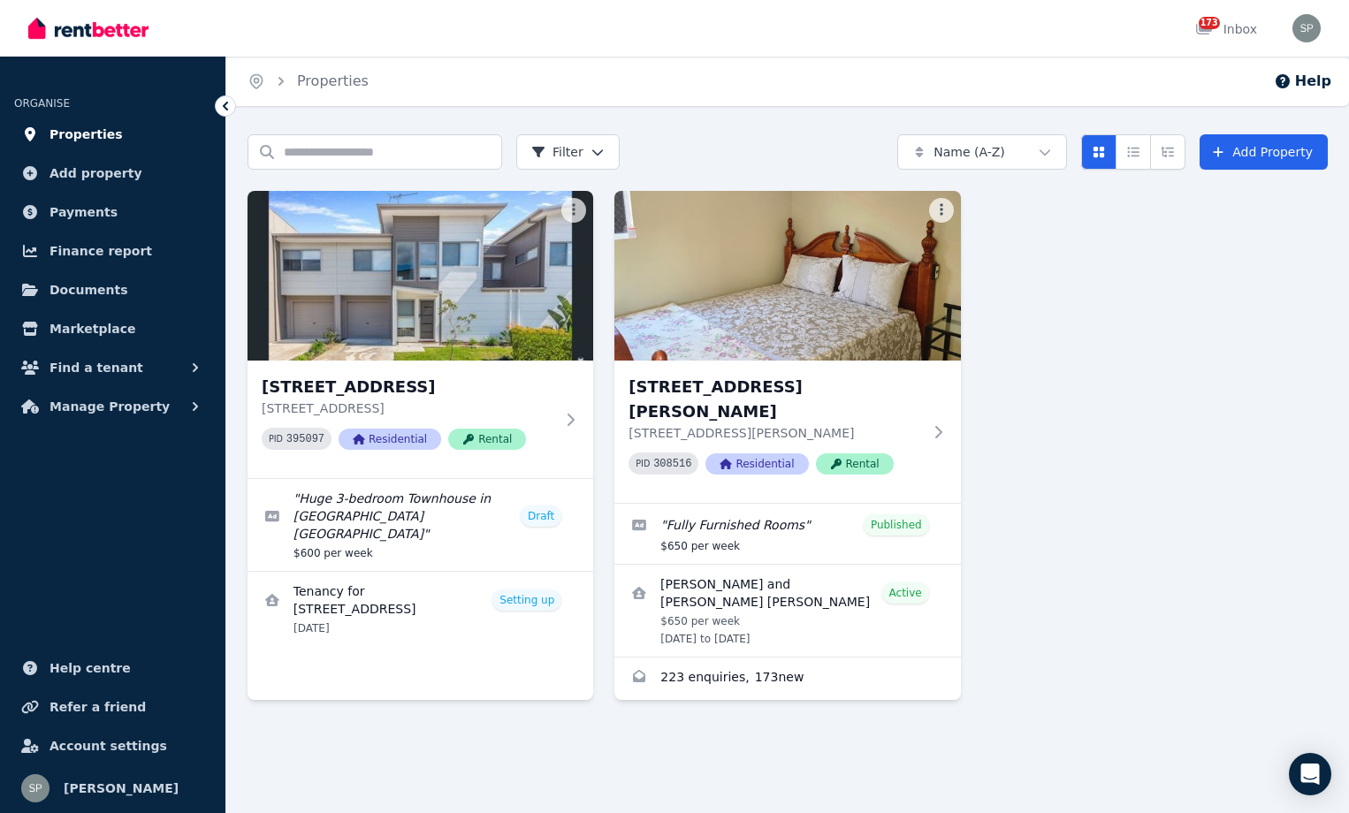
click at [97, 144] on span "Properties" at bounding box center [85, 134] width 73 height 21
drag, startPoint x: 119, startPoint y: 402, endPoint x: 113, endPoint y: 415, distance: 14.6
click at [117, 399] on span "Manage Property" at bounding box center [109, 406] width 120 height 21
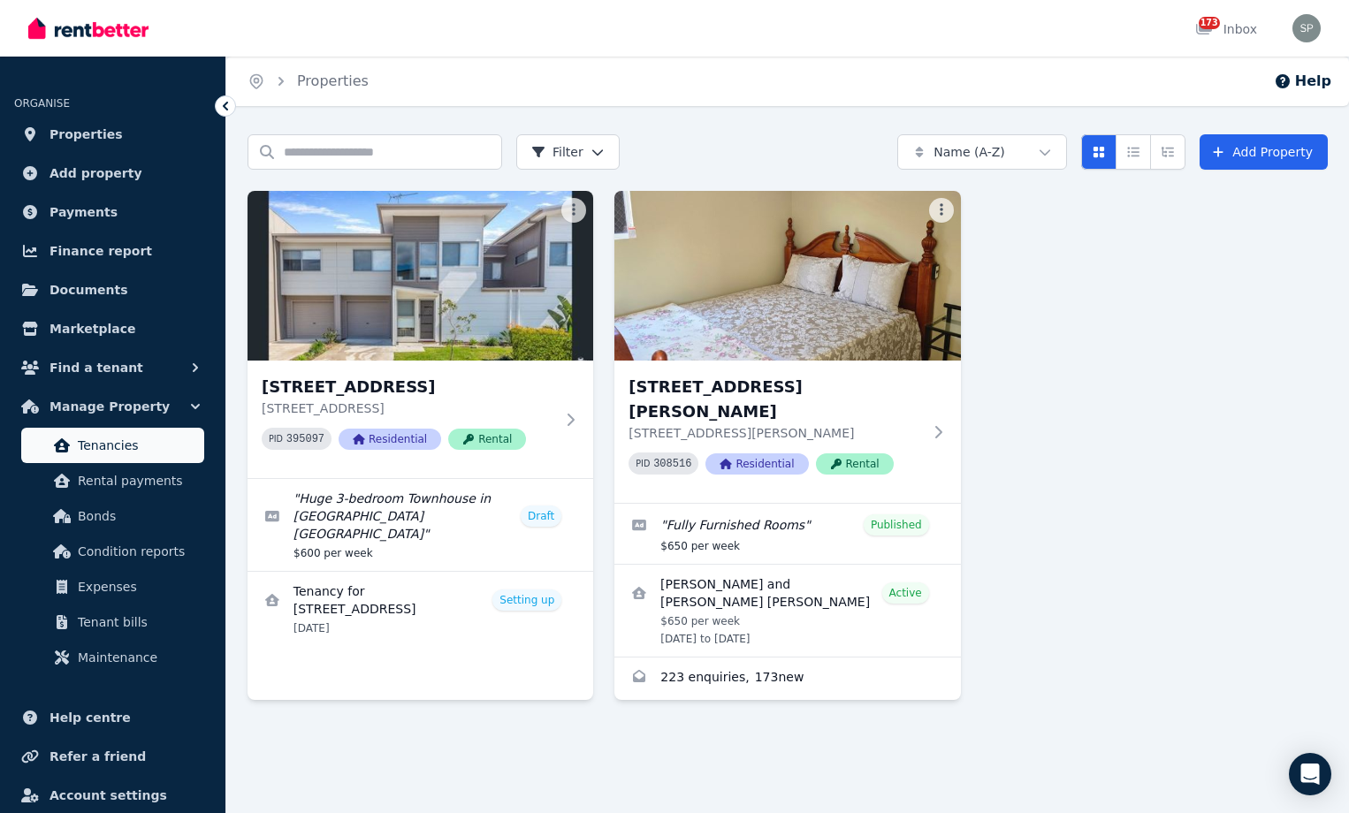
click at [128, 449] on span "Tenancies" at bounding box center [137, 445] width 119 height 21
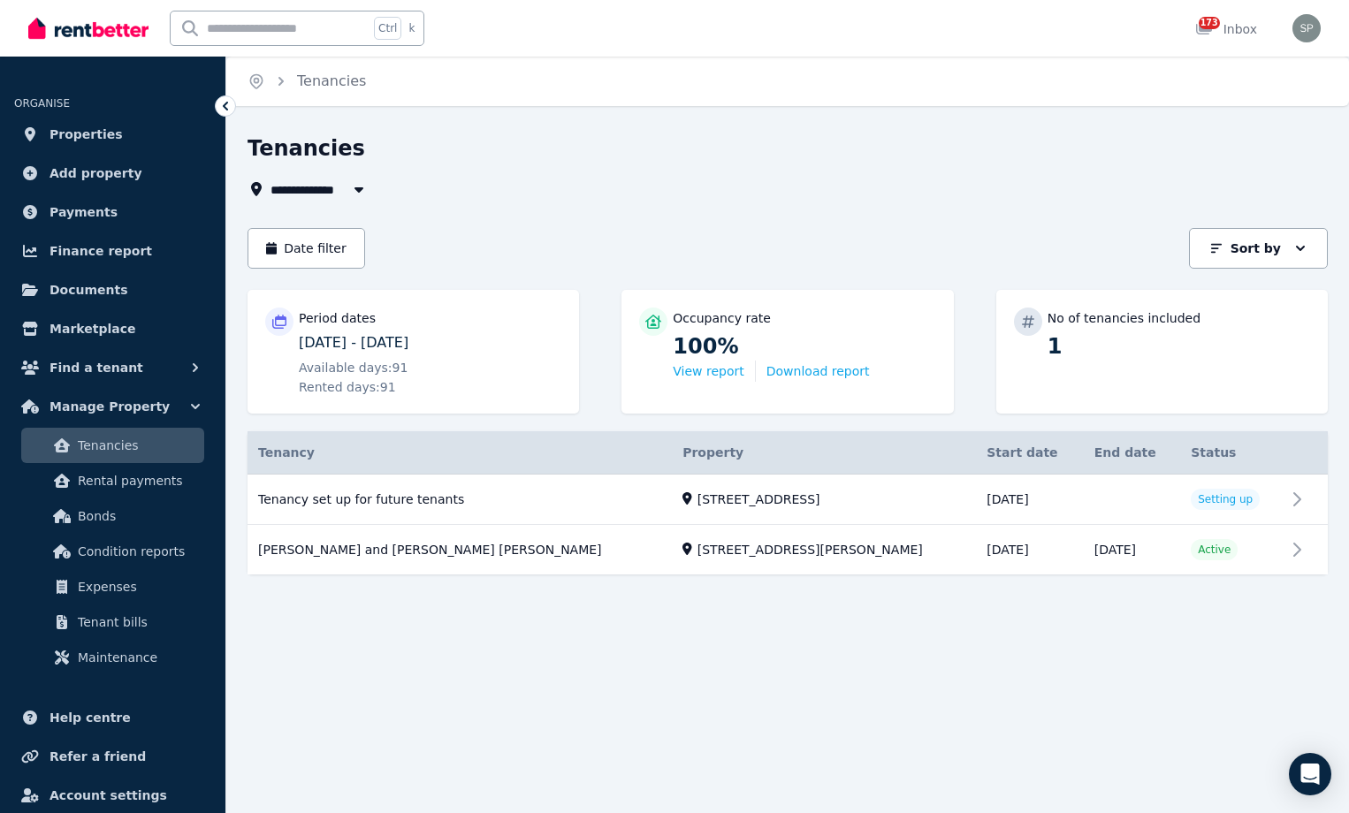
click at [354, 188] on icon "button" at bounding box center [358, 189] width 9 height 5
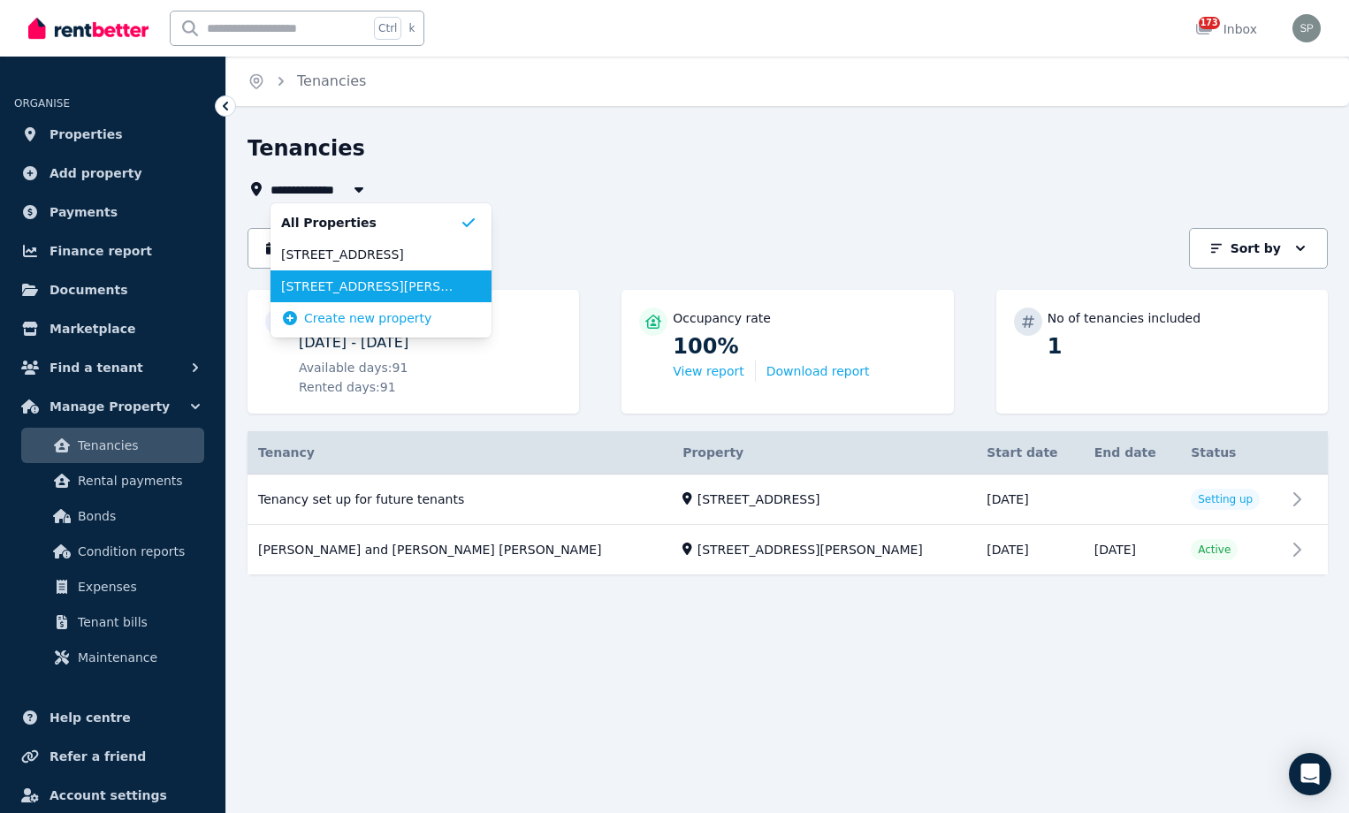
click at [427, 289] on span "[STREET_ADDRESS][PERSON_NAME]" at bounding box center [370, 286] width 179 height 18
type input "**********"
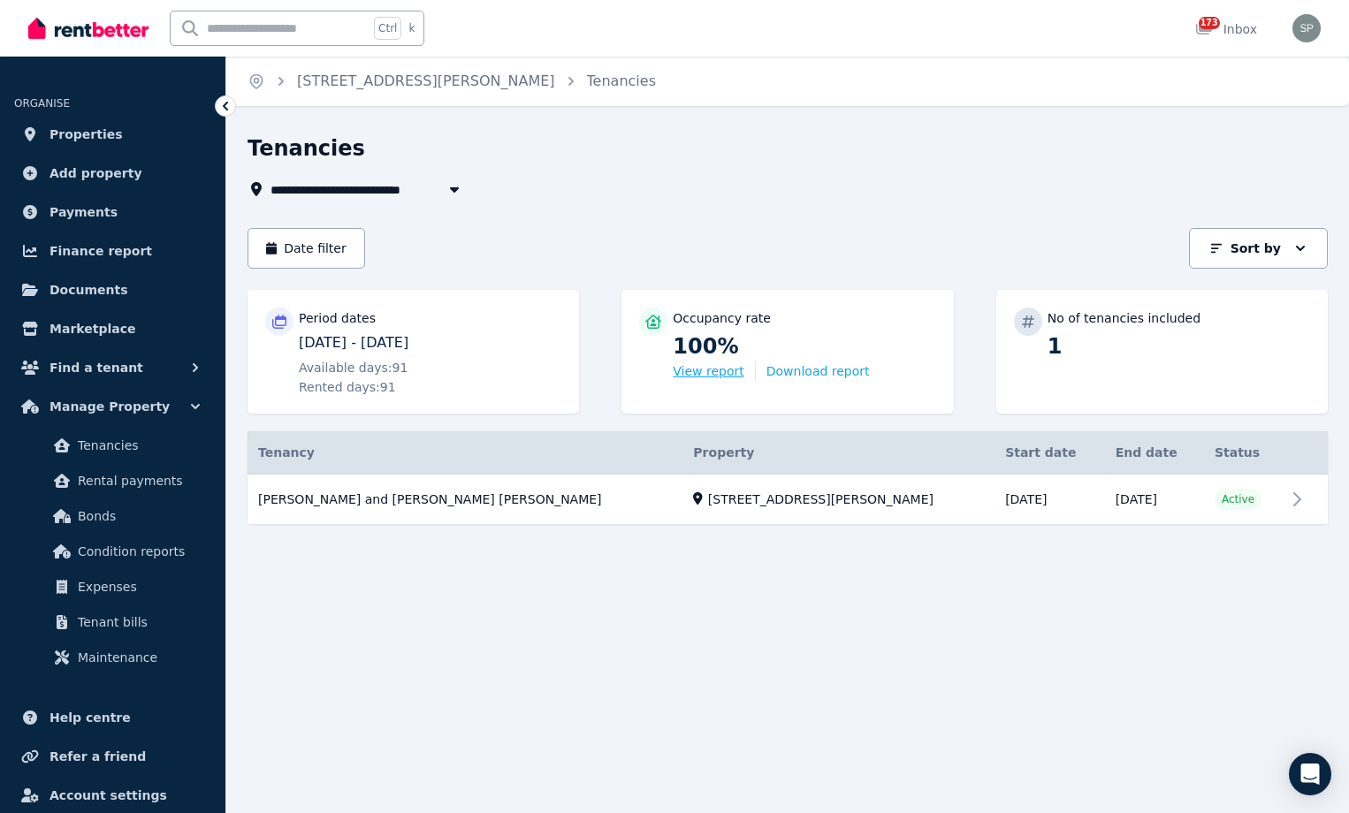
click at [697, 373] on button "View report" at bounding box center [708, 371] width 71 height 18
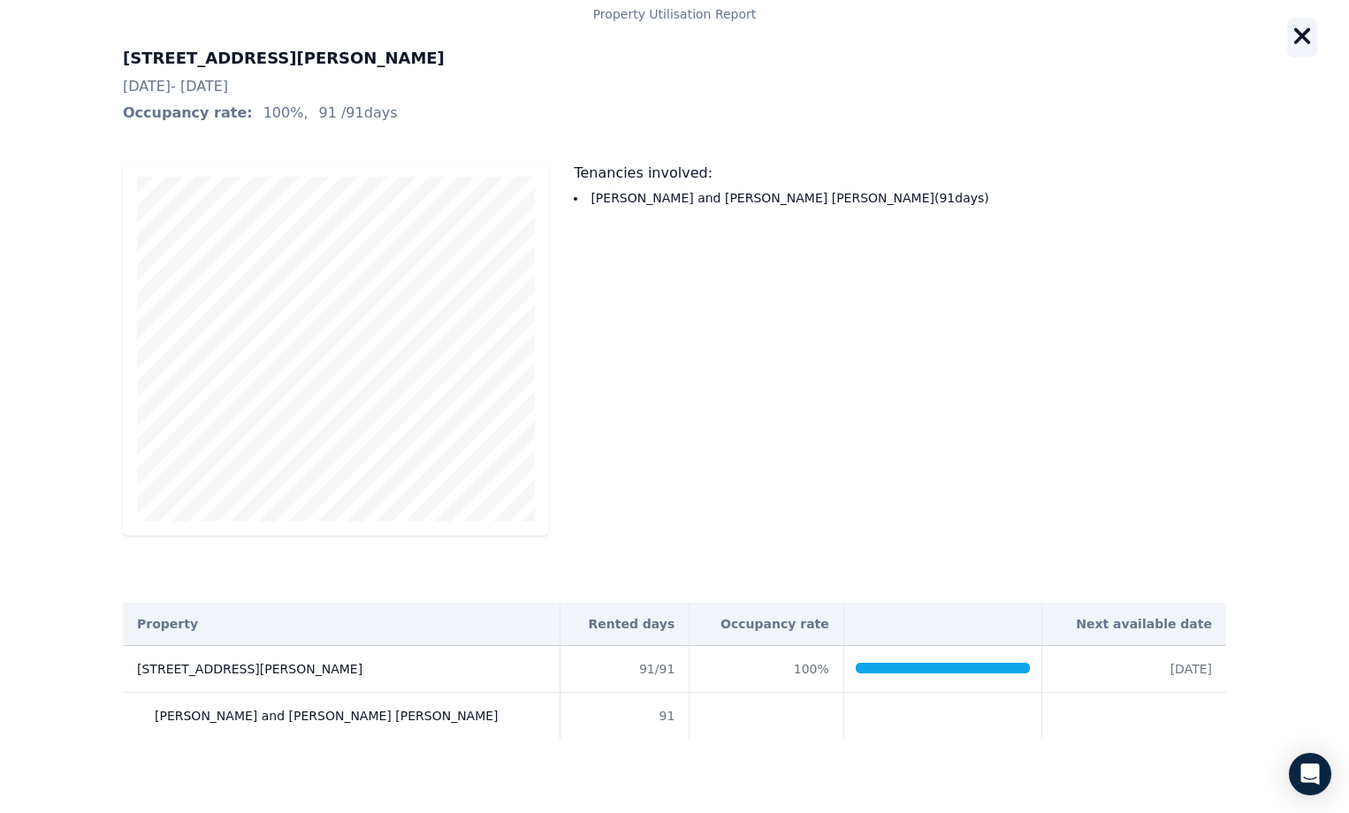
click at [1304, 38] on icon "button" at bounding box center [1301, 36] width 17 height 17
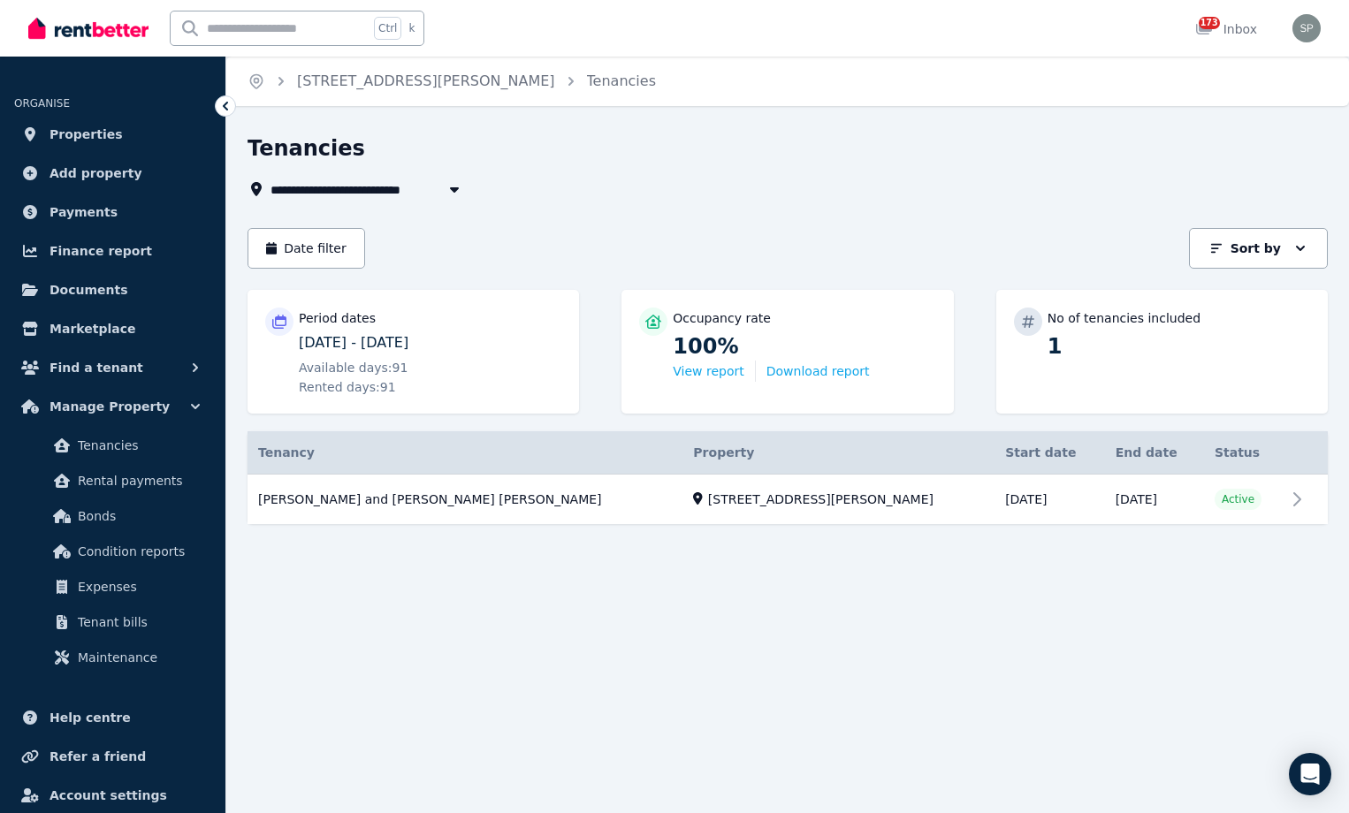
click at [682, 444] on th "Property" at bounding box center [838, 452] width 312 height 43
click at [693, 457] on th "Property" at bounding box center [838, 452] width 312 height 43
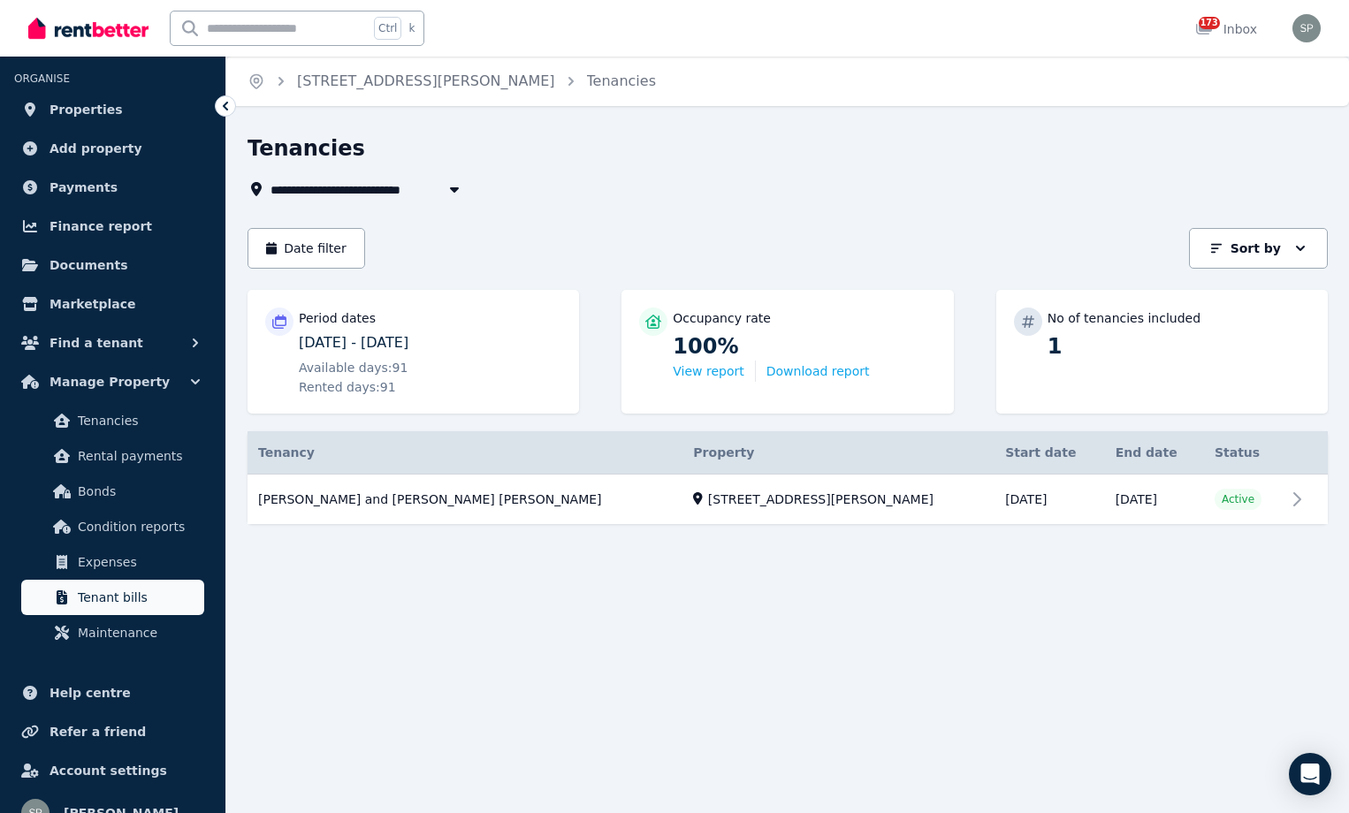
scroll to position [49, 0]
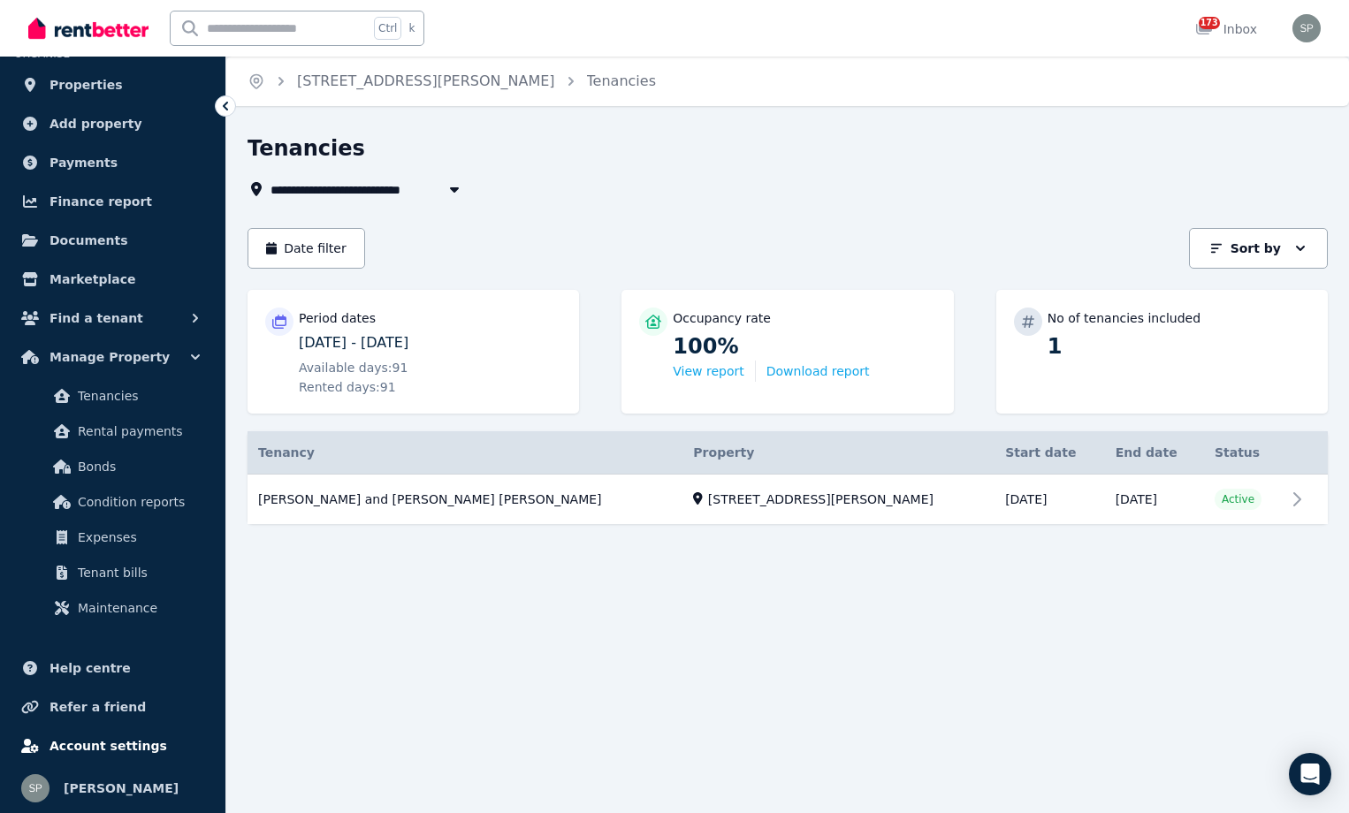
click at [118, 743] on span "Account settings" at bounding box center [108, 745] width 118 height 21
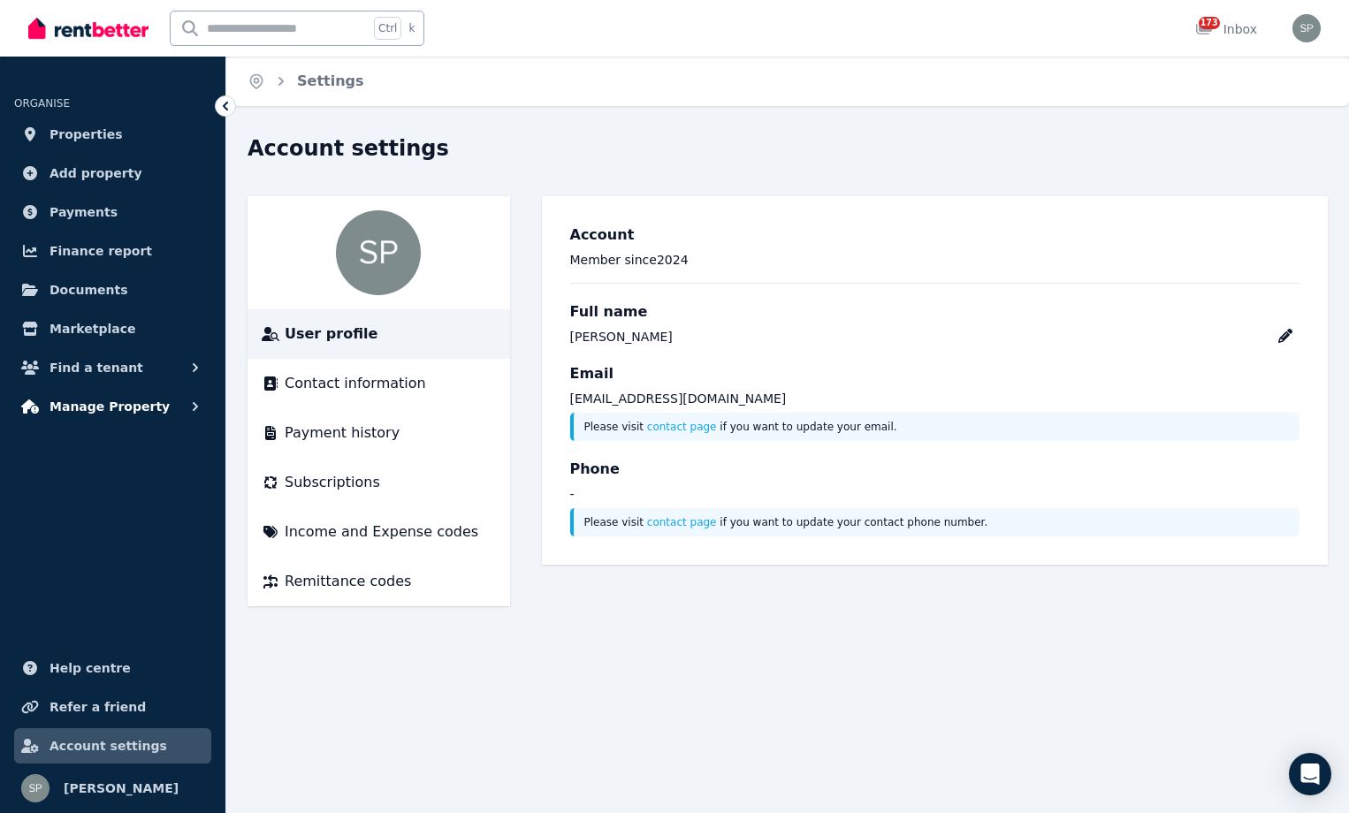
click at [166, 411] on button "Manage Property" at bounding box center [112, 406] width 197 height 35
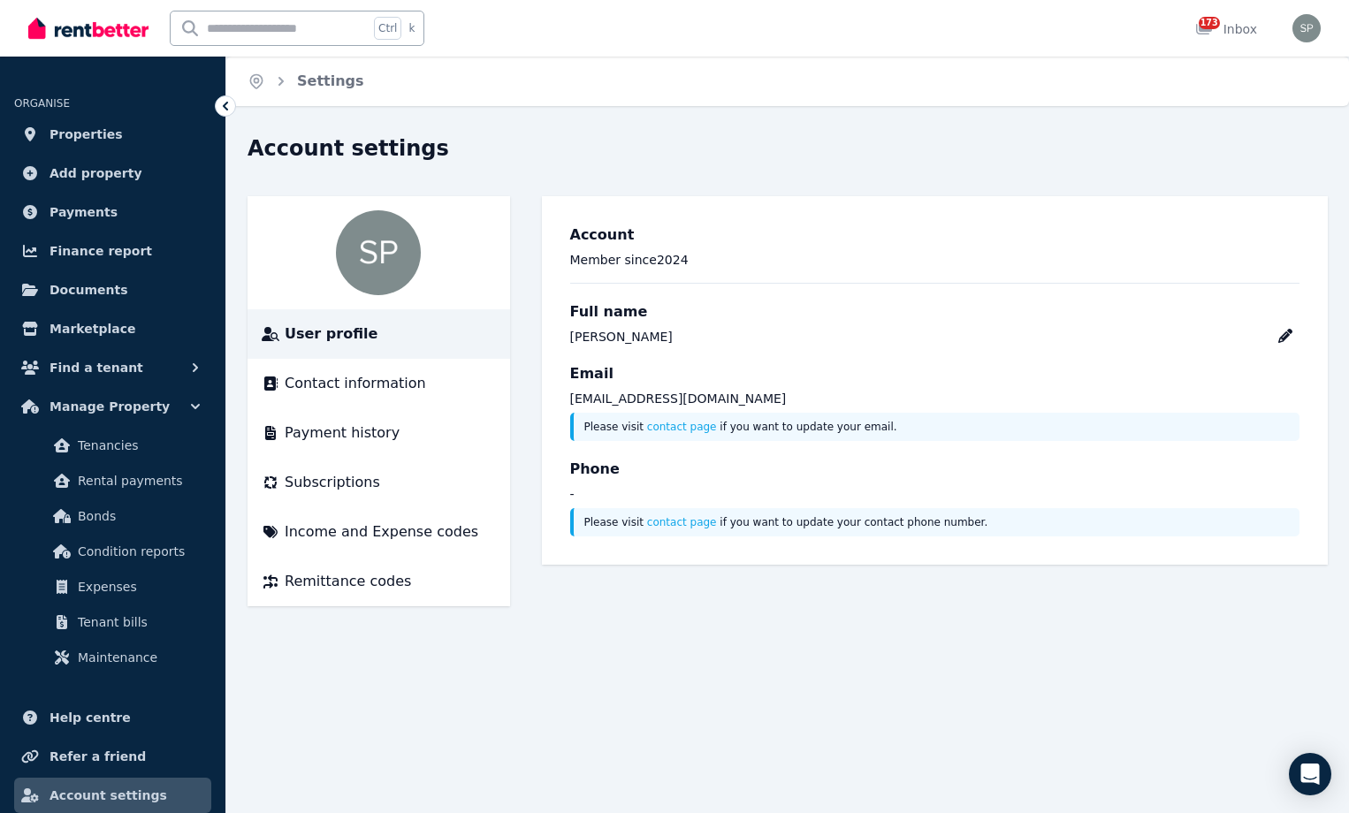
drag, startPoint x: 156, startPoint y: 441, endPoint x: 468, endPoint y: 683, distance: 395.6
click at [468, 683] on div "Home Settings Account settings User profile Contact information Payment history…" at bounding box center [674, 406] width 1349 height 813
drag, startPoint x: 541, startPoint y: 200, endPoint x: 463, endPoint y: 227, distance: 82.5
click at [540, 201] on div "User profile Contact information Payment history Subscriptions Income and Expen…" at bounding box center [787, 401] width 1080 height 410
click at [1226, 35] on div "173 Inbox" at bounding box center [1226, 29] width 62 height 18
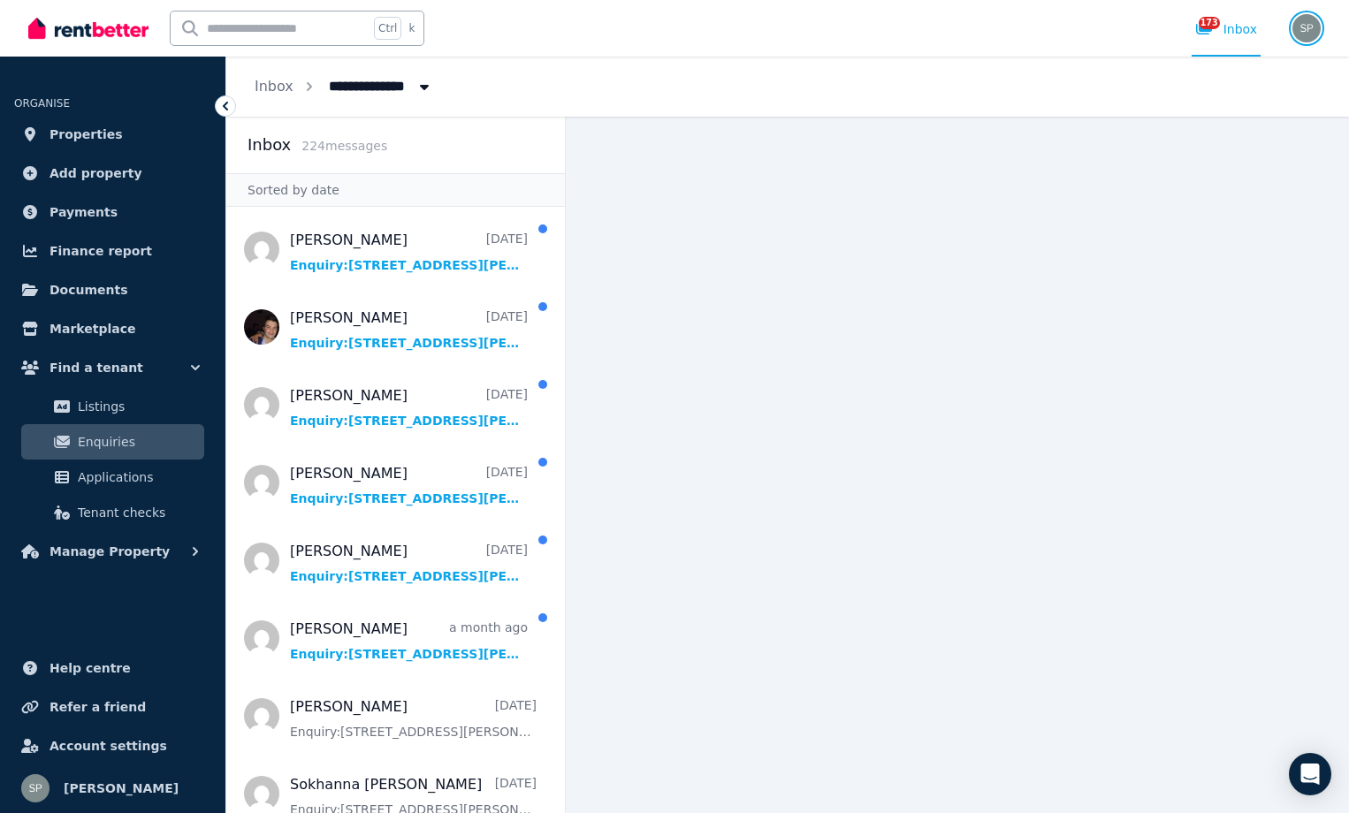
click at [1309, 26] on img "button" at bounding box center [1306, 28] width 28 height 28
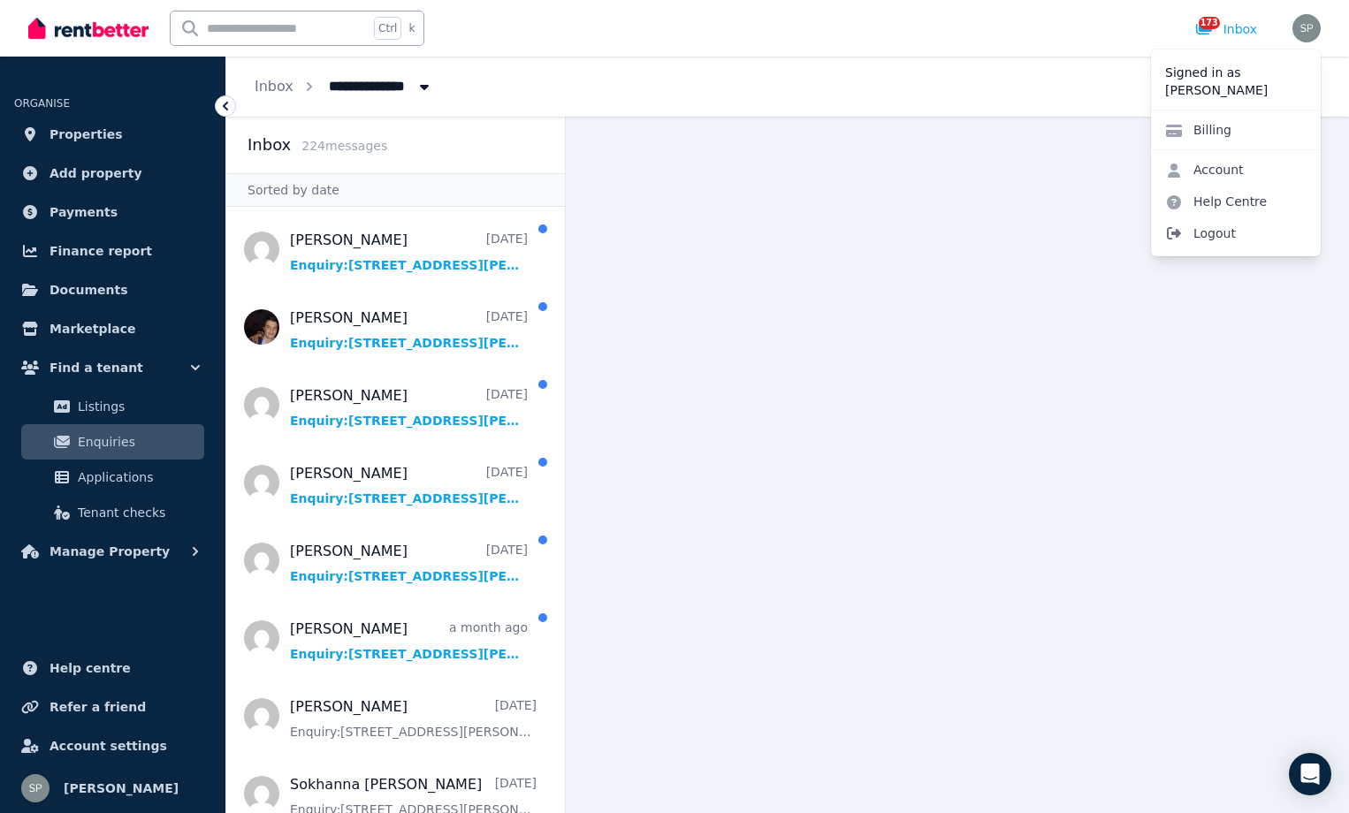
click at [1216, 237] on span "Logout" at bounding box center [1236, 233] width 170 height 32
click at [1213, 239] on span "Logout" at bounding box center [1236, 233] width 170 height 32
